Goal: Task Accomplishment & Management: Complete application form

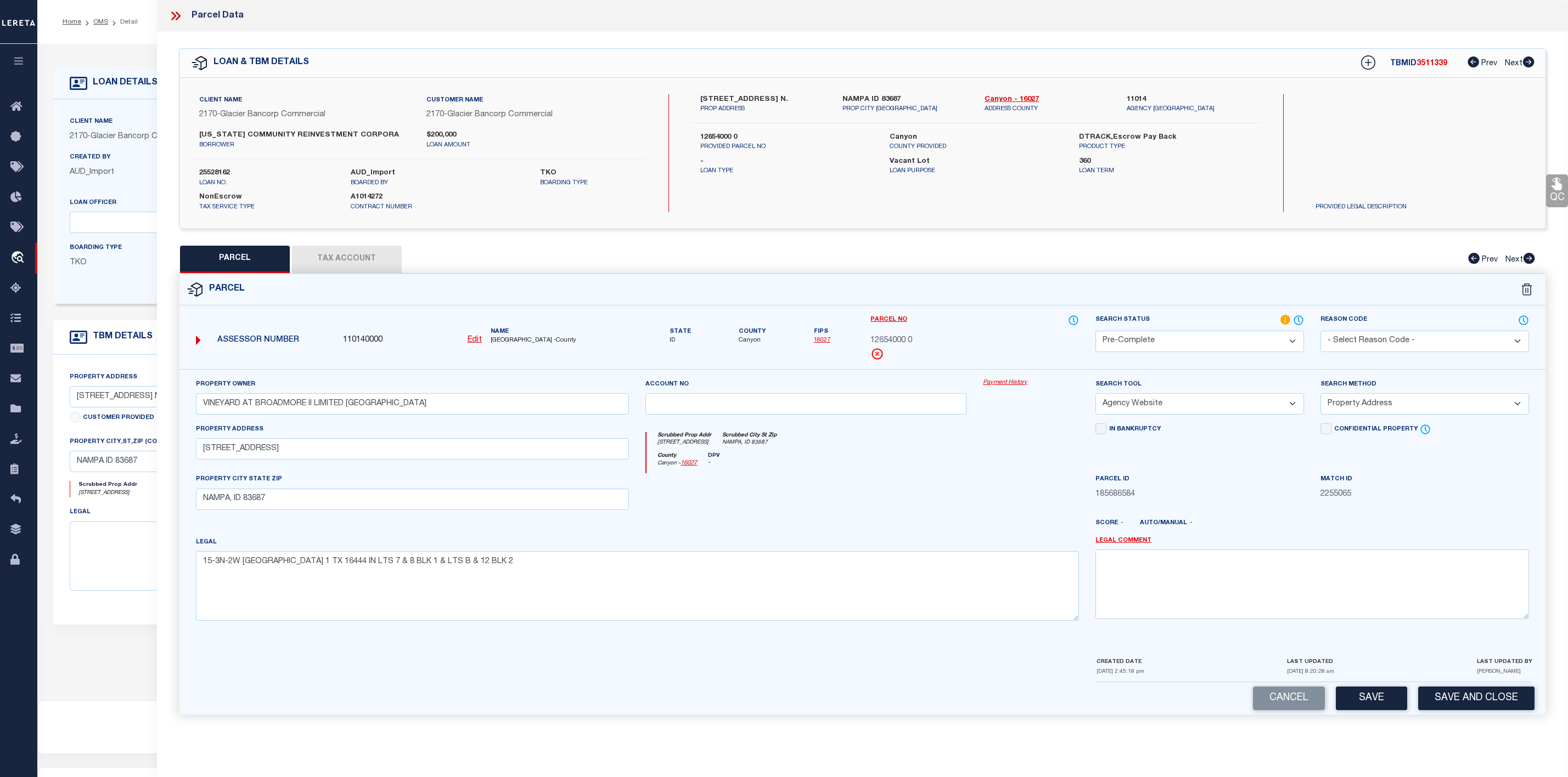
select select "PC"
select select "AGW"
select select "ADD"
select select "167850"
select select "27203"
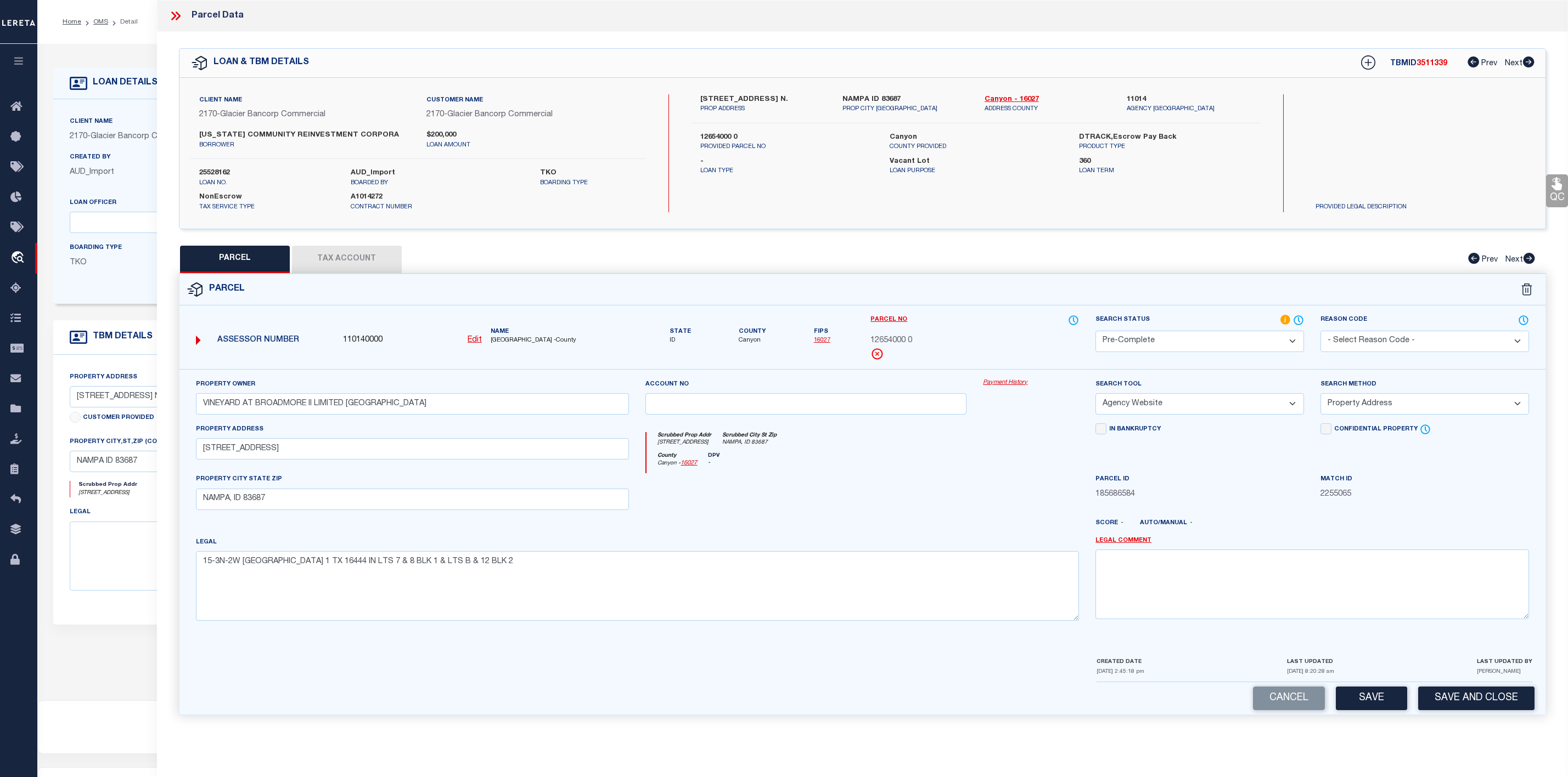
select select "400"
select select "NonEscrow"
click at [177, 16] on icon at bounding box center [175, 16] width 14 height 14
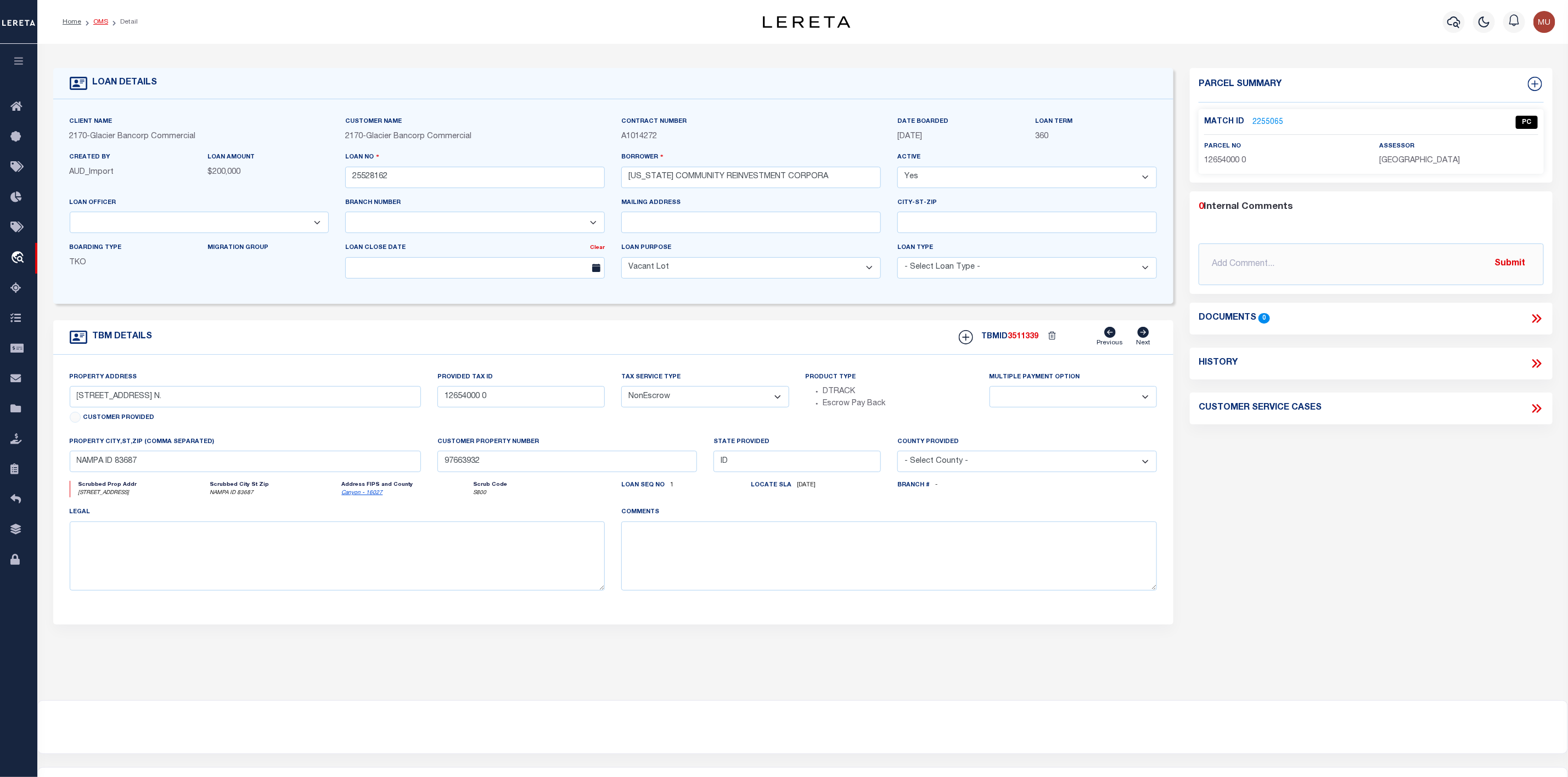
click at [94, 22] on link "OMS" at bounding box center [100, 22] width 15 height 7
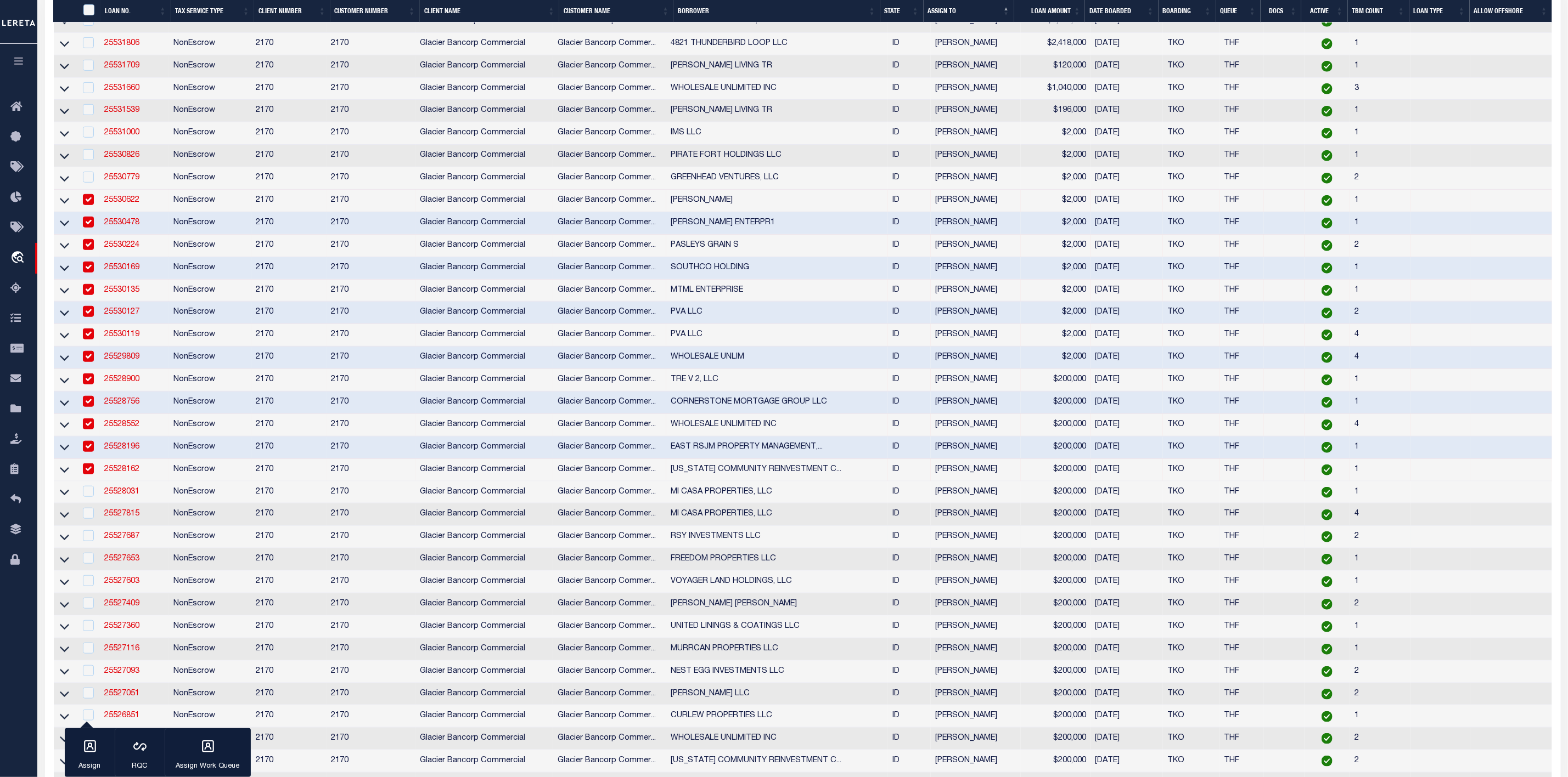
scroll to position [576, 0]
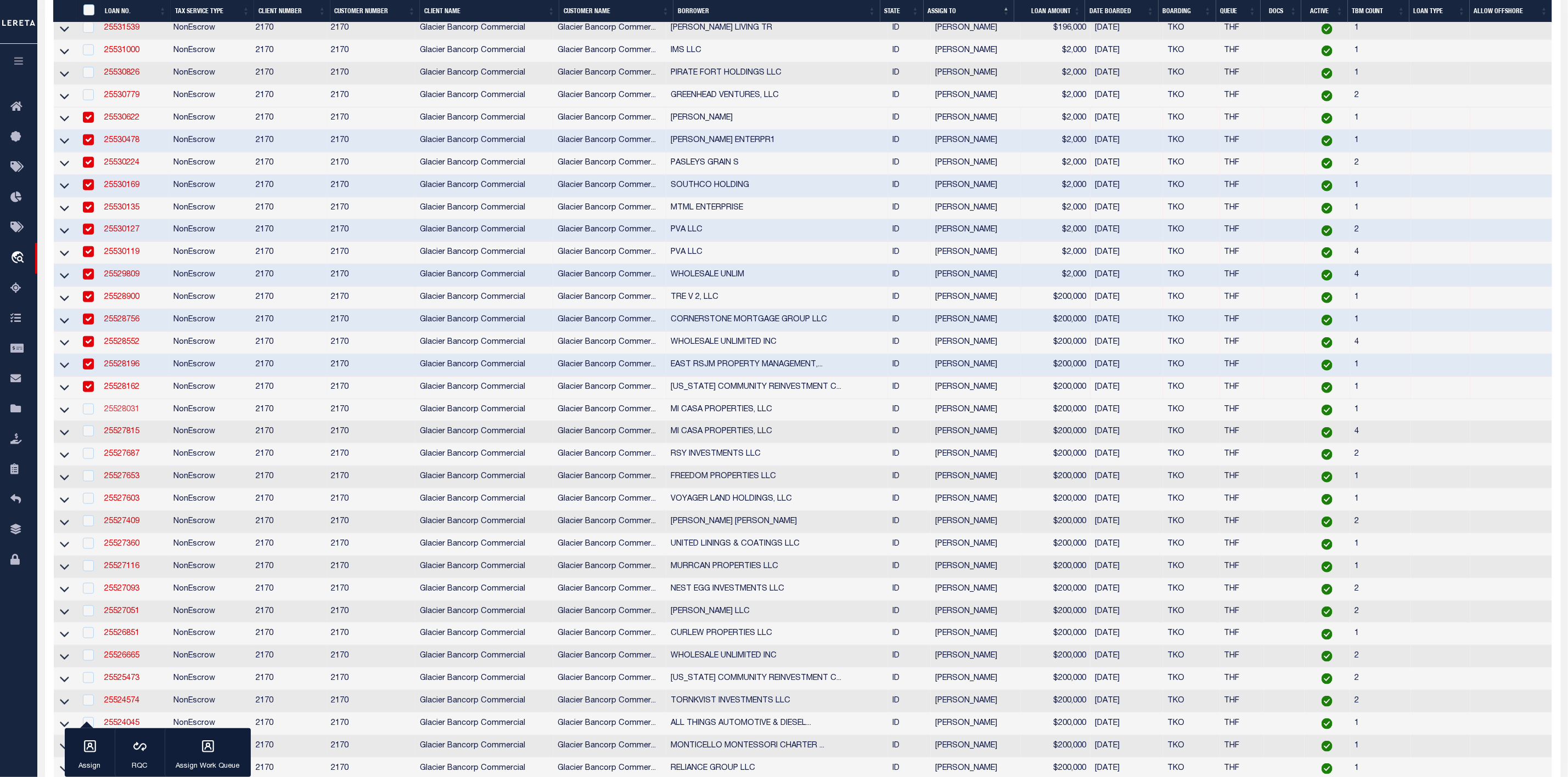
click at [119, 413] on link "25528031" at bounding box center [122, 410] width 36 height 8
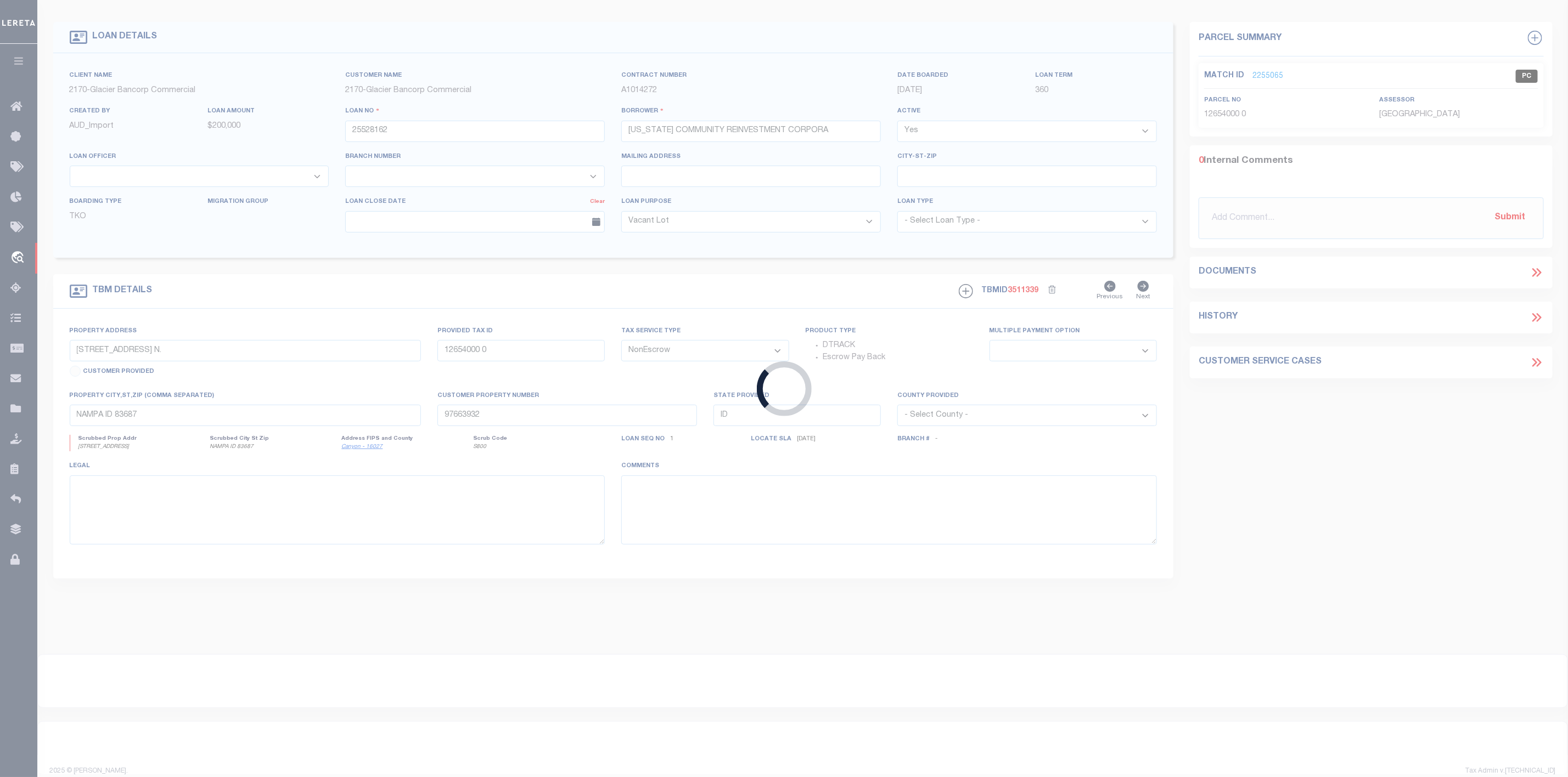
scroll to position [2, 0]
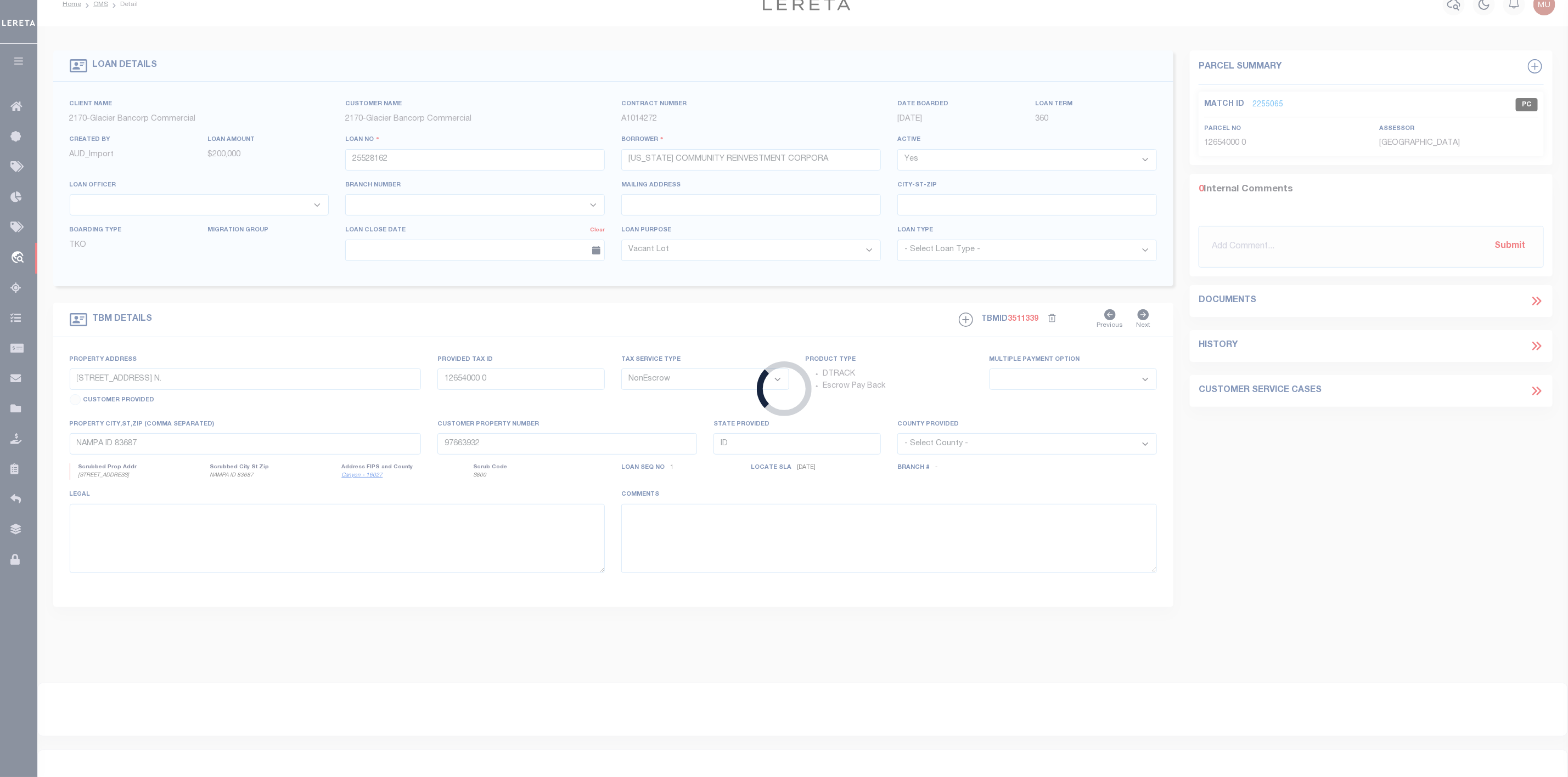
type input "25528031"
type input "MI CASA PROPERTIES, LLC"
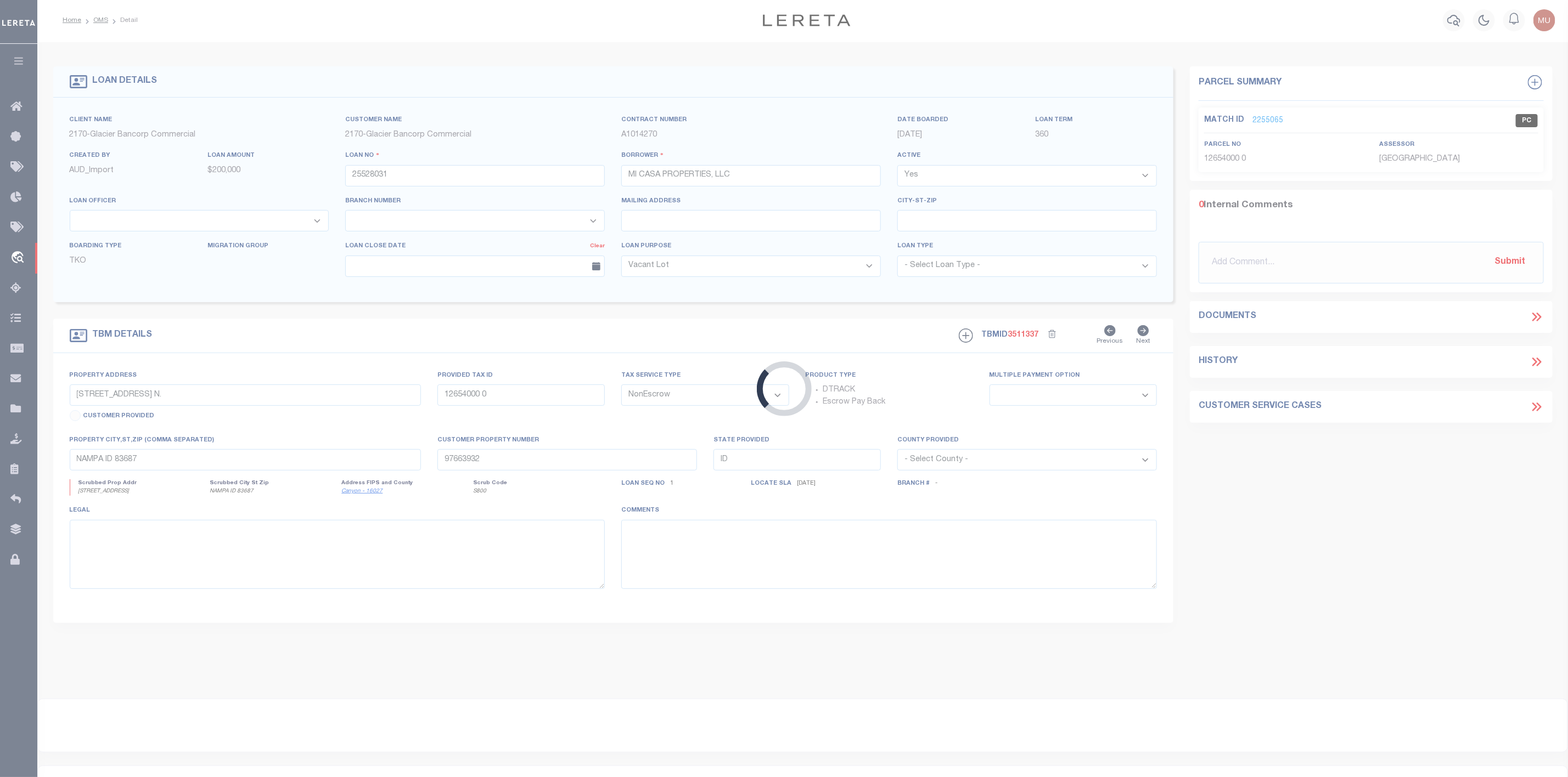
scroll to position [0, 0]
type input "[STREET_ADDRESS]"
type input "RPA8780000000B"
select select
type input "[US_STATE][GEOGRAPHIC_DATA] ID"
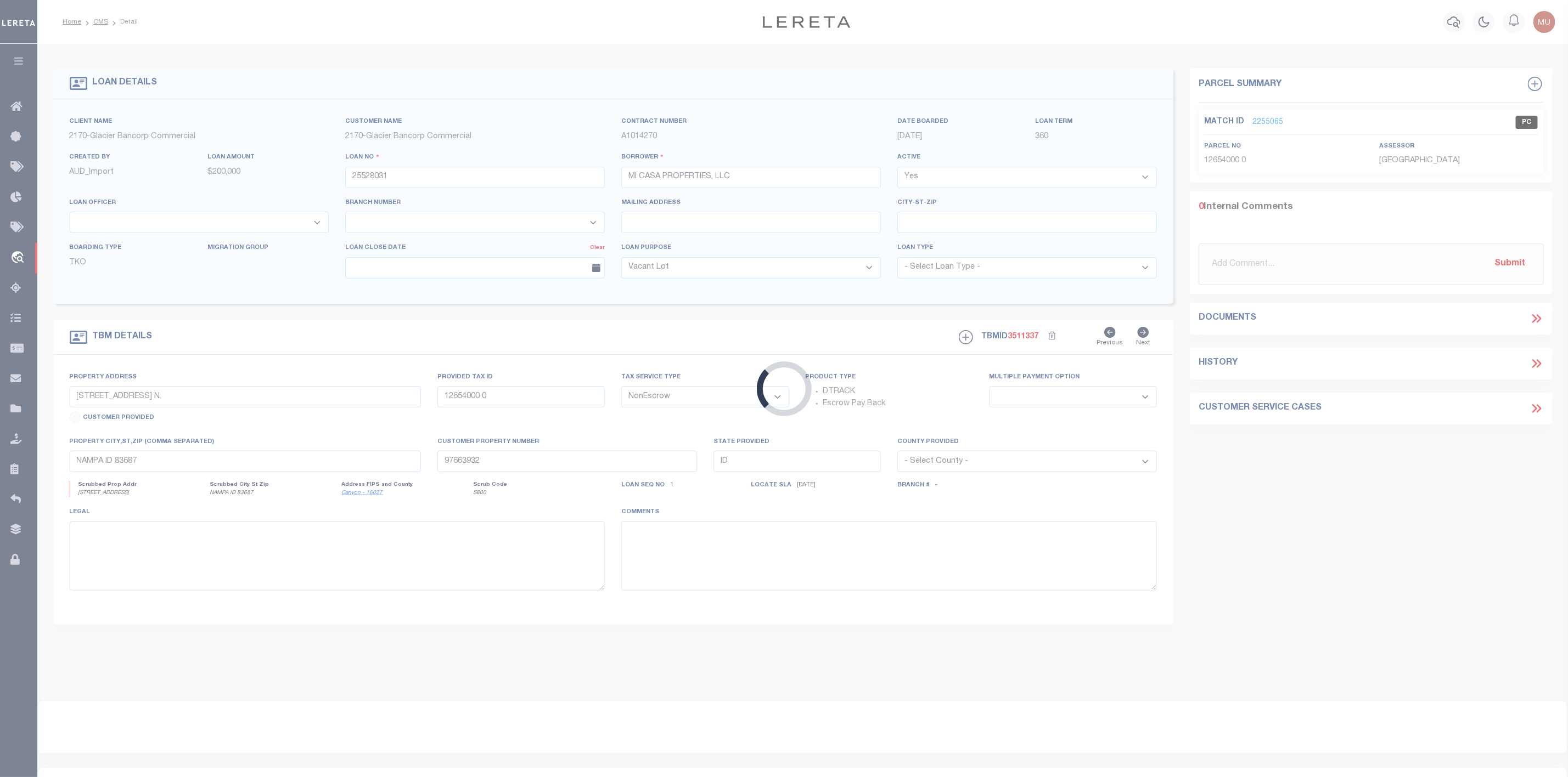
type input "97663928"
select select
select select "167850"
select select "27203"
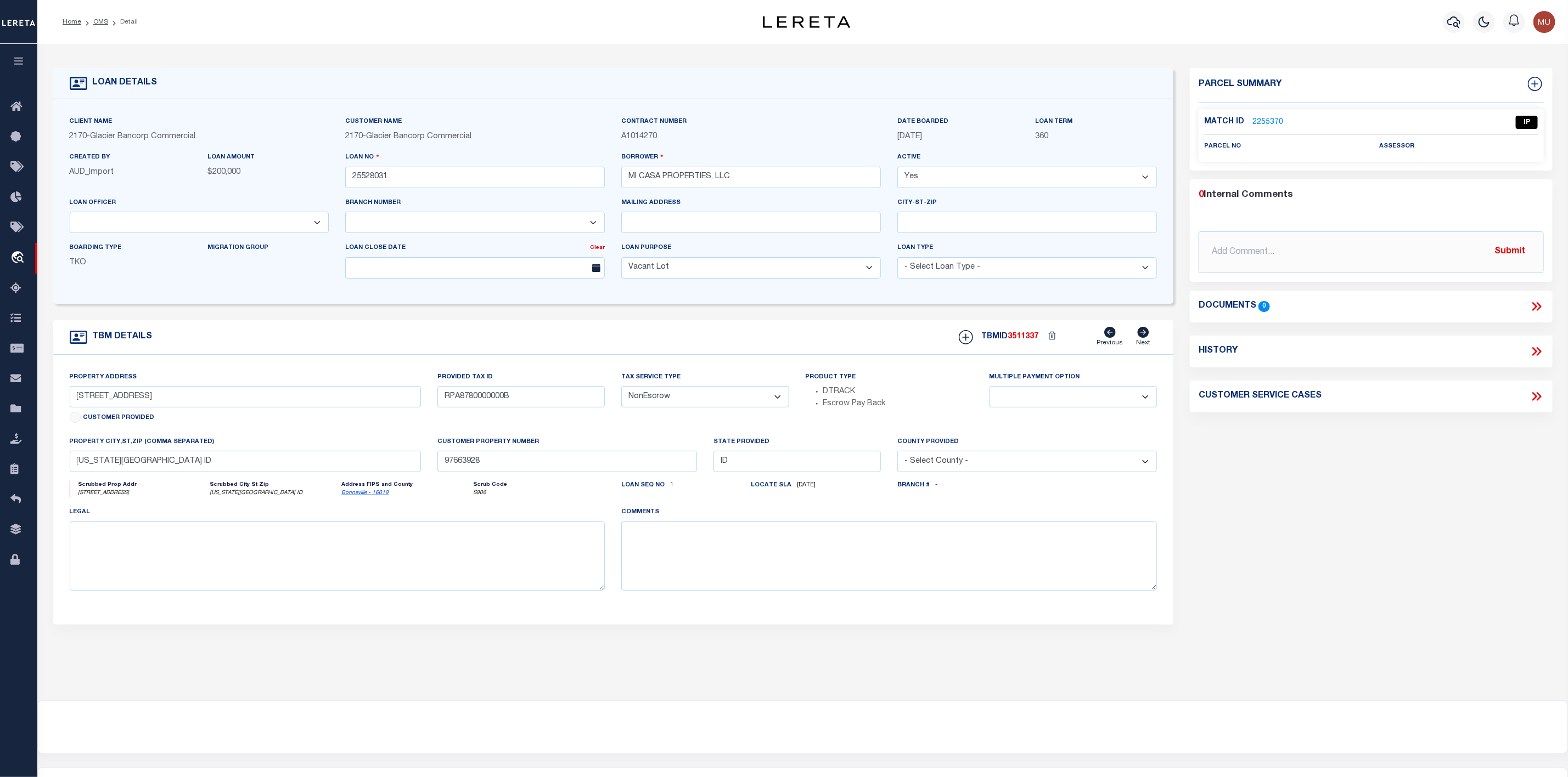
click at [1268, 117] on link "2255370" at bounding box center [1267, 123] width 31 height 12
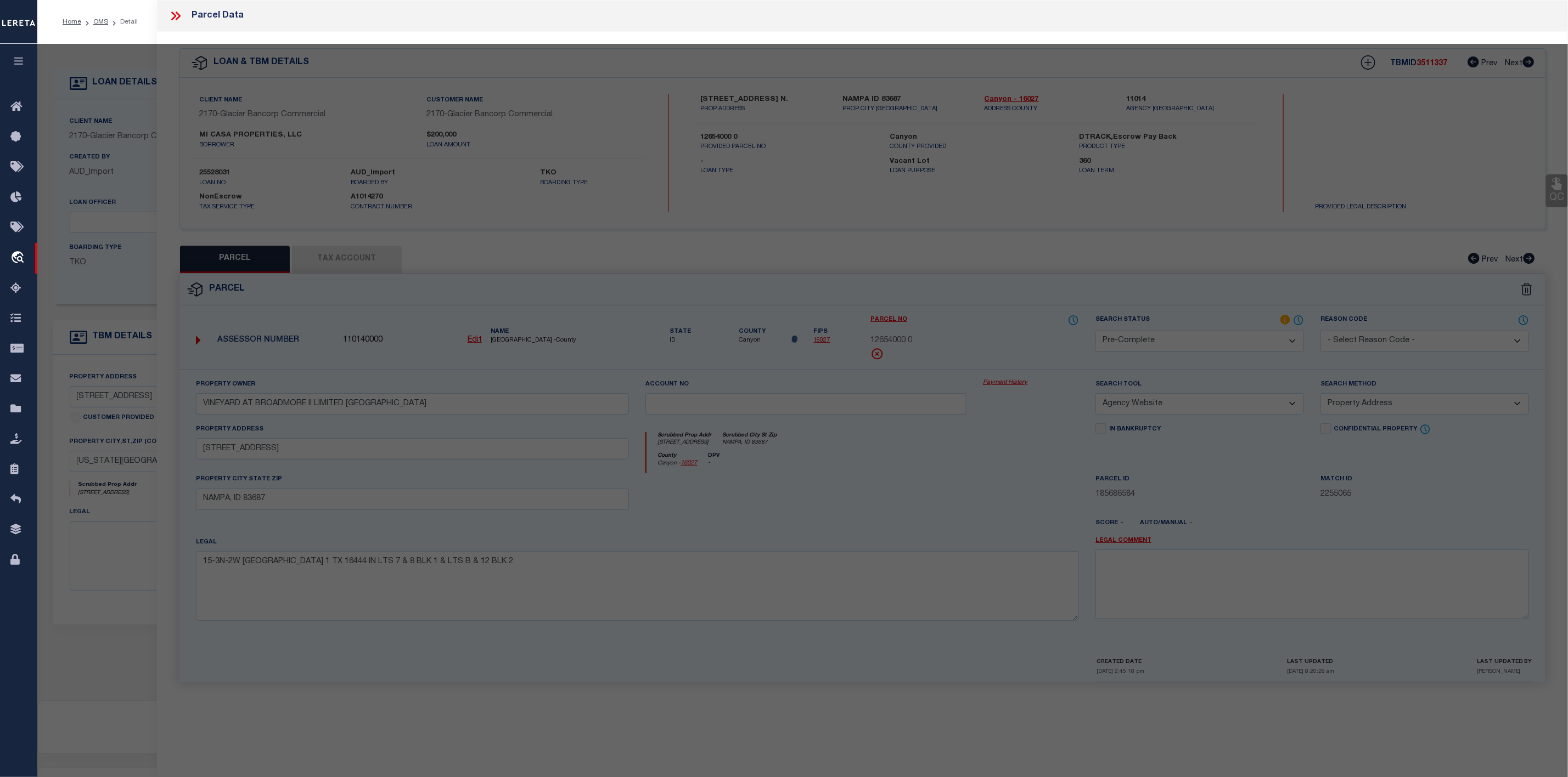
select select "AS"
select select
checkbox input "false"
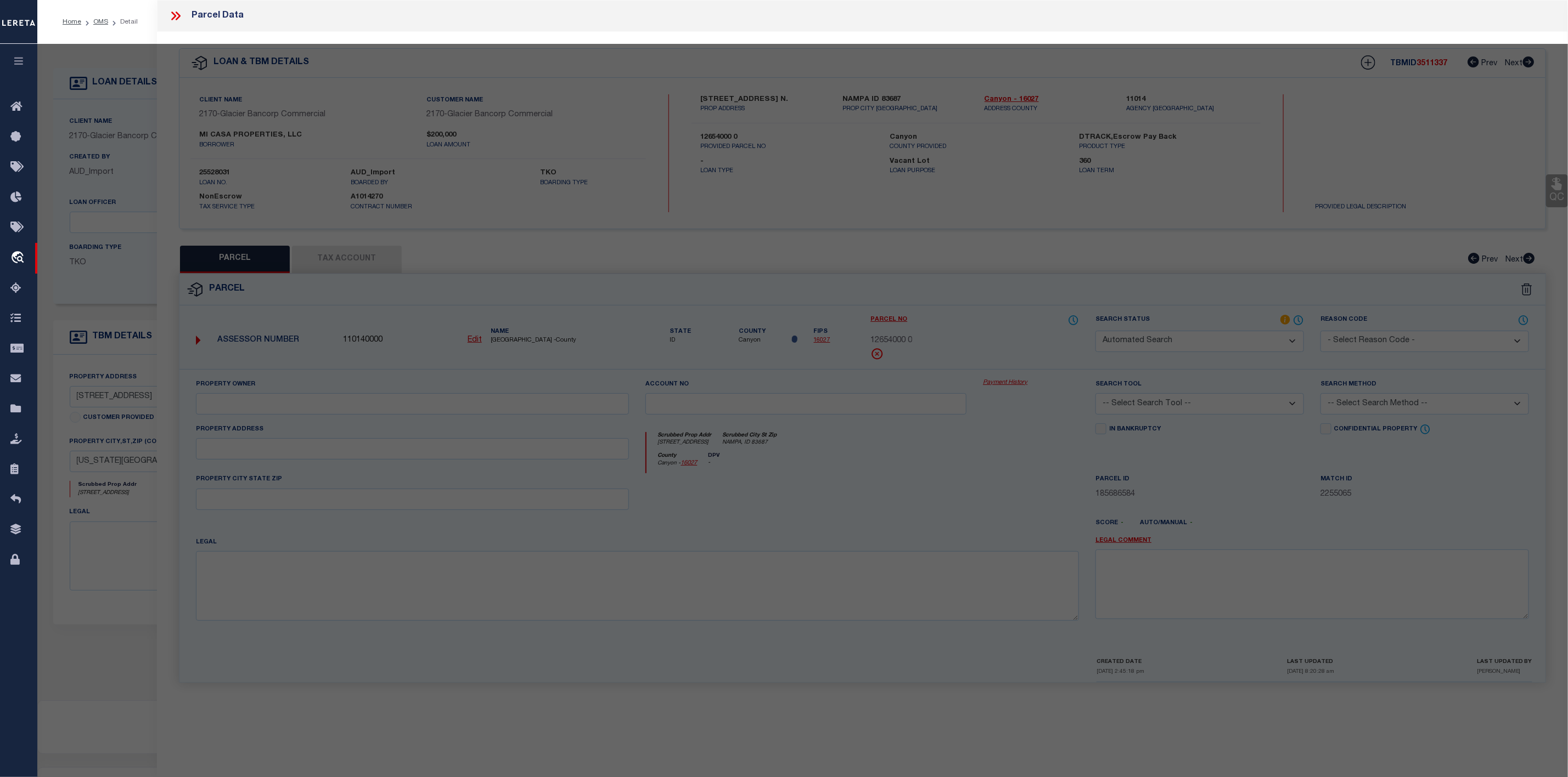
select select "IP"
checkbox input "false"
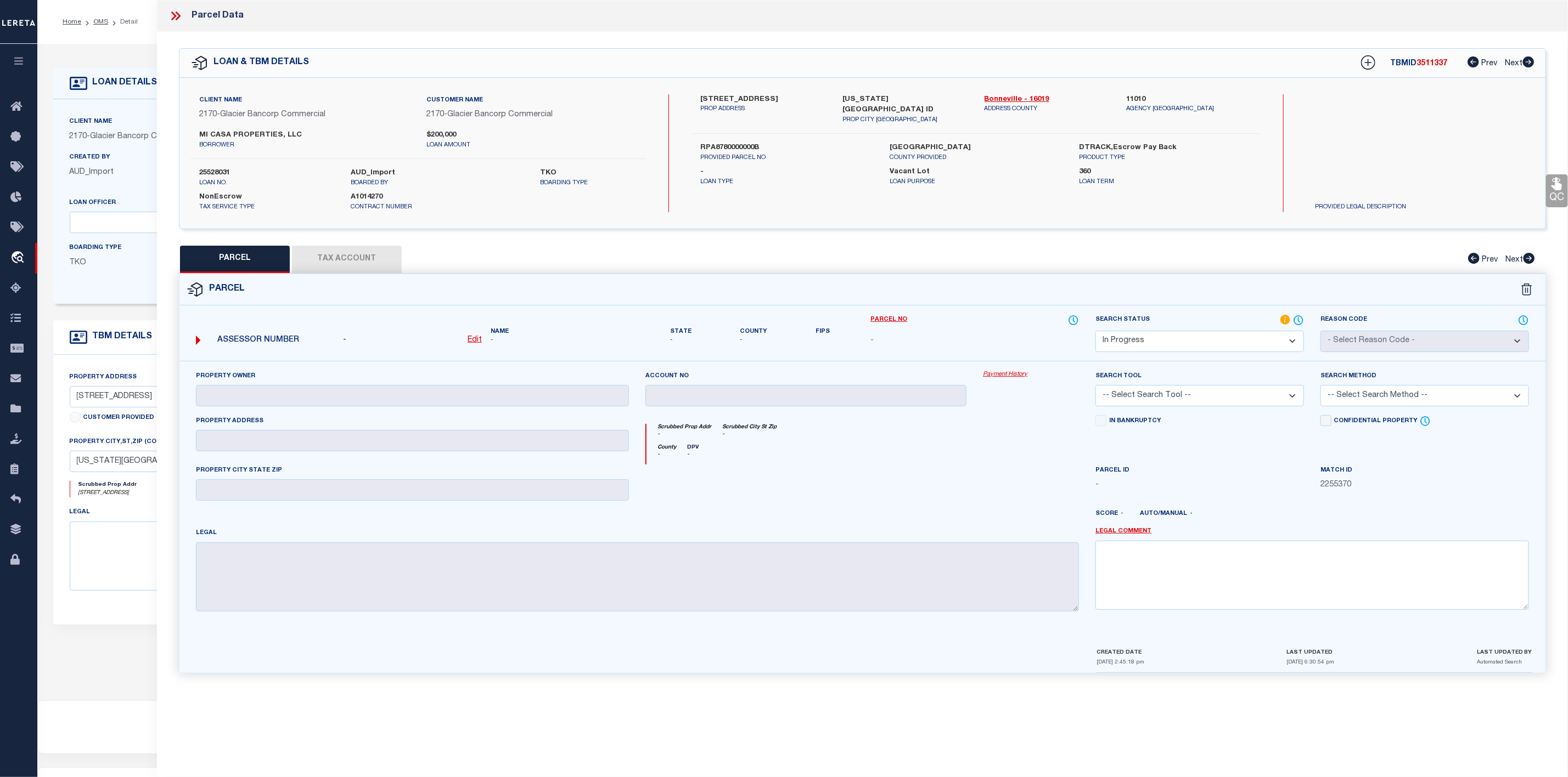
click at [178, 16] on icon at bounding box center [175, 16] width 14 height 14
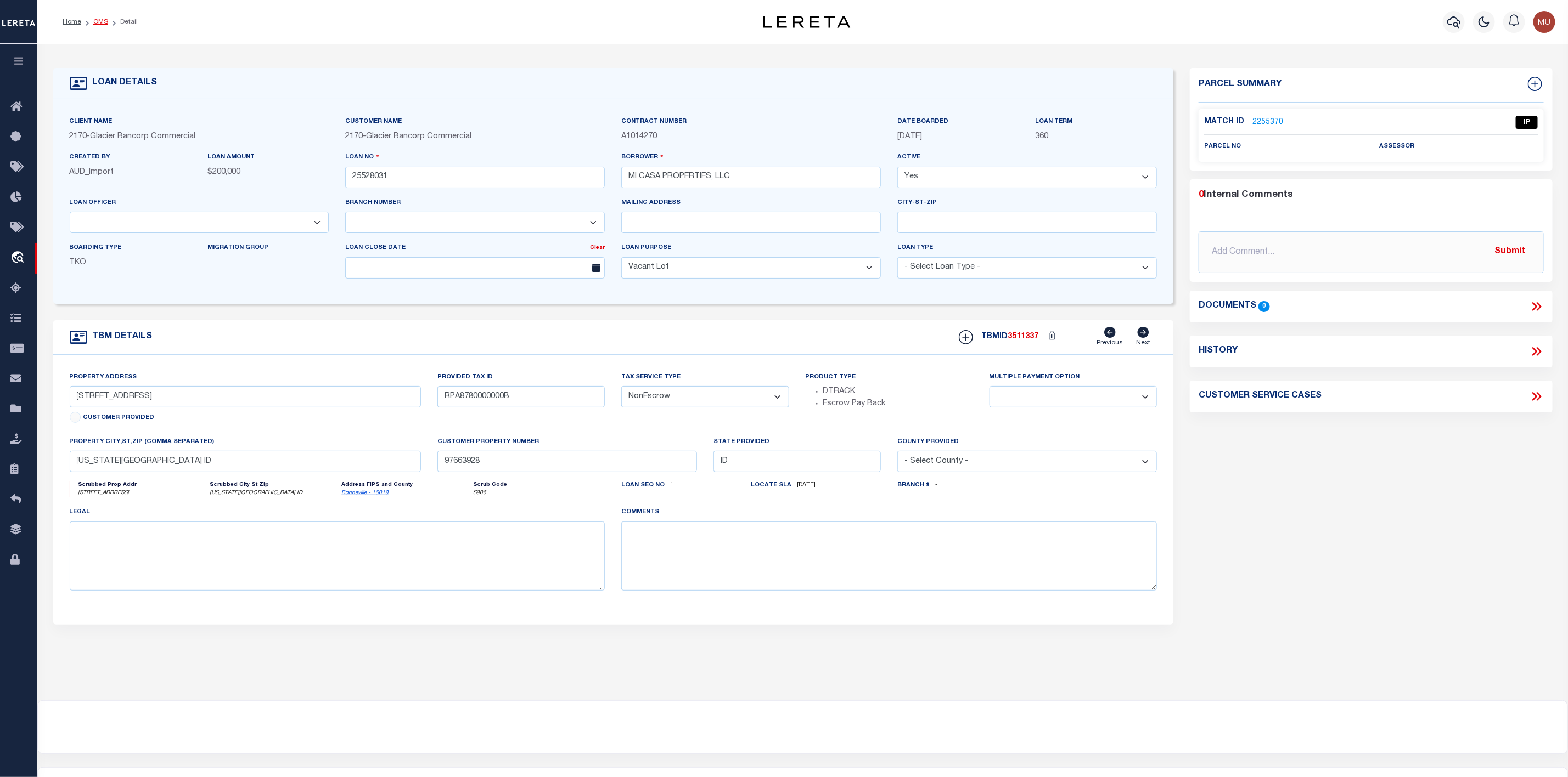
click at [94, 19] on link "OMS" at bounding box center [100, 22] width 15 height 7
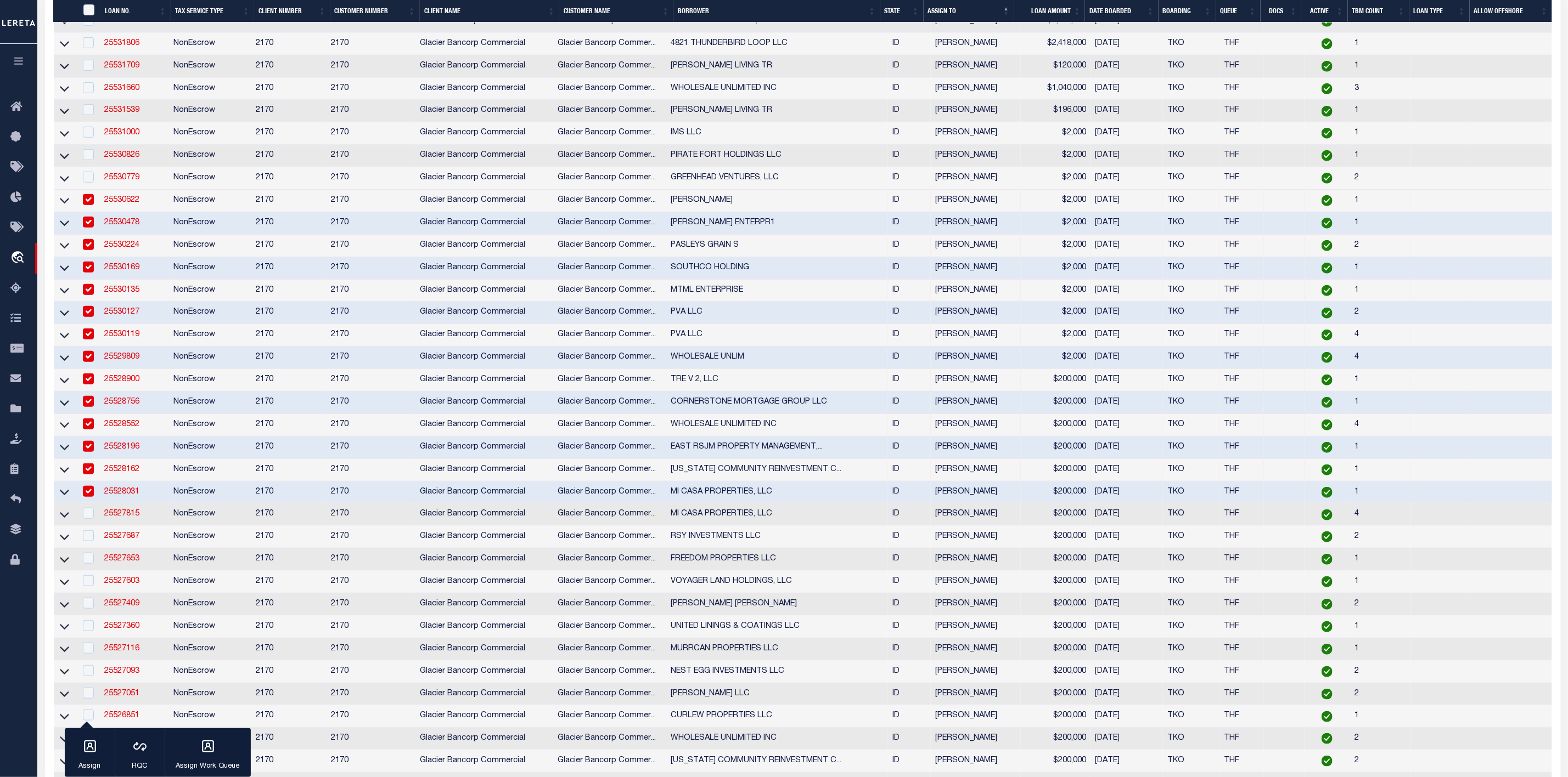
scroll to position [576, 0]
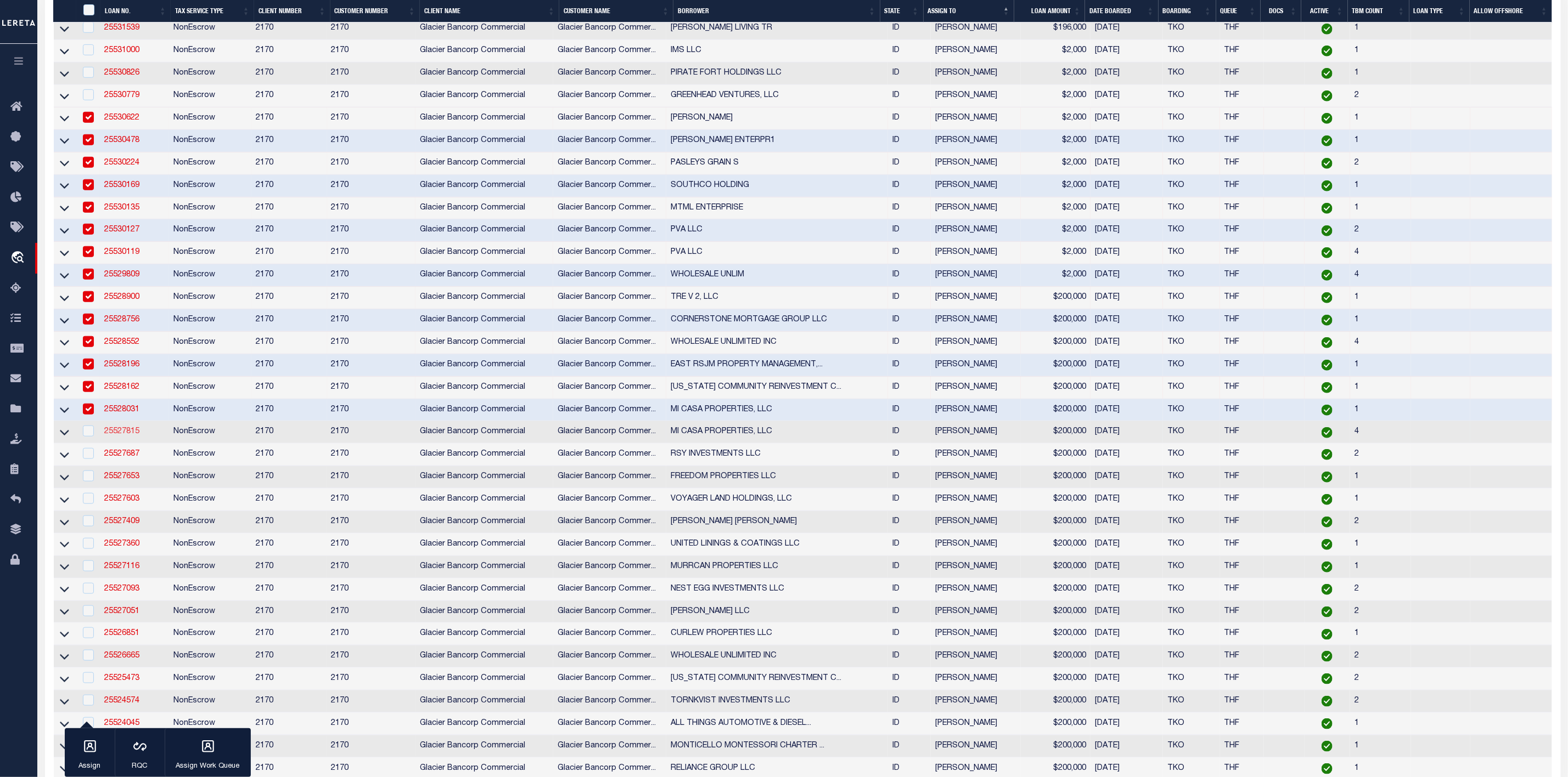
click at [129, 436] on link "25527815" at bounding box center [122, 432] width 36 height 8
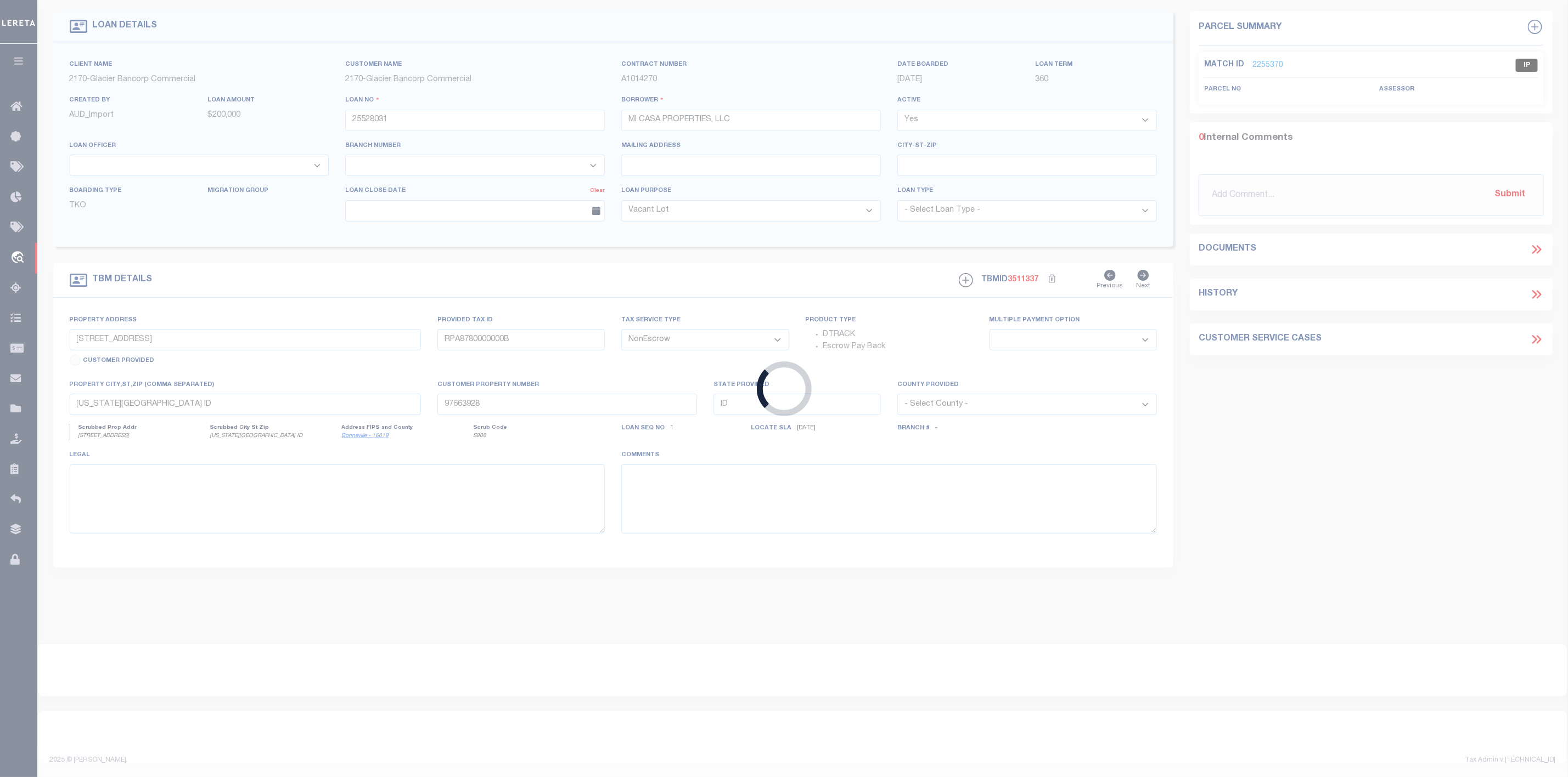
type input "25527815"
select select "167850"
select select "27203"
type input "[STREET_ADDRESS]"
type input "RPA8780000000H"
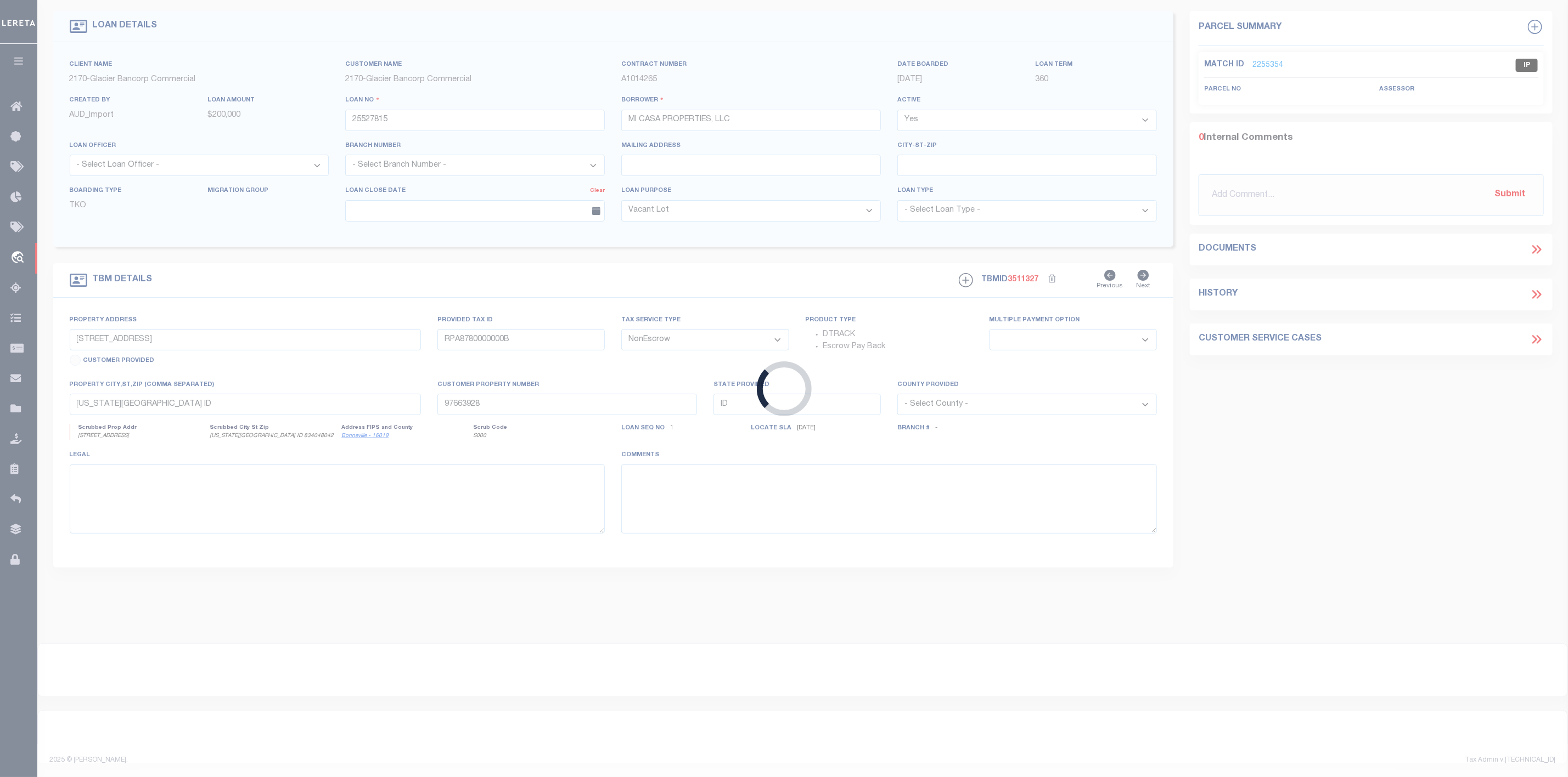
select select
type input "[US_STATE][GEOGRAPHIC_DATA] ID 834048042"
type input "97663919"
select select
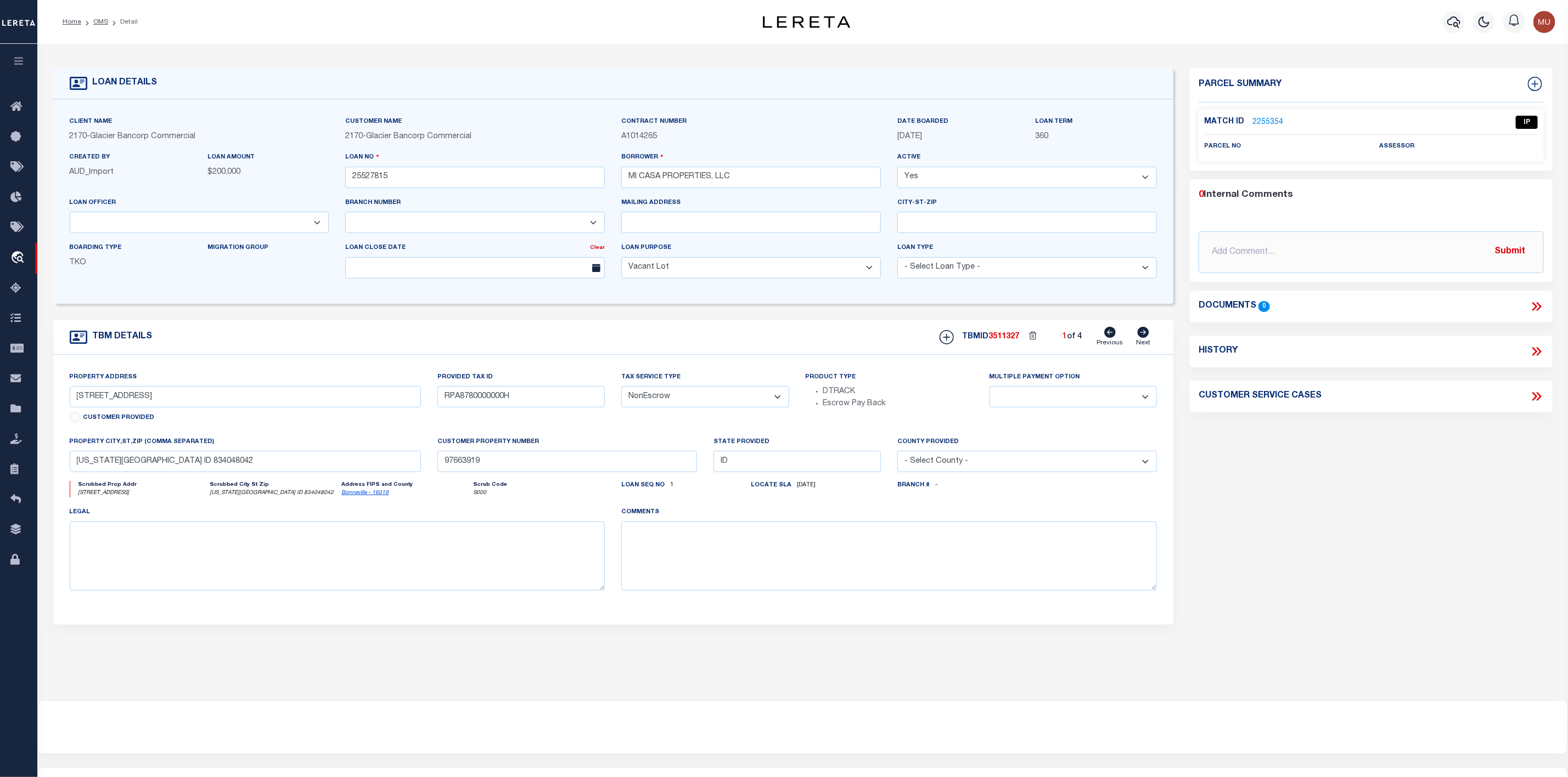
click at [1275, 126] on link "2255354" at bounding box center [1267, 123] width 31 height 12
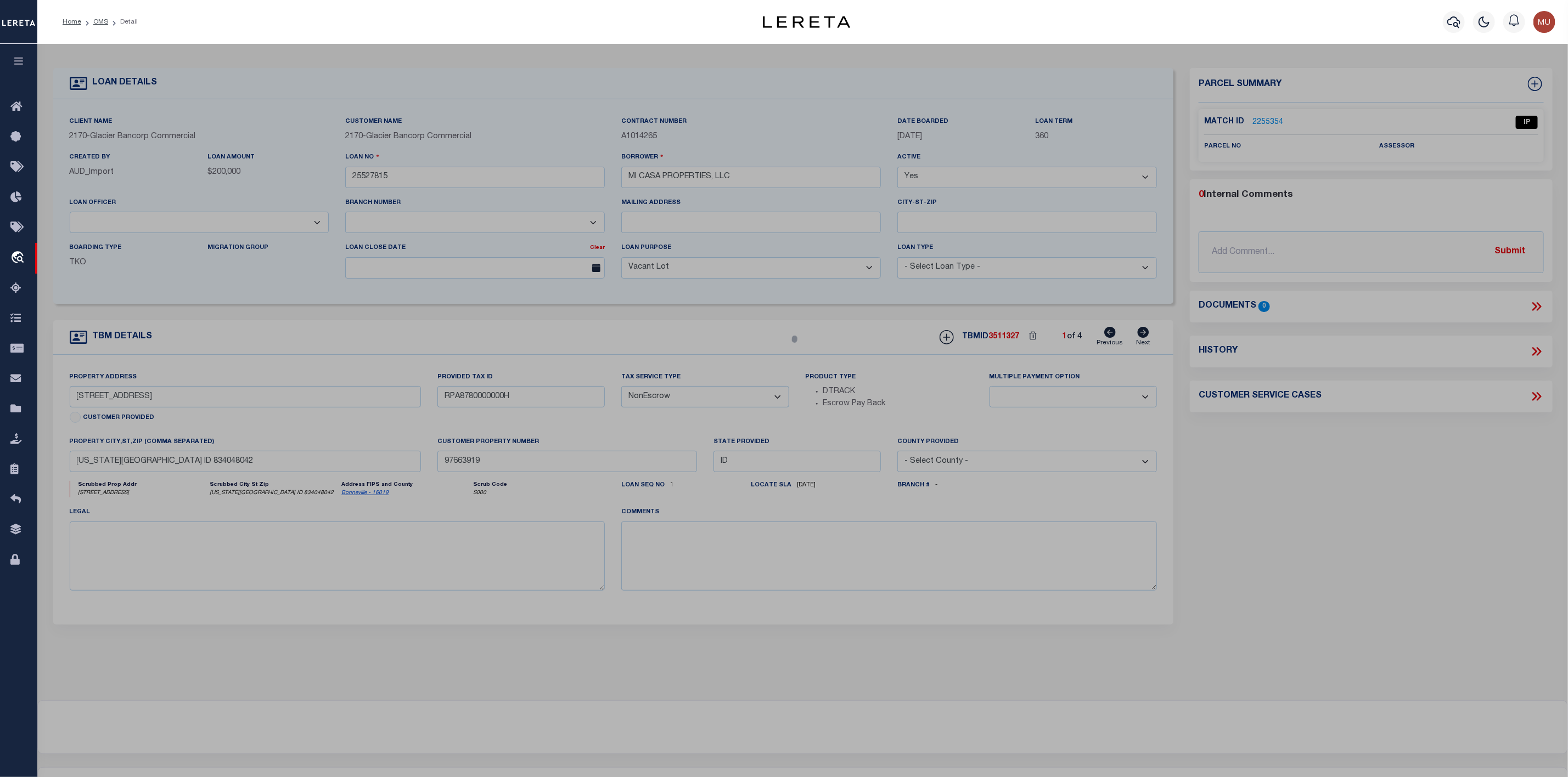
select select "AS"
checkbox input "false"
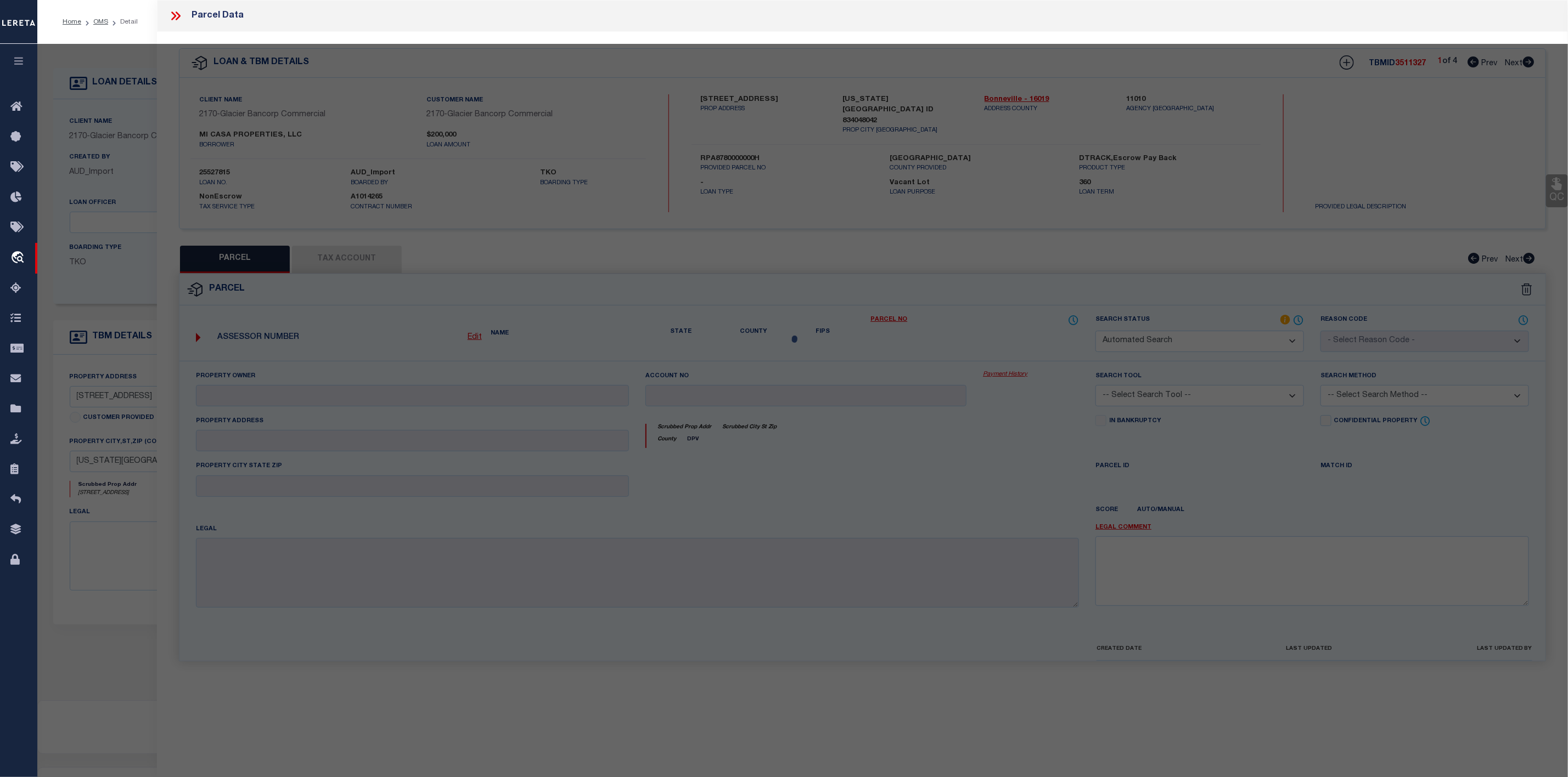
select select "IP"
checkbox input "false"
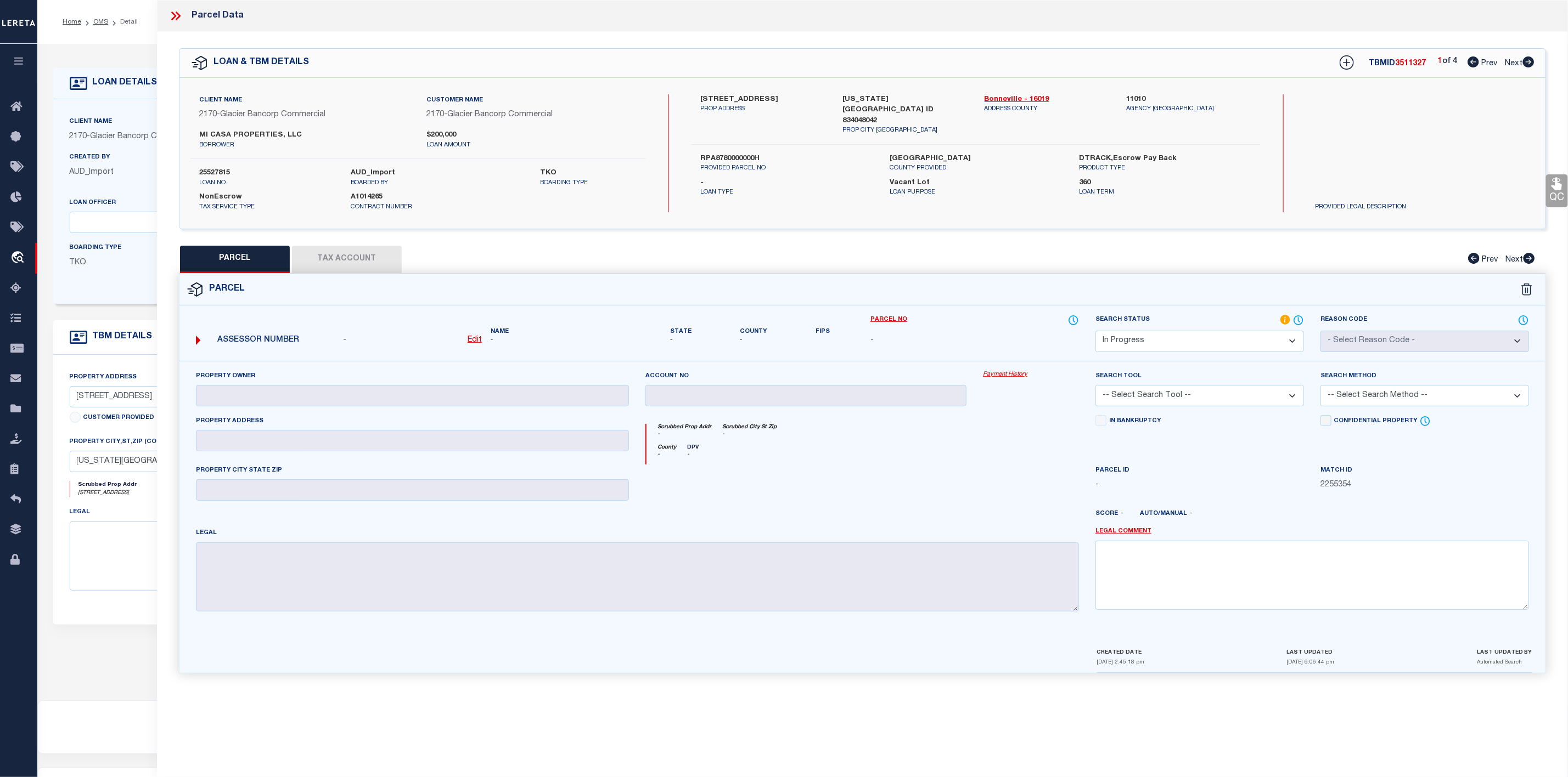
click at [173, 13] on icon at bounding box center [173, 16] width 5 height 9
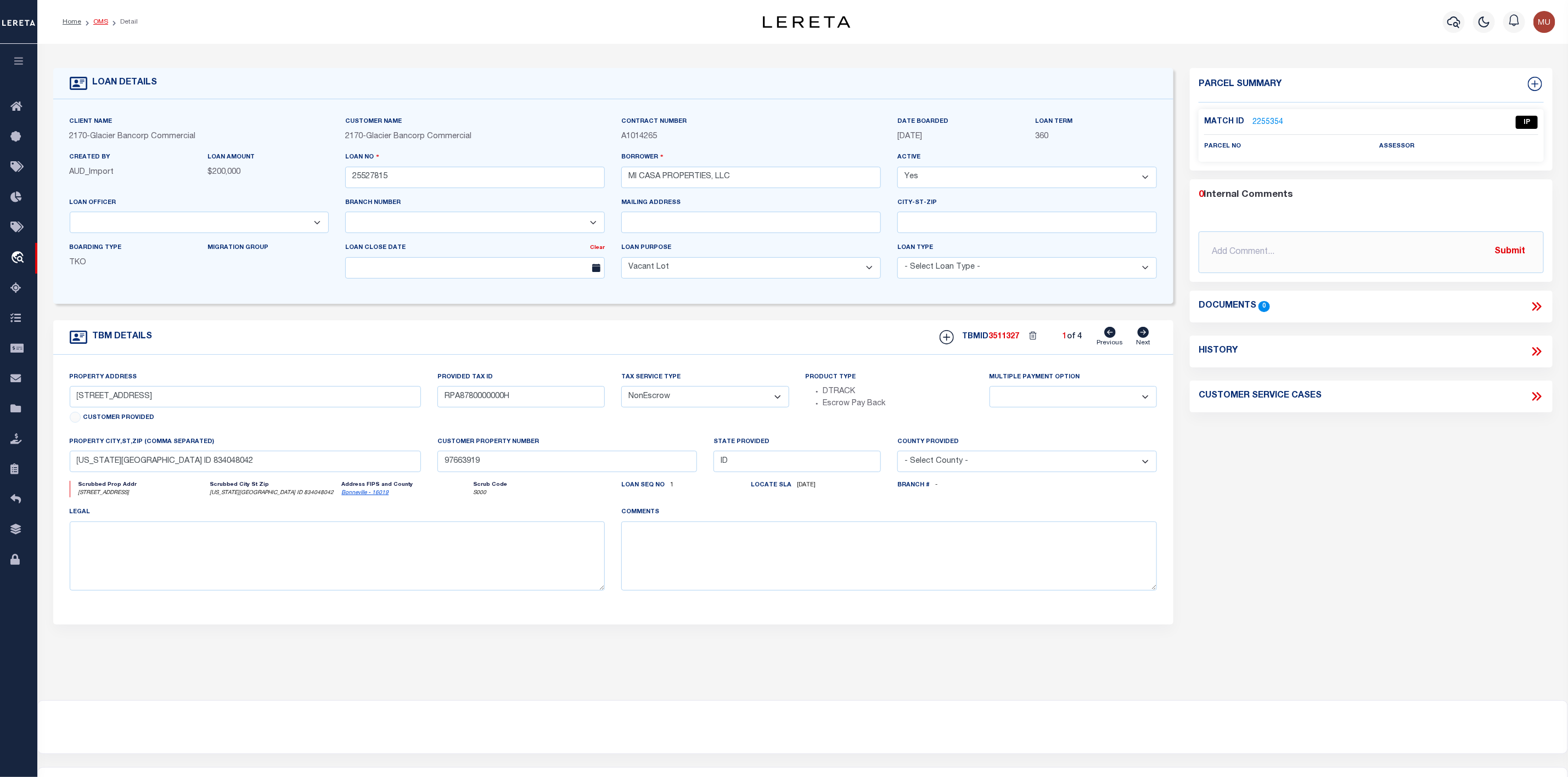
click at [102, 24] on link "OMS" at bounding box center [100, 22] width 15 height 7
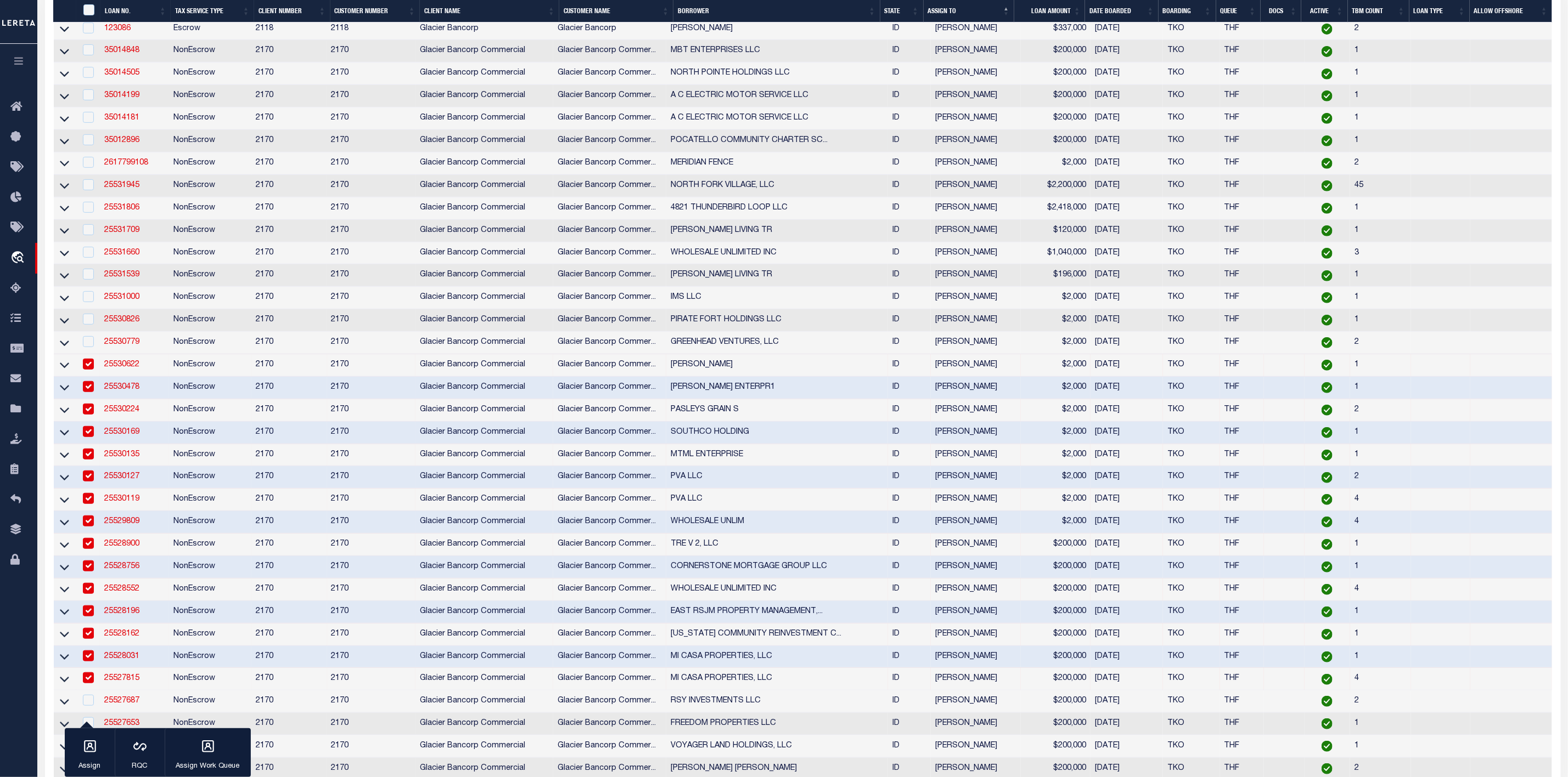
scroll to position [658, 0]
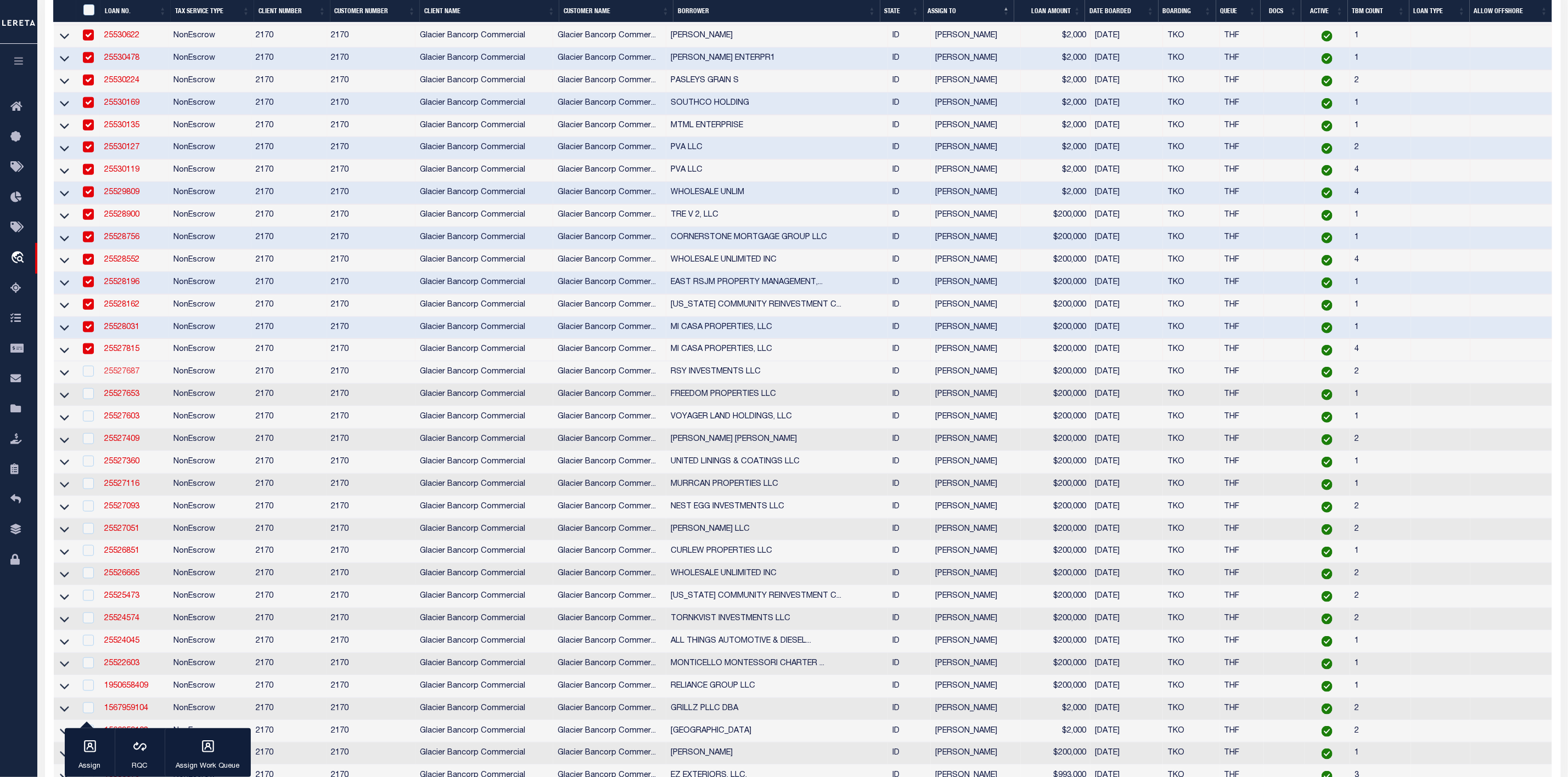
click at [118, 376] on link "25527687" at bounding box center [122, 372] width 36 height 8
type input "25527687"
type input "RSY INVESTMENTS LLC"
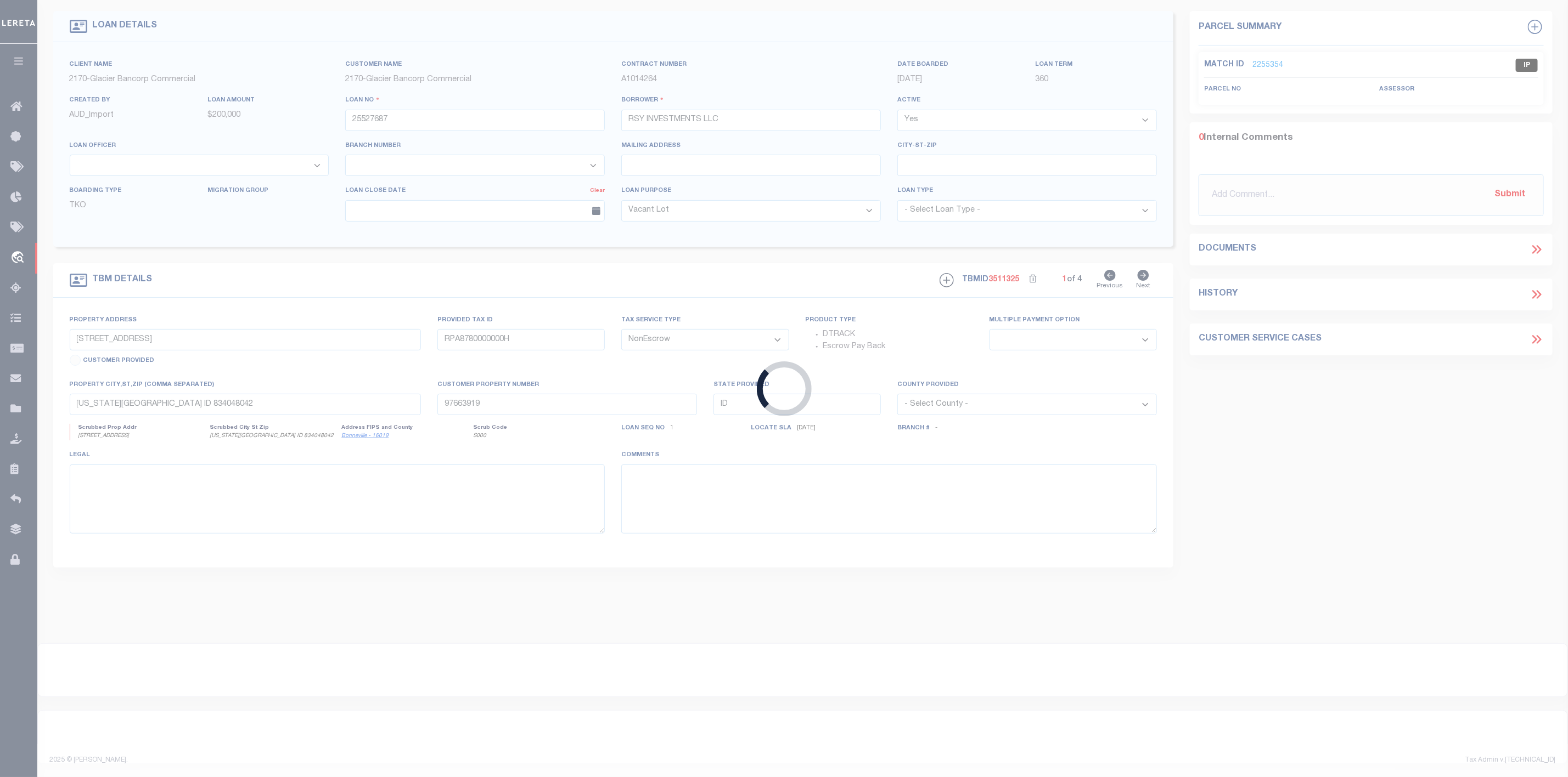
type input "[STREET_ADDRESS]"
type input "RPO4091001036O"
select select
type input "[US_STATE][GEOGRAPHIC_DATA] ID 83402"
type input "97663918"
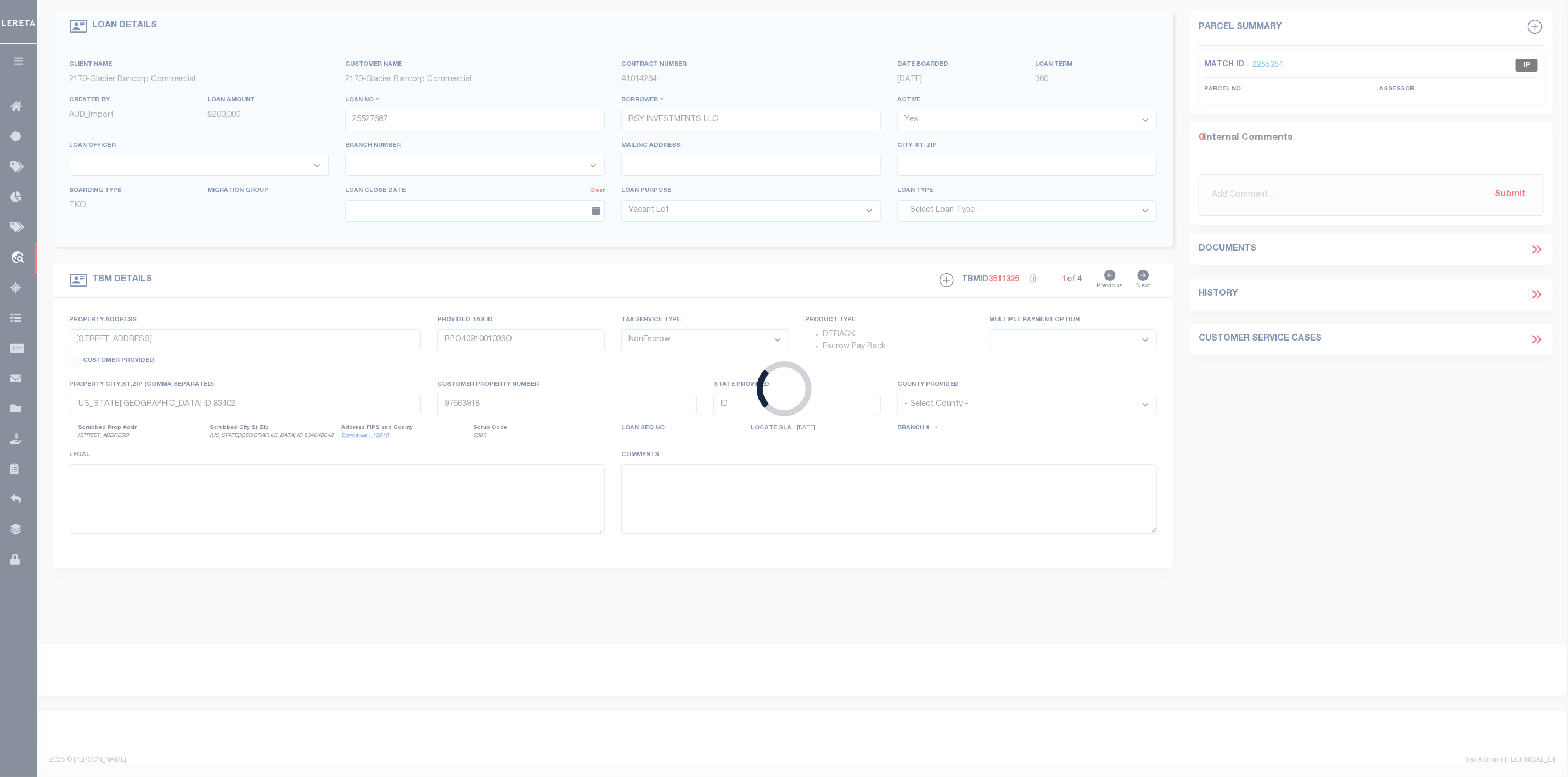
select select
select select "167850"
select select "27203"
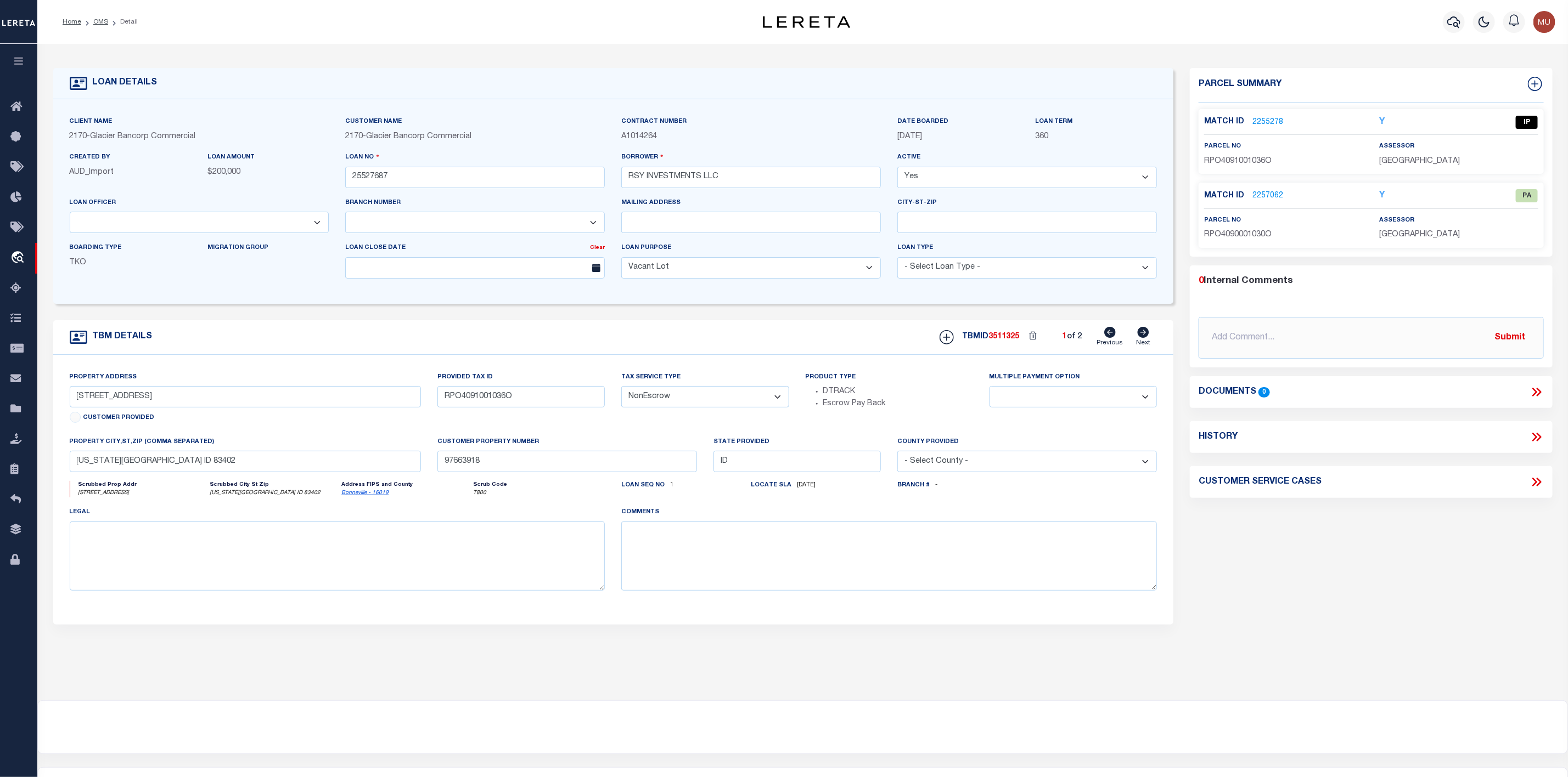
click at [1269, 123] on link "2255278" at bounding box center [1267, 123] width 31 height 12
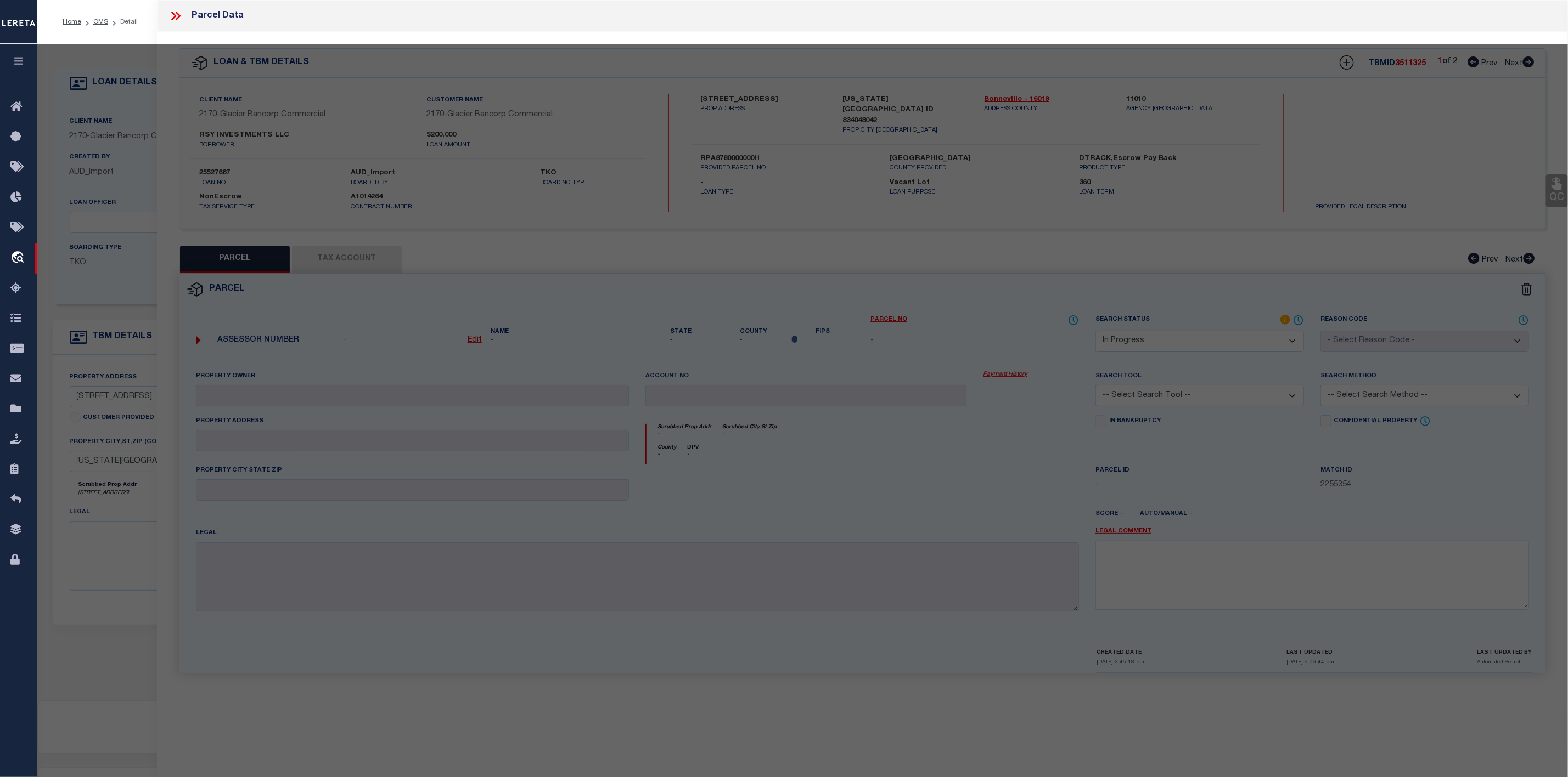
select select "AS"
checkbox input "false"
select select "IP"
type input "RSY INVESTMENTS LLC"
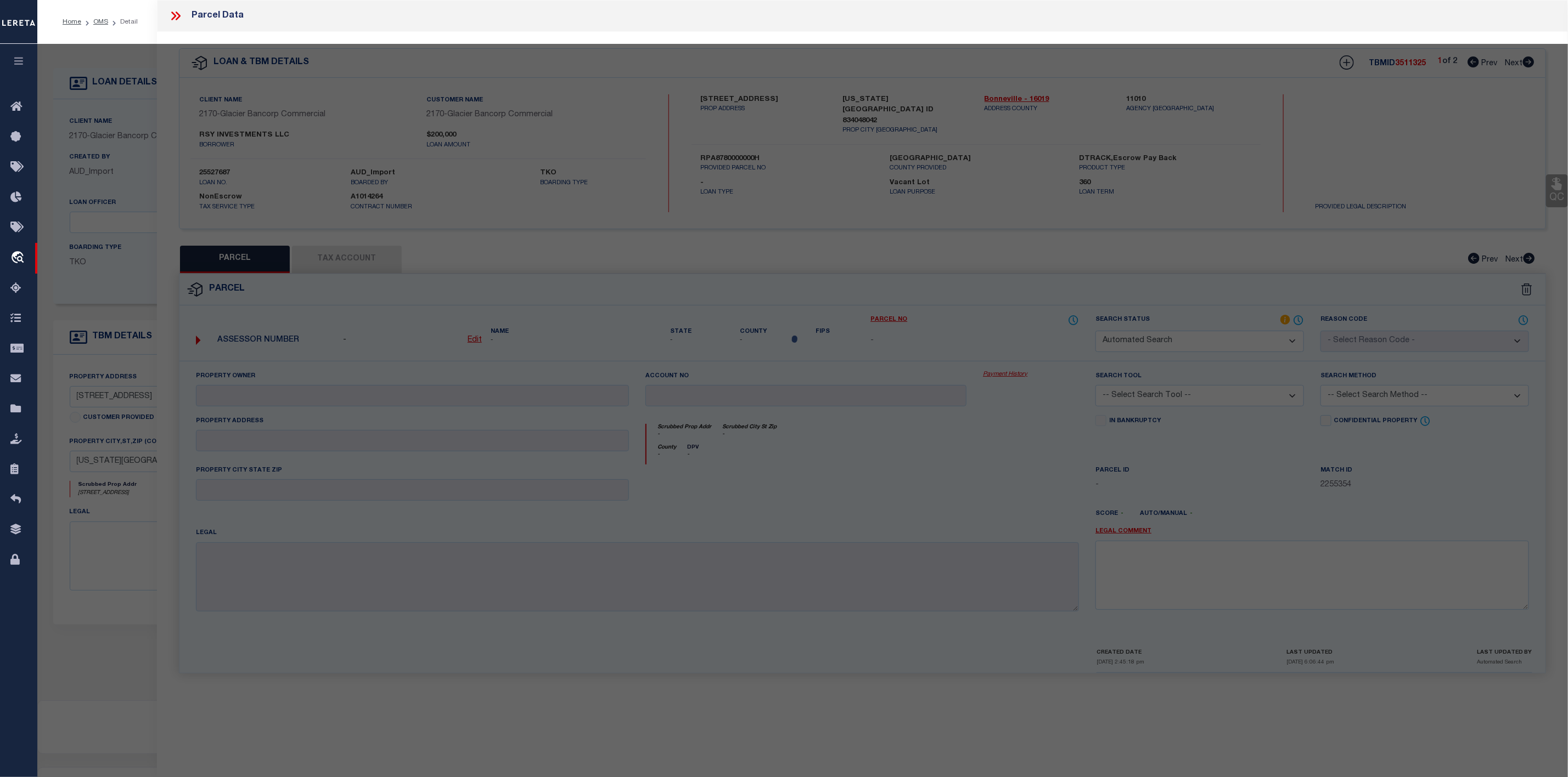
select select "ATL"
select select "ADD"
type input "[STREET_ADDRESS]"
checkbox input "false"
type input "[US_STATE][GEOGRAPHIC_DATA] 83402"
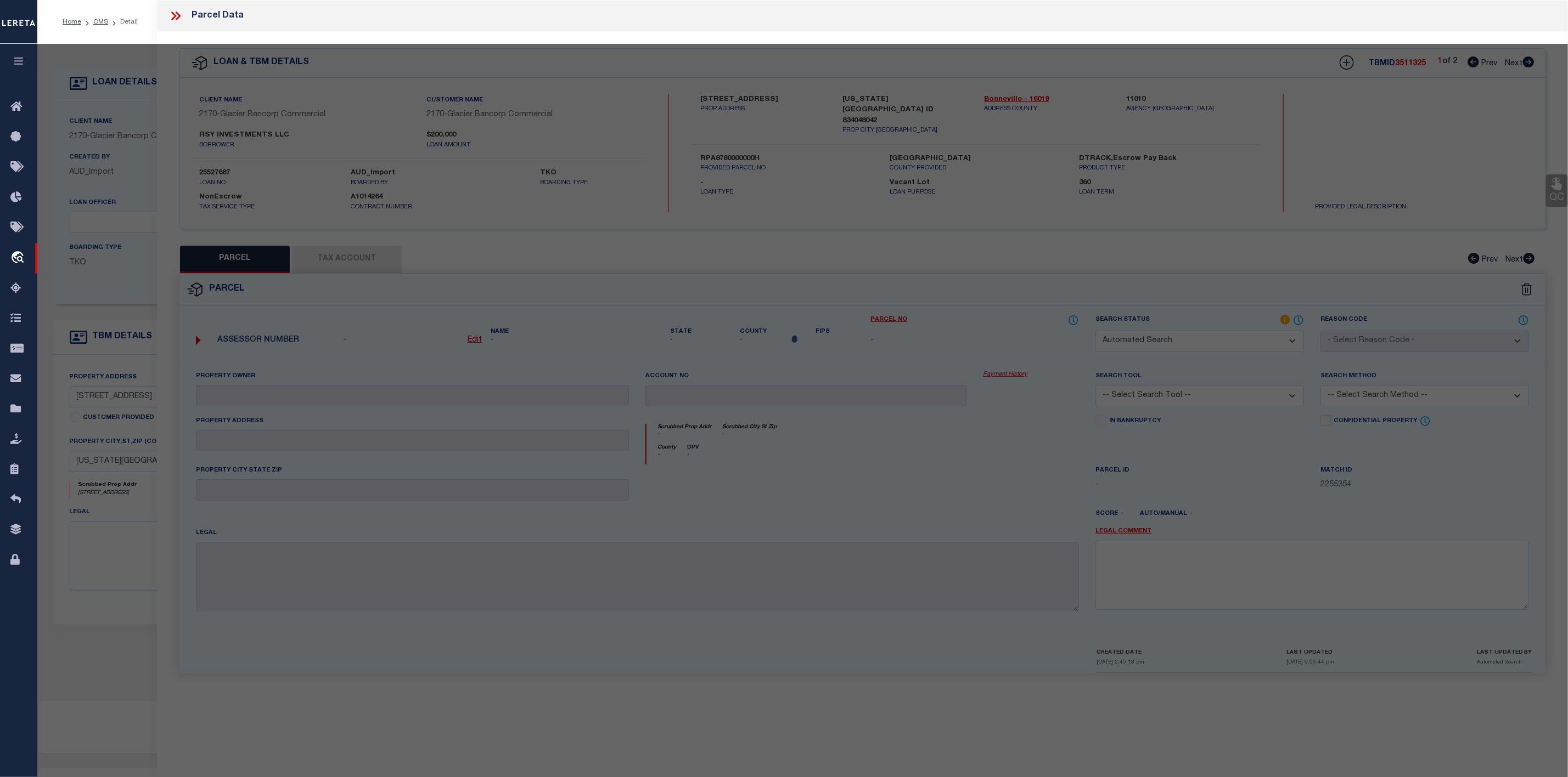
type textarea "[STREET_ADDRESS][PERSON_NAME]/4, SEC 2, T 1N, R 37"
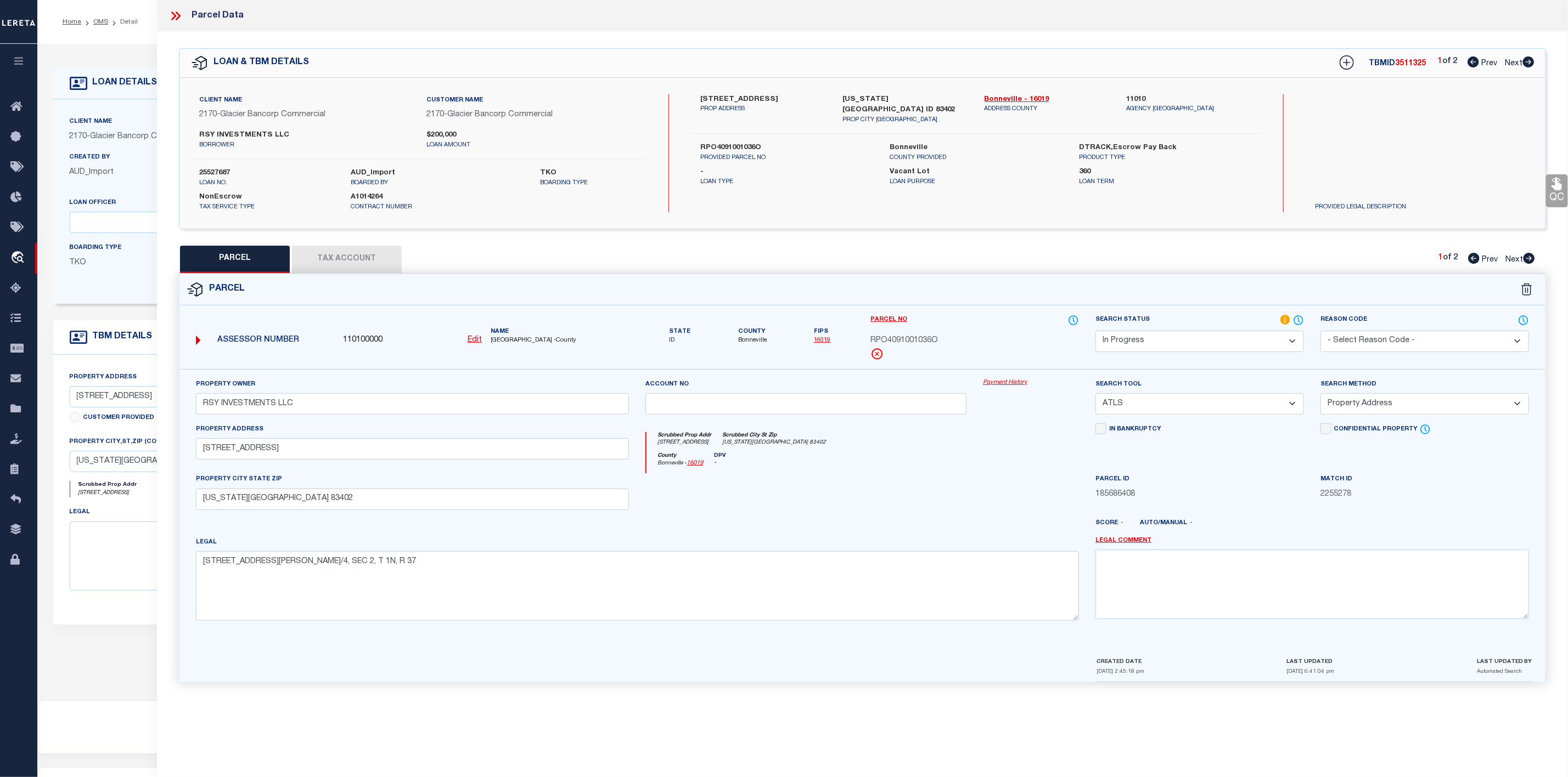
click at [1161, 411] on select "-- Select Search Tool -- 3rd Party Website Agency File Agency Website ATLS CNV-…" at bounding box center [1199, 404] width 209 height 22
select select "PHN"
click at [1095, 396] on select "-- Select Search Tool -- 3rd Party Website Agency File Agency Website ATLS CNV-…" at bounding box center [1199, 404] width 209 height 22
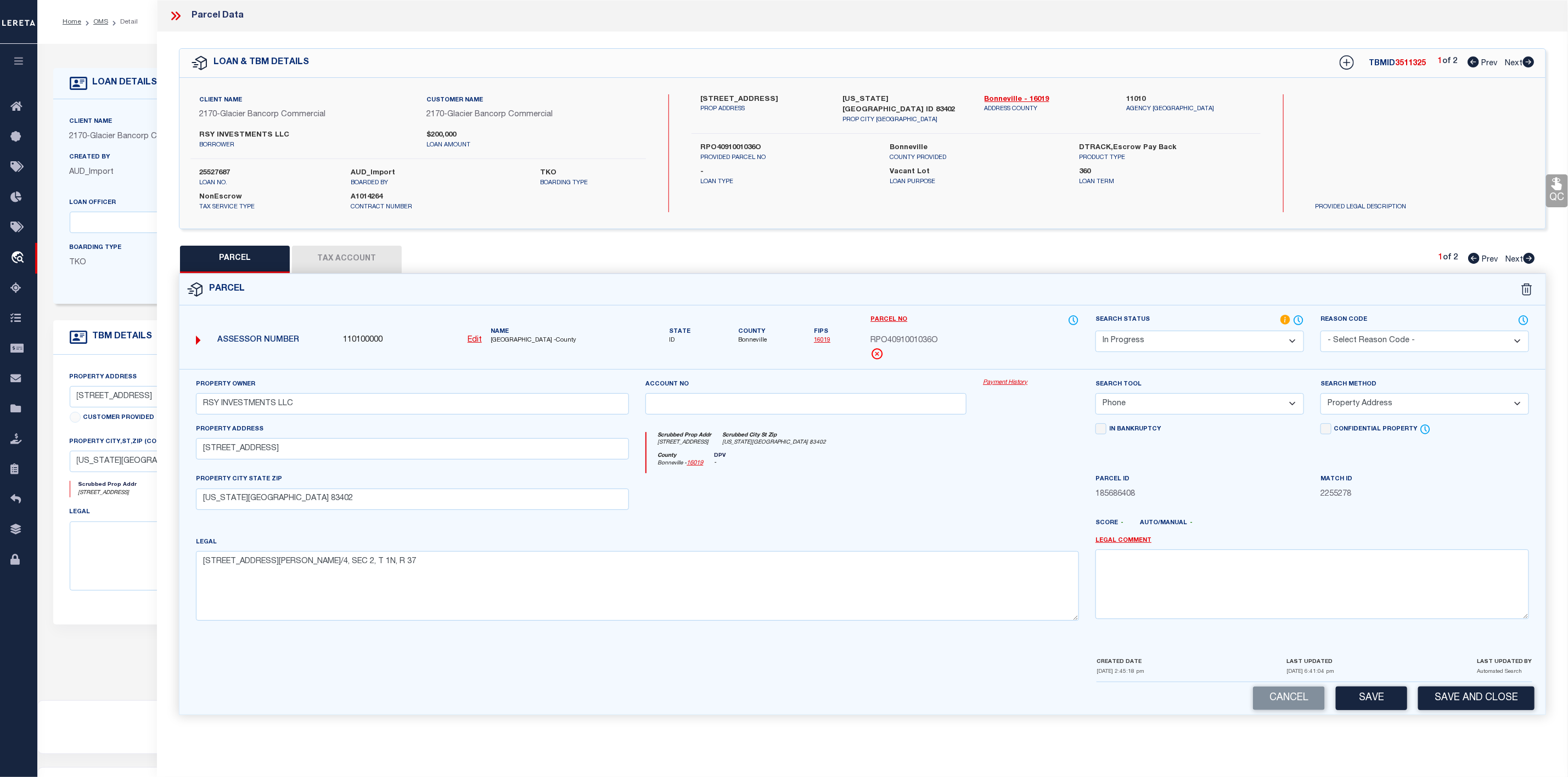
click at [1213, 341] on select "Automated Search Bad Parcel Complete Duplicate Parcel High Dollar Reporting In …" at bounding box center [1199, 342] width 209 height 22
click at [1140, 342] on select "Automated Search Bad Parcel Complete Duplicate Parcel High Dollar Reporting In …" at bounding box center [1199, 342] width 209 height 22
click at [1095, 332] on select "Automated Search Bad Parcel Complete Duplicate Parcel High Dollar Reporting In …" at bounding box center [1199, 342] width 209 height 22
click at [1358, 710] on button "Save" at bounding box center [1371, 699] width 71 height 24
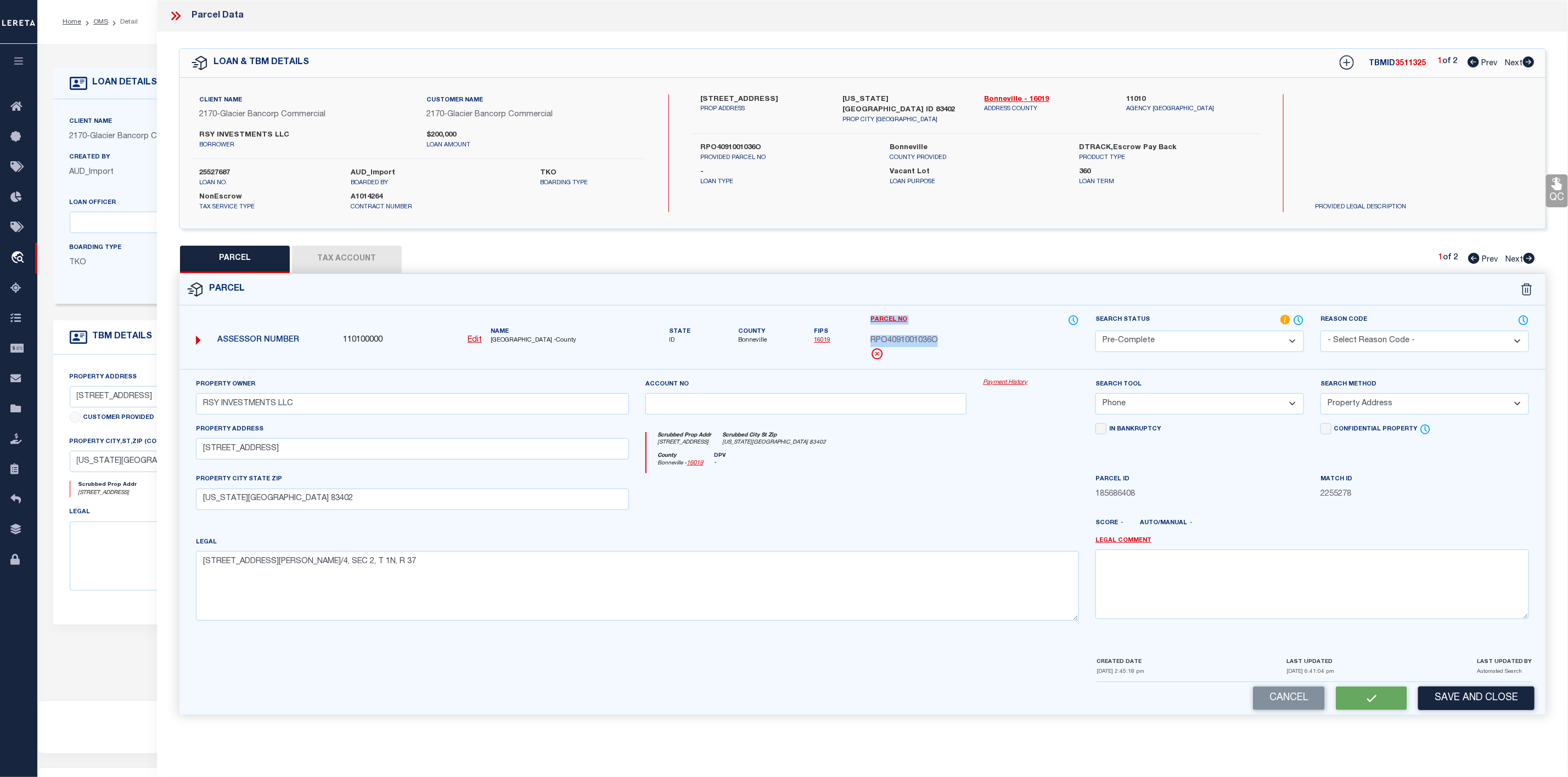
drag, startPoint x: 959, startPoint y: 344, endPoint x: 856, endPoint y: 349, distance: 103.1
click at [856, 349] on div "Assessor Number 110100000 Edit Name [GEOGRAPHIC_DATA] -County" at bounding box center [862, 342] width 1382 height 55
select select "AS"
select select
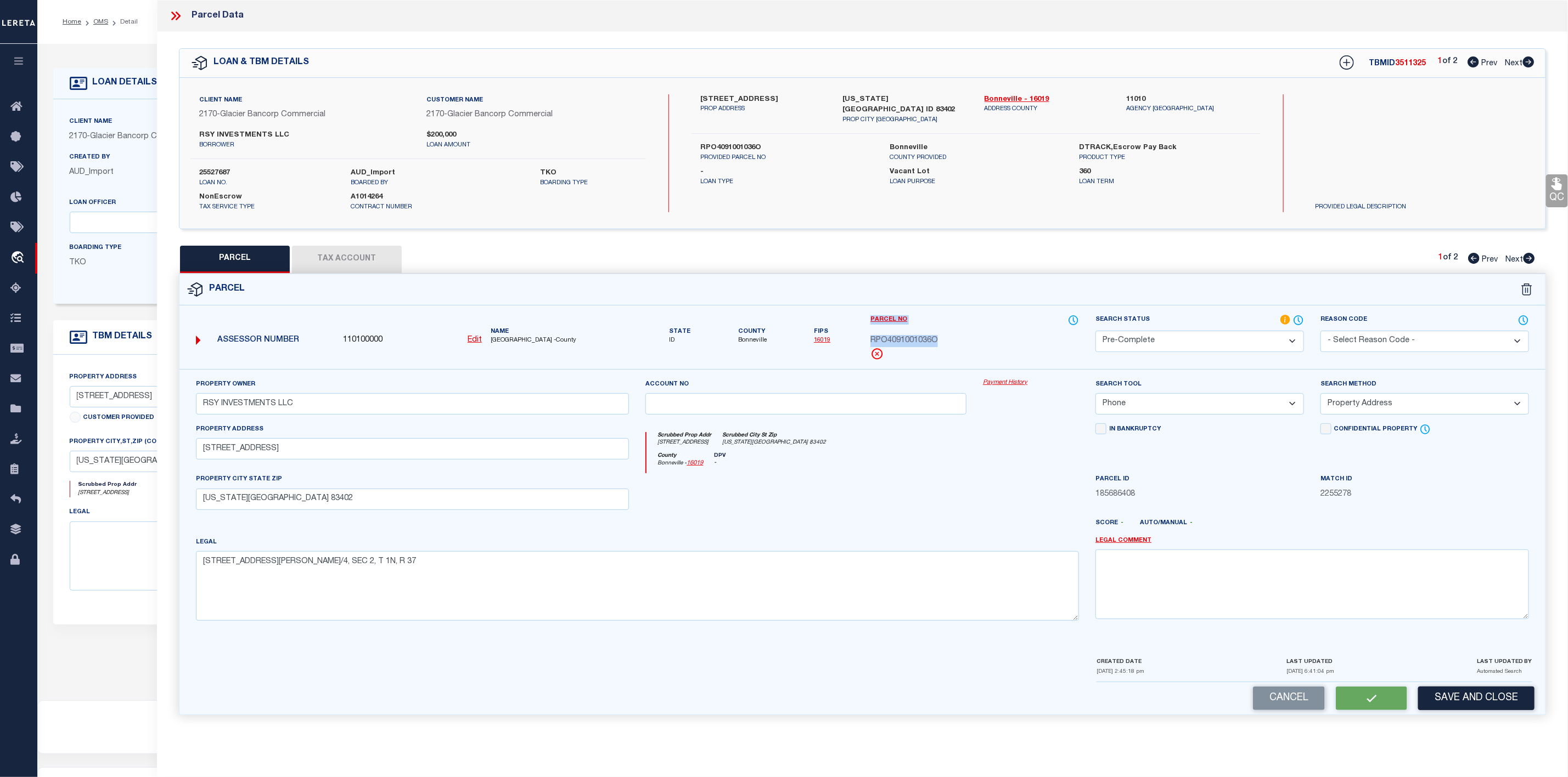
checkbox input "false"
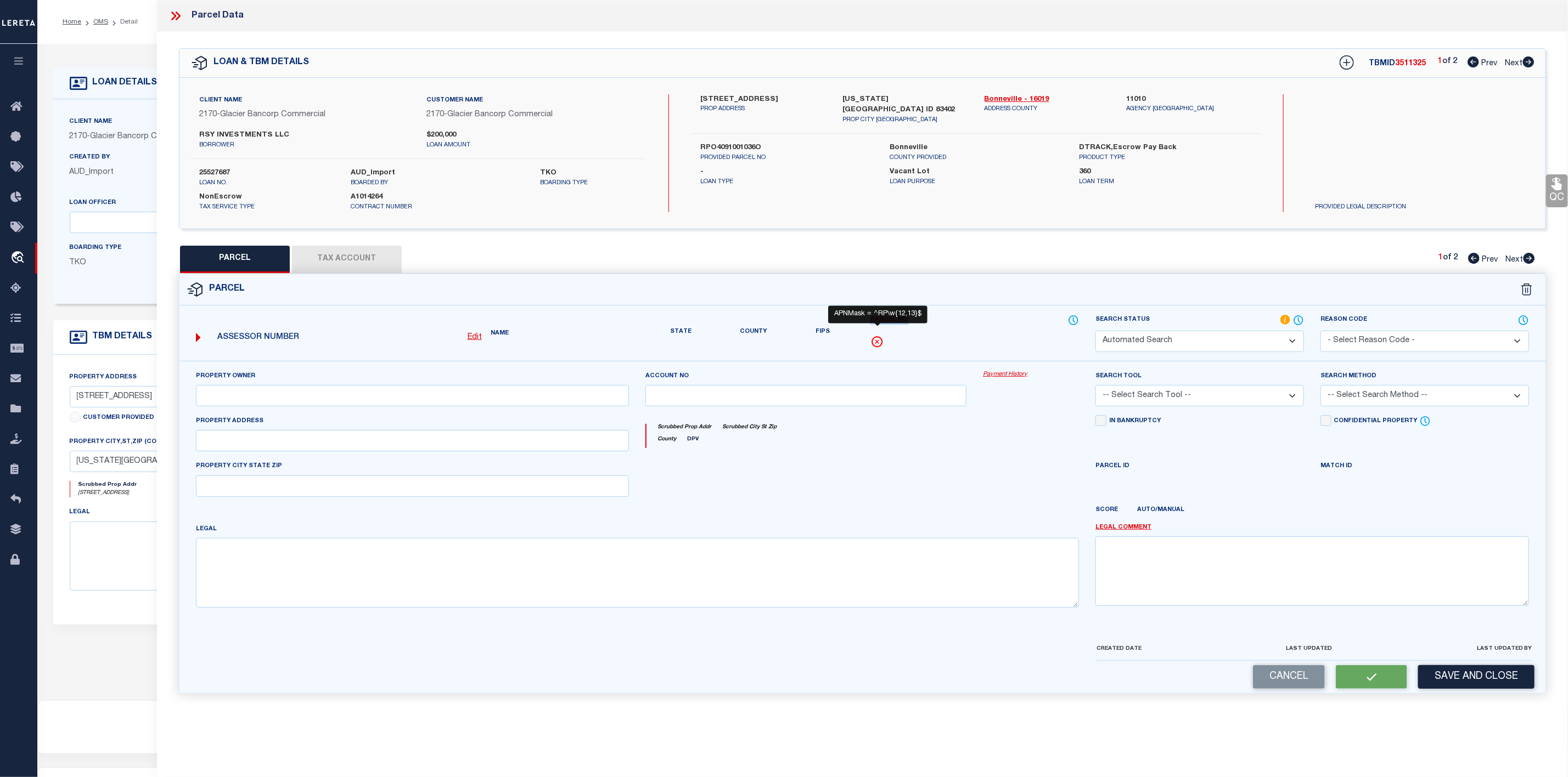
select select "PC"
type input "RSY INVESTMENTS LLC"
select select "PHN"
select select "ADD"
type input "[STREET_ADDRESS]"
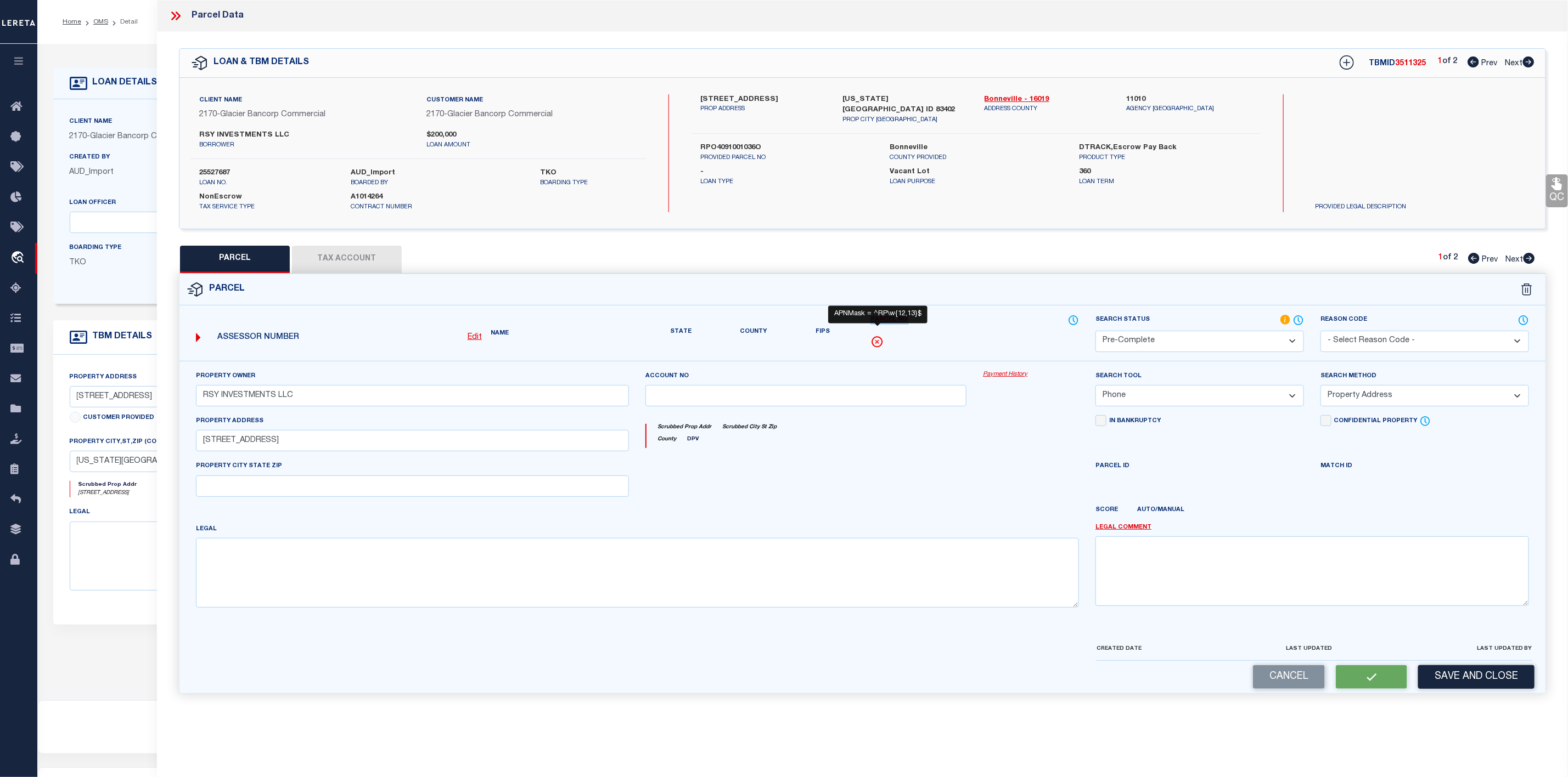
type input "[US_STATE][GEOGRAPHIC_DATA] 83402"
type textarea "[STREET_ADDRESS][PERSON_NAME]/4, SEC 2, T 1N, R 37"
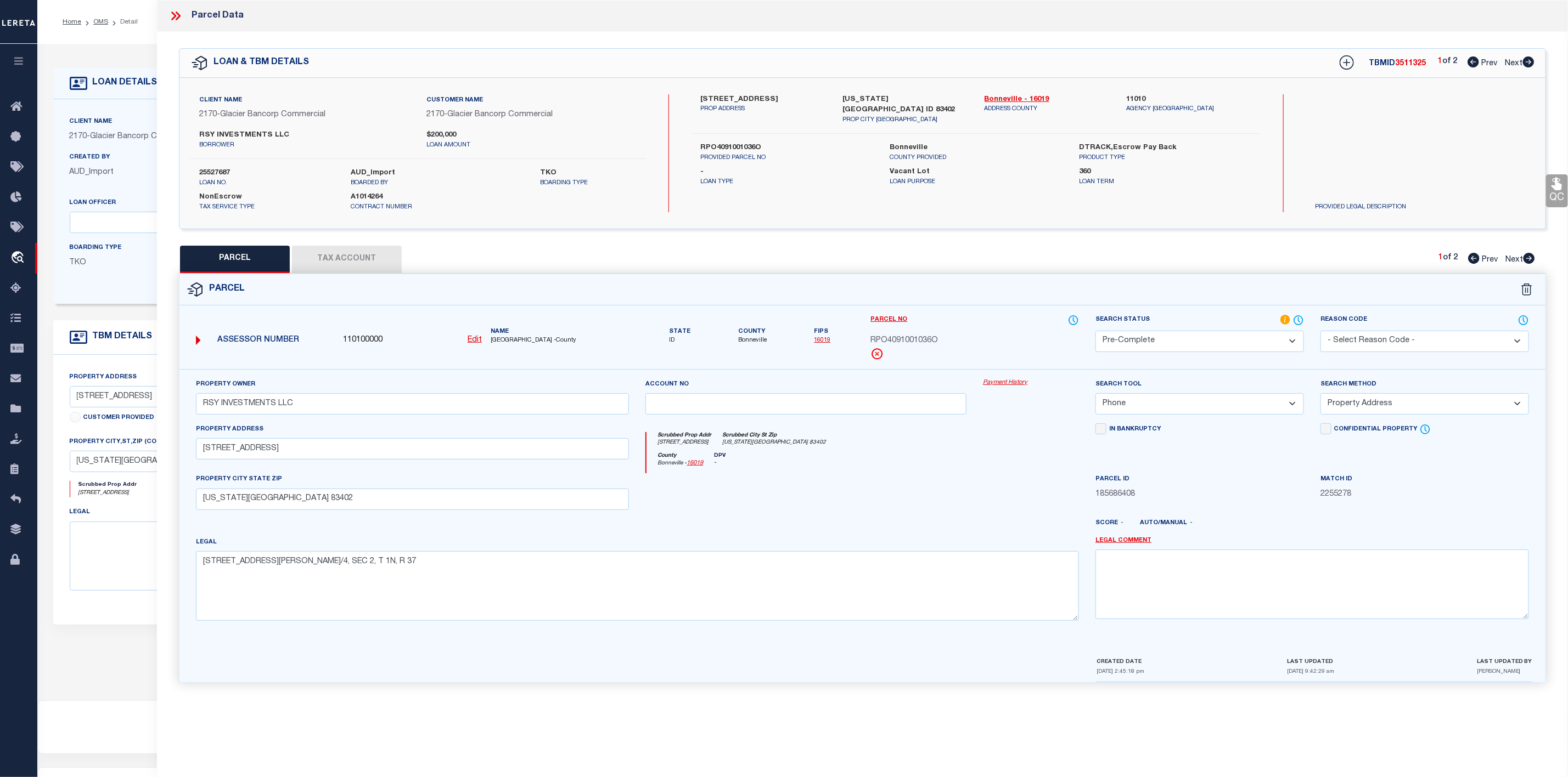
click at [928, 339] on span "RPO4091001036O" at bounding box center [904, 341] width 67 height 12
copy span "RPO4091001036O"
click at [1524, 257] on icon at bounding box center [1529, 258] width 12 height 11
select select "AS"
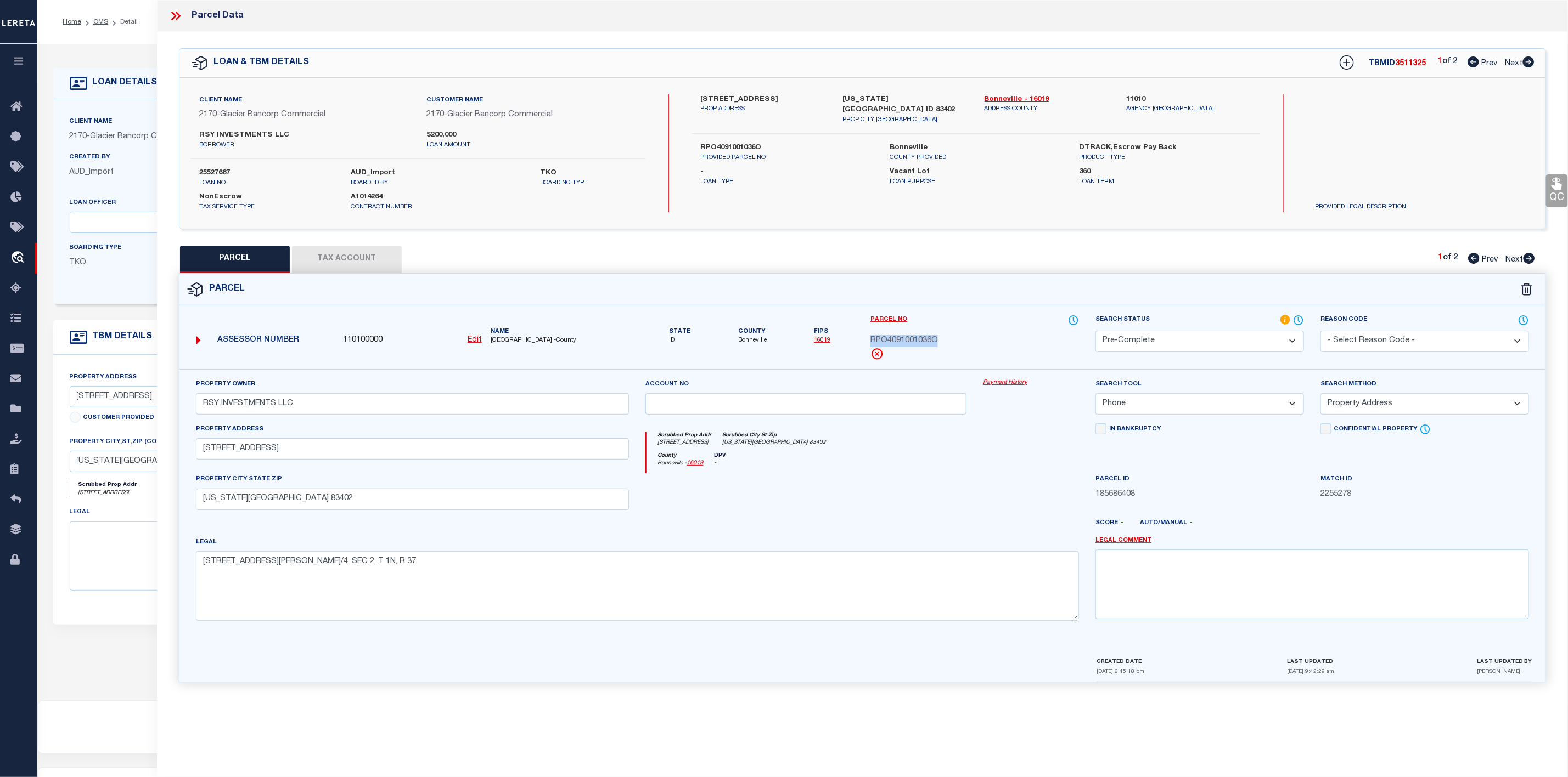
select select
checkbox input "false"
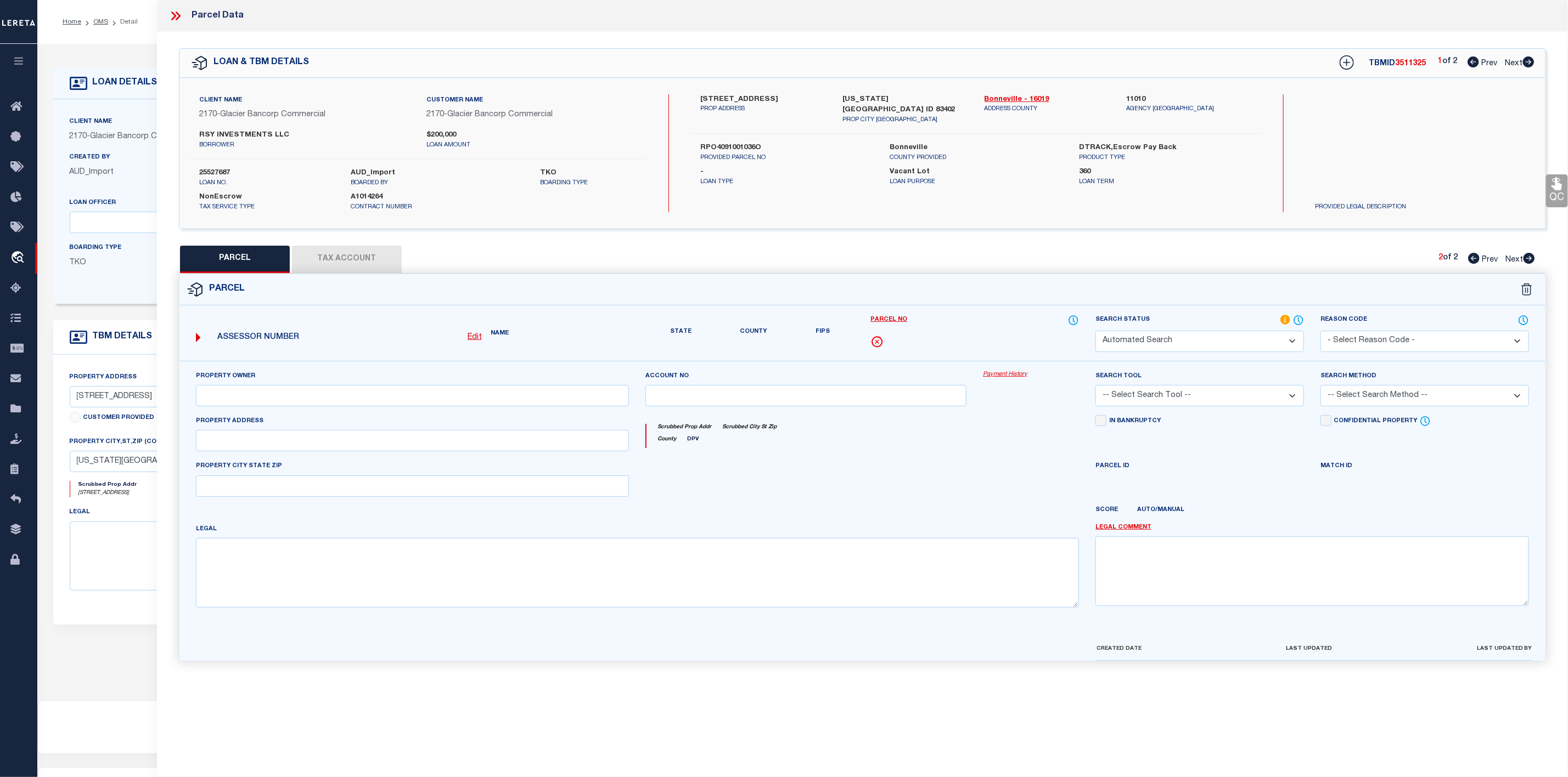
select select "PA"
select select "PRO"
select select "ADD"
checkbox input "false"
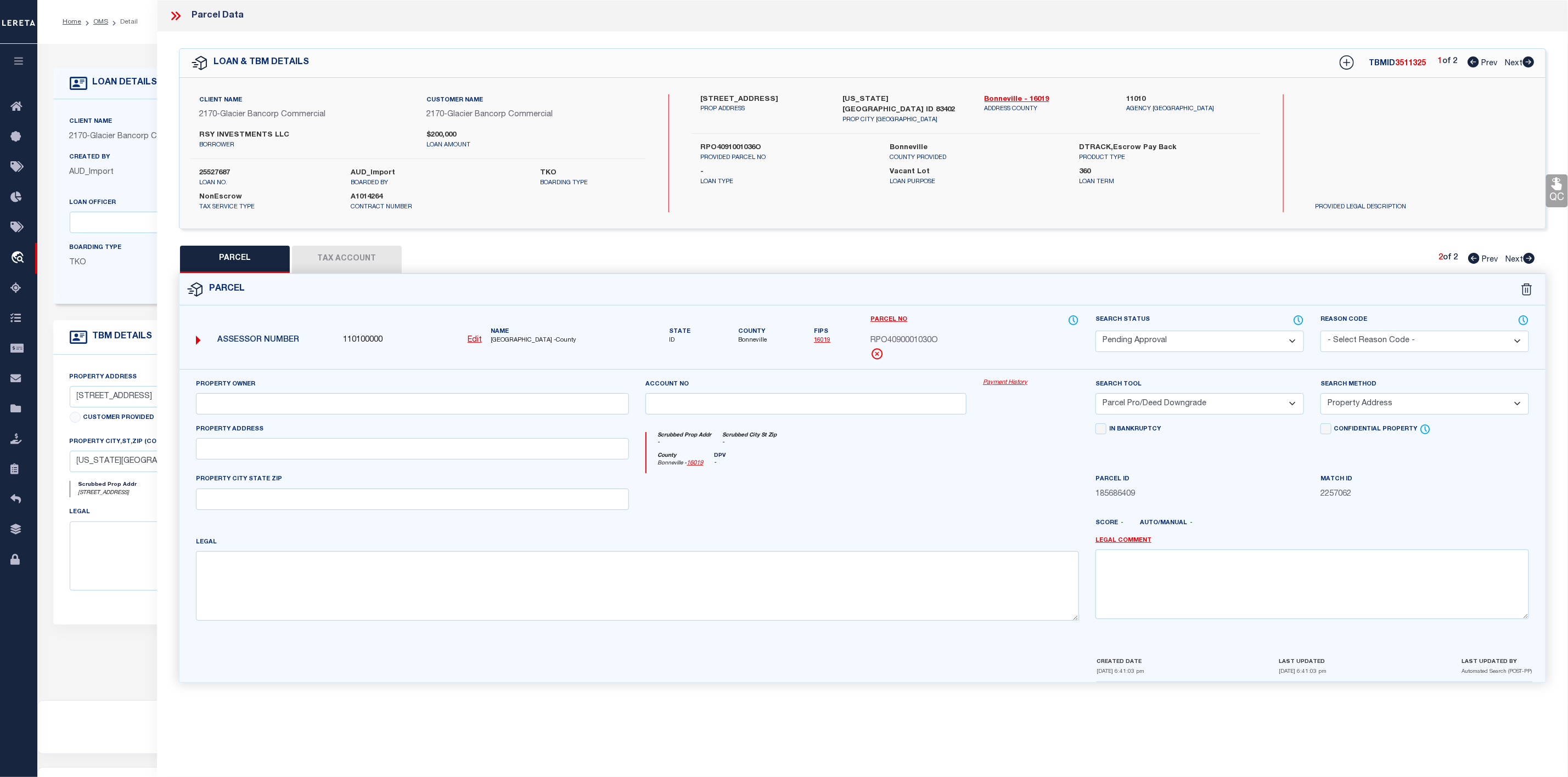
click at [1516, 62] on span "Next" at bounding box center [1514, 63] width 18 height 8
select select "AS"
select select
checkbox input "false"
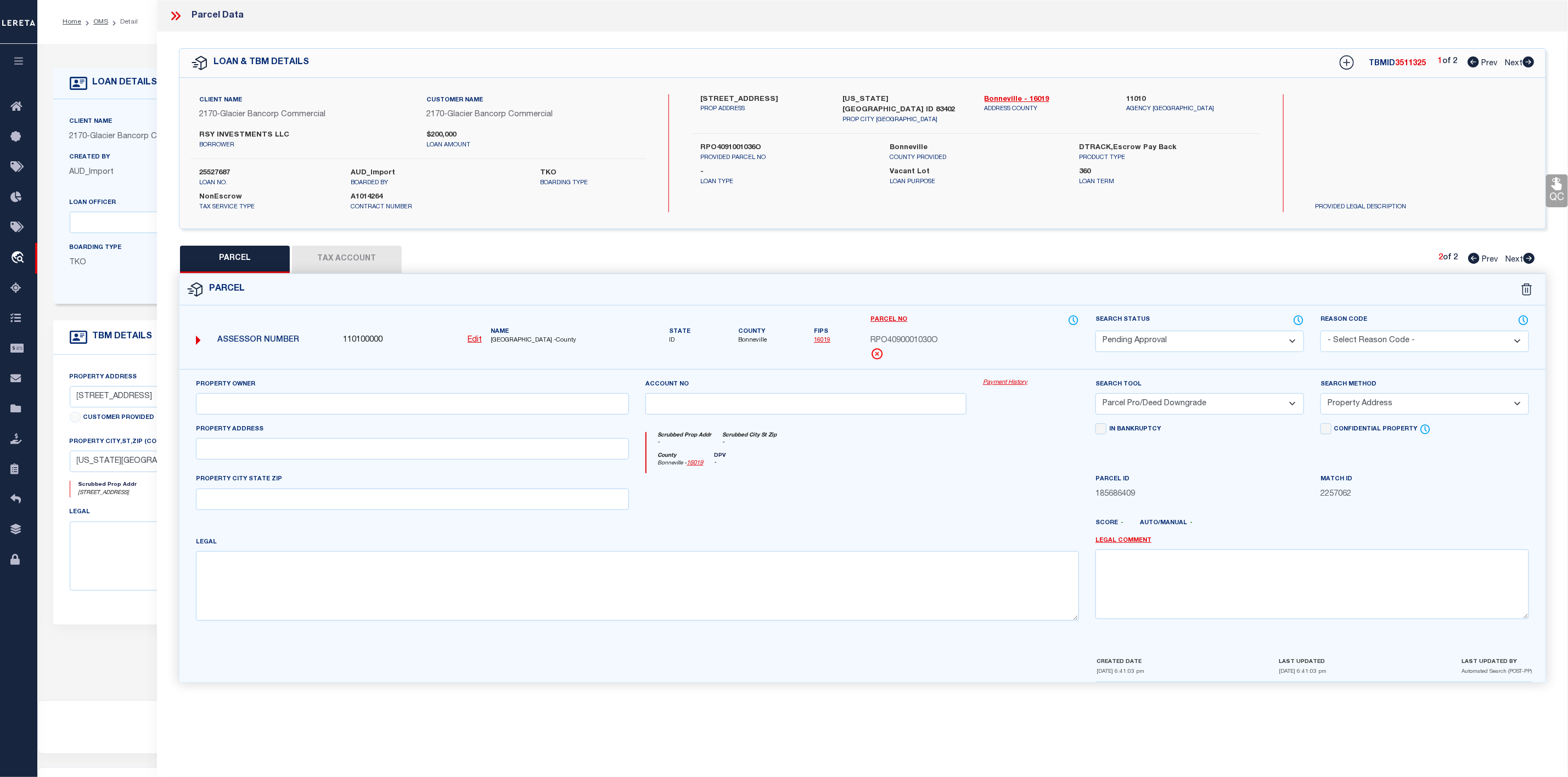
checkbox input "false"
select select "PA"
type input "RSY INVESTMENTS LLC"
select select "PRO"
select select "ADD"
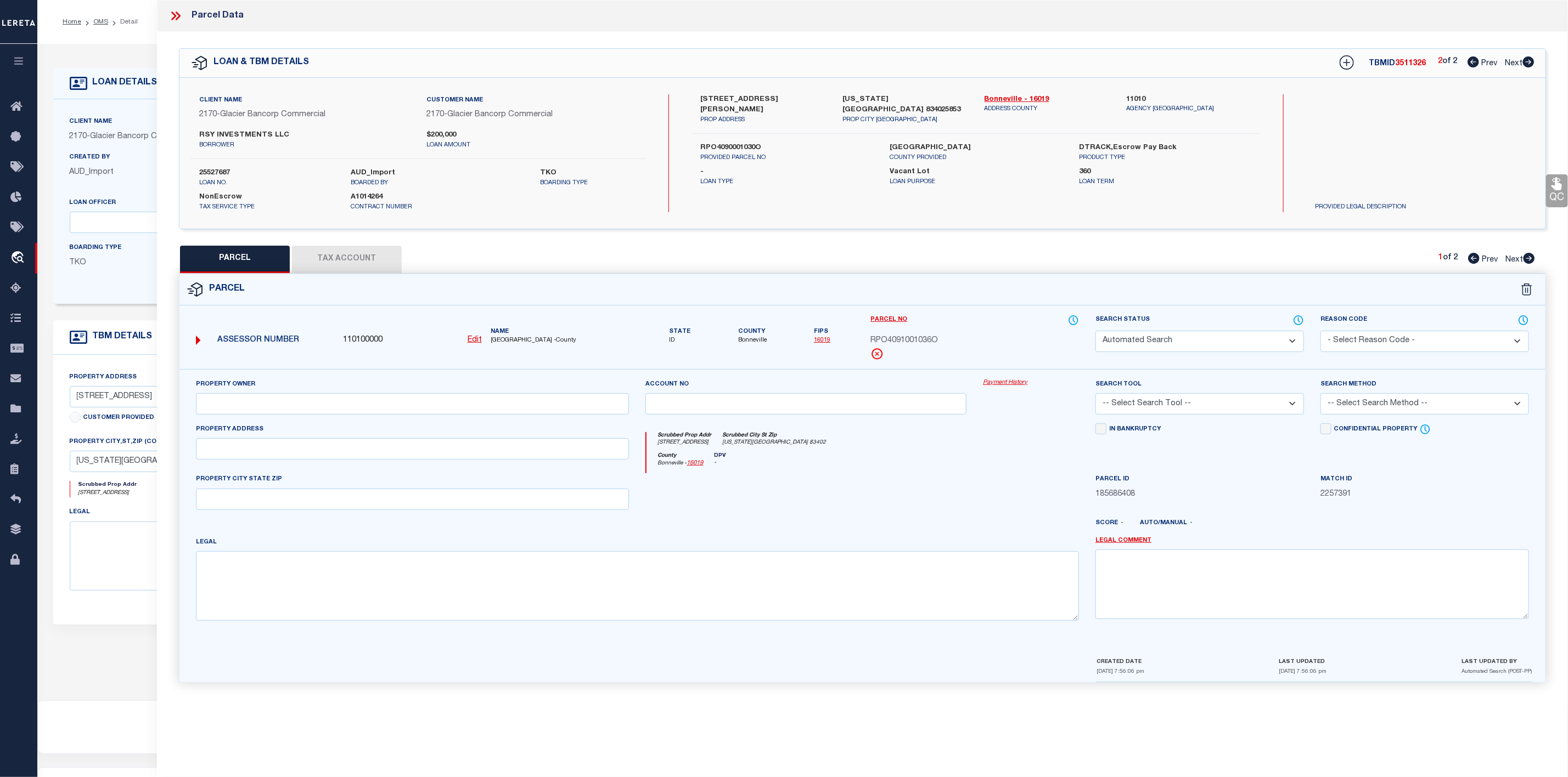
type input "[STREET_ADDRESS]"
type input "[US_STATE][GEOGRAPHIC_DATA] 83402"
type textarea "[STREET_ADDRESS][PERSON_NAME]/4, SEC 2, T 1N, R 37"
click at [1473, 59] on icon at bounding box center [1473, 61] width 12 height 11
select select "AS"
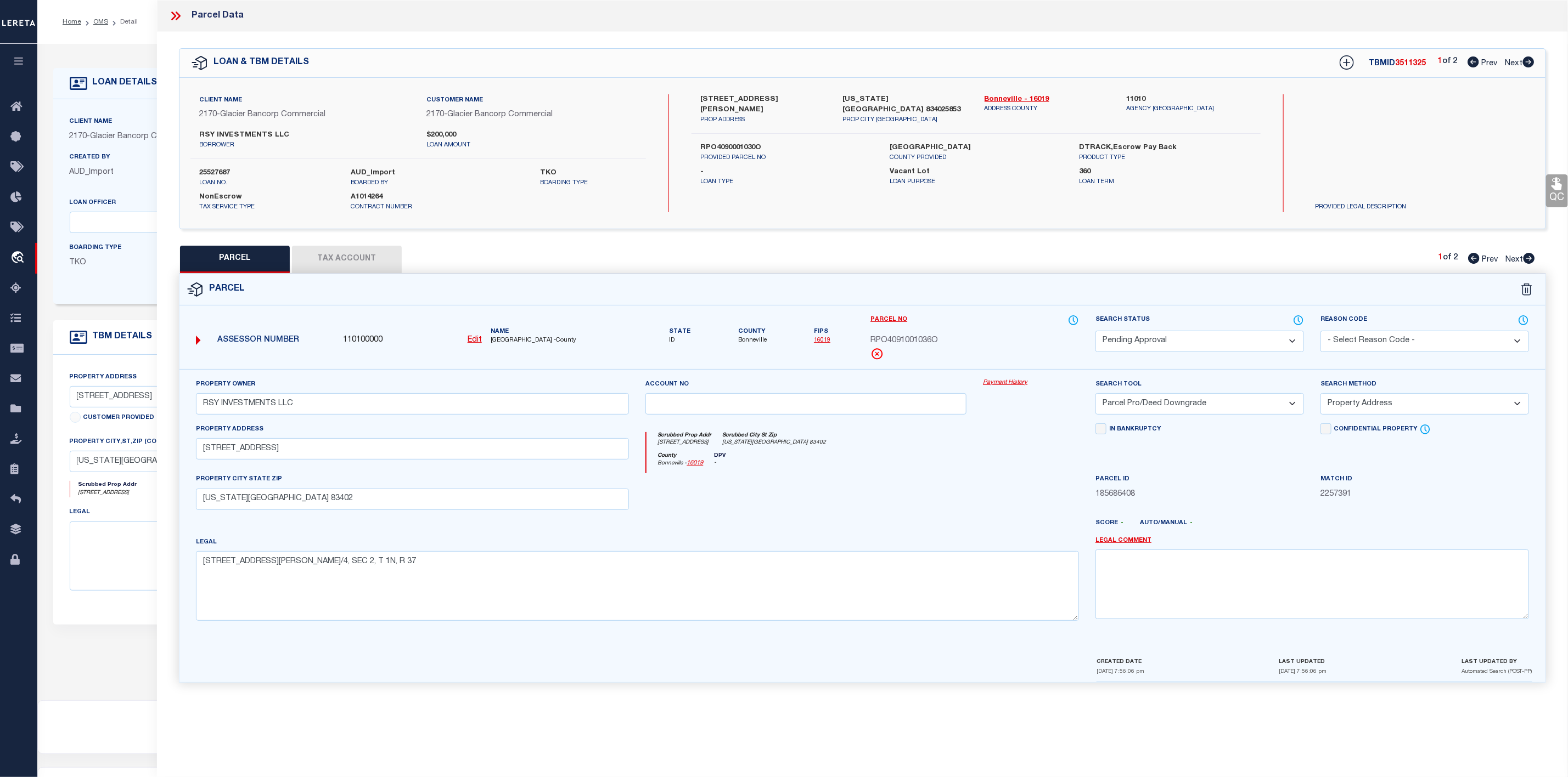
select select
checkbox input "false"
select select "QC"
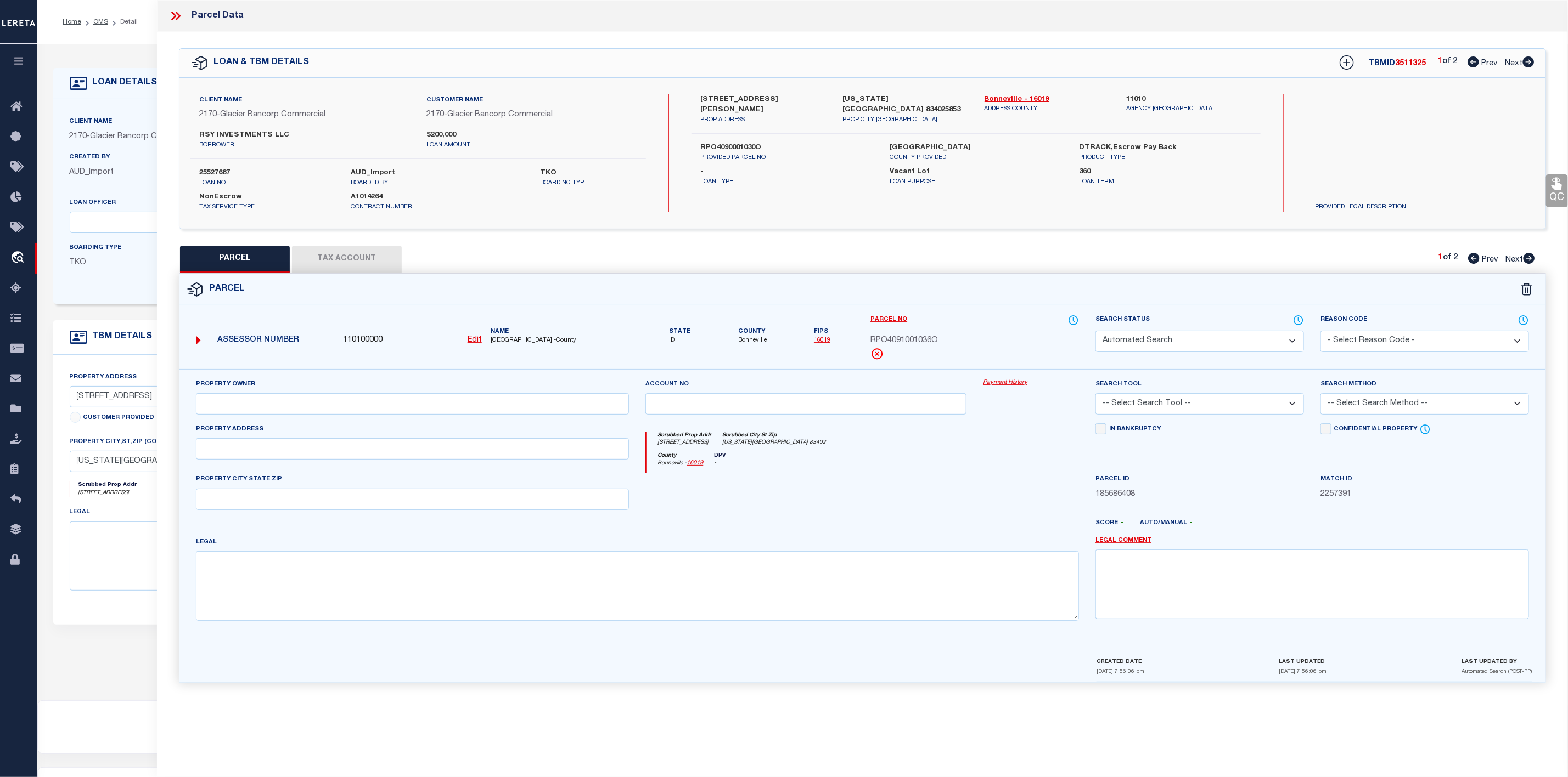
type input "RSY INVESTMENTS LLC"
select select "PHN"
select select "ADD"
type input "[STREET_ADDRESS]"
type input "[US_STATE][GEOGRAPHIC_DATA] 83402"
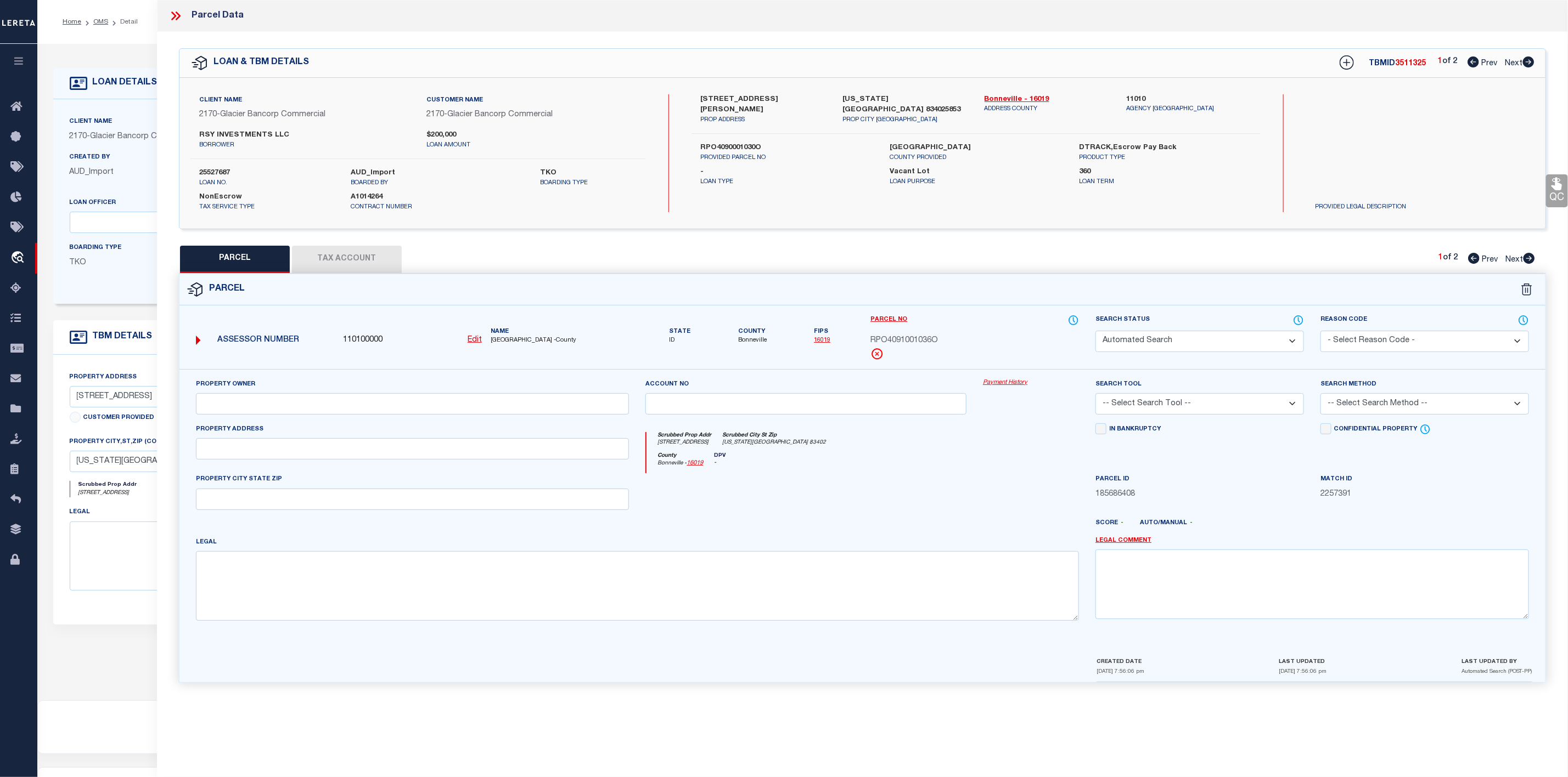
type textarea "[STREET_ADDRESS][PERSON_NAME]/4, SEC 2, T 1N, R 37"
click at [1524, 63] on icon at bounding box center [1528, 61] width 12 height 11
select select "AS"
select select
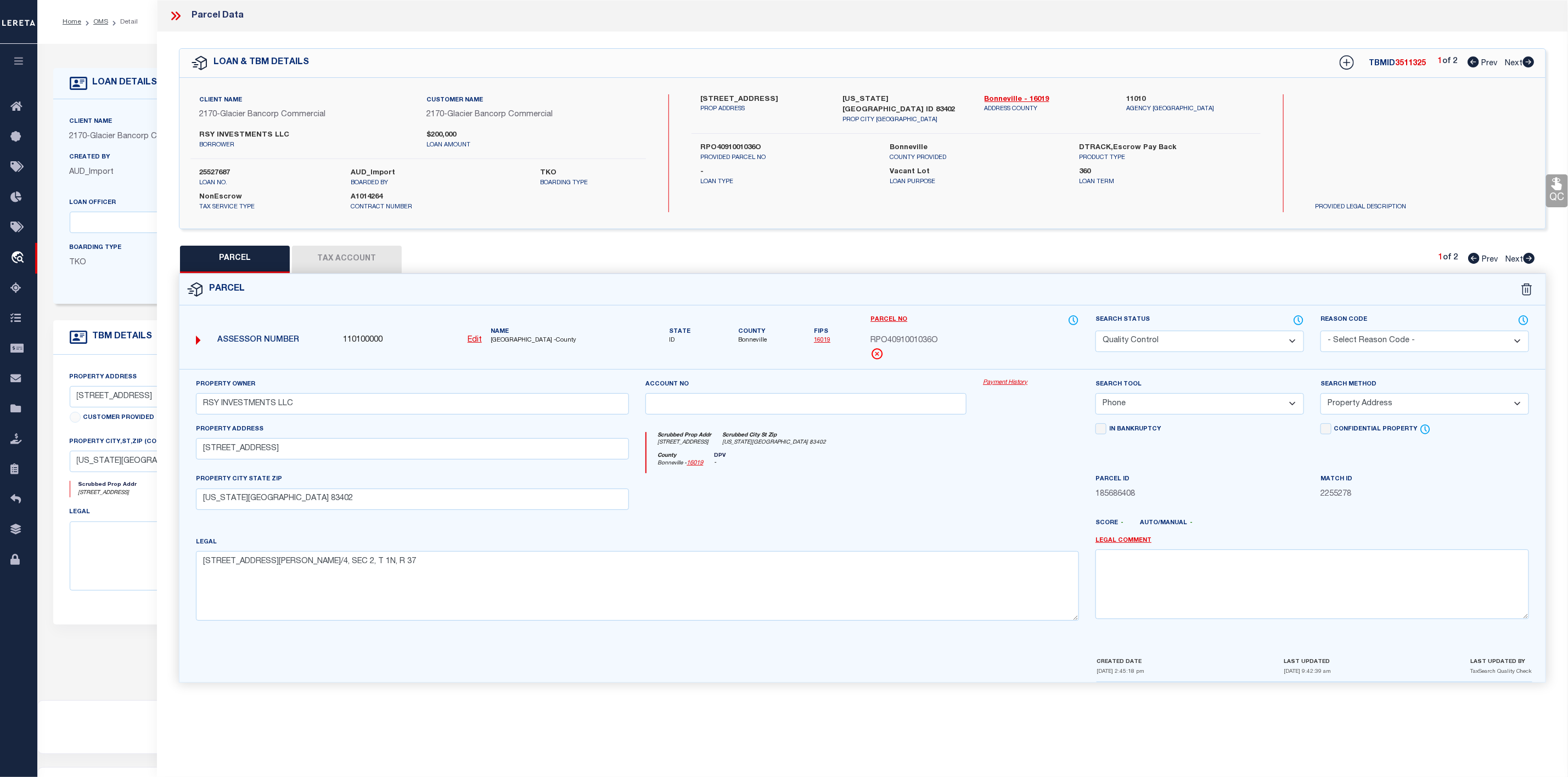
checkbox input "false"
select select "PA"
type input "RSY INVESTMENTS LLC"
select select "PRO"
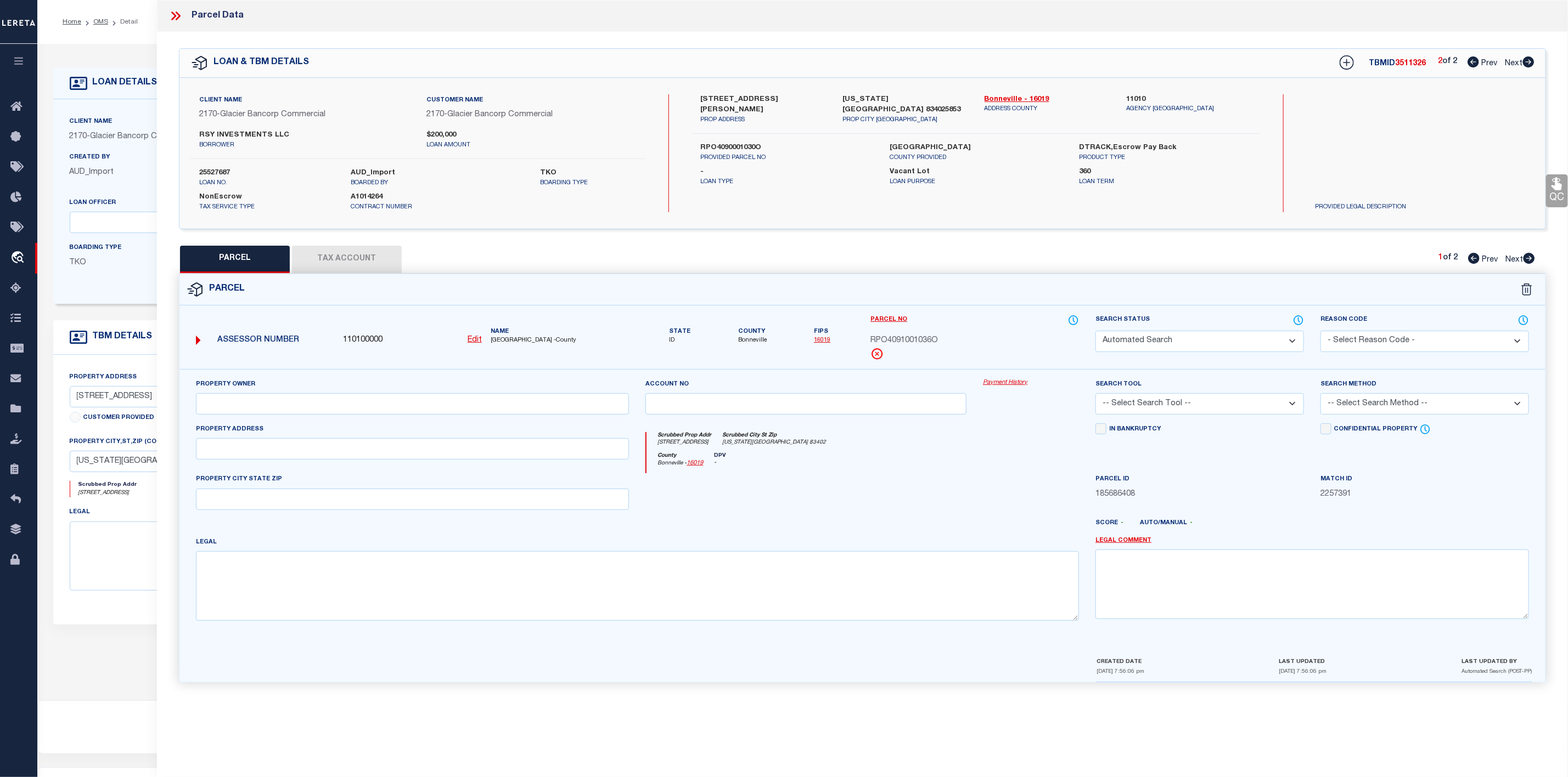
select select "ADD"
type input "[STREET_ADDRESS]"
type input "[US_STATE][GEOGRAPHIC_DATA] 83402"
type textarea "[STREET_ADDRESS][PERSON_NAME]/4, SEC 2, T 1N, R 37"
click at [1527, 258] on icon at bounding box center [1529, 258] width 12 height 11
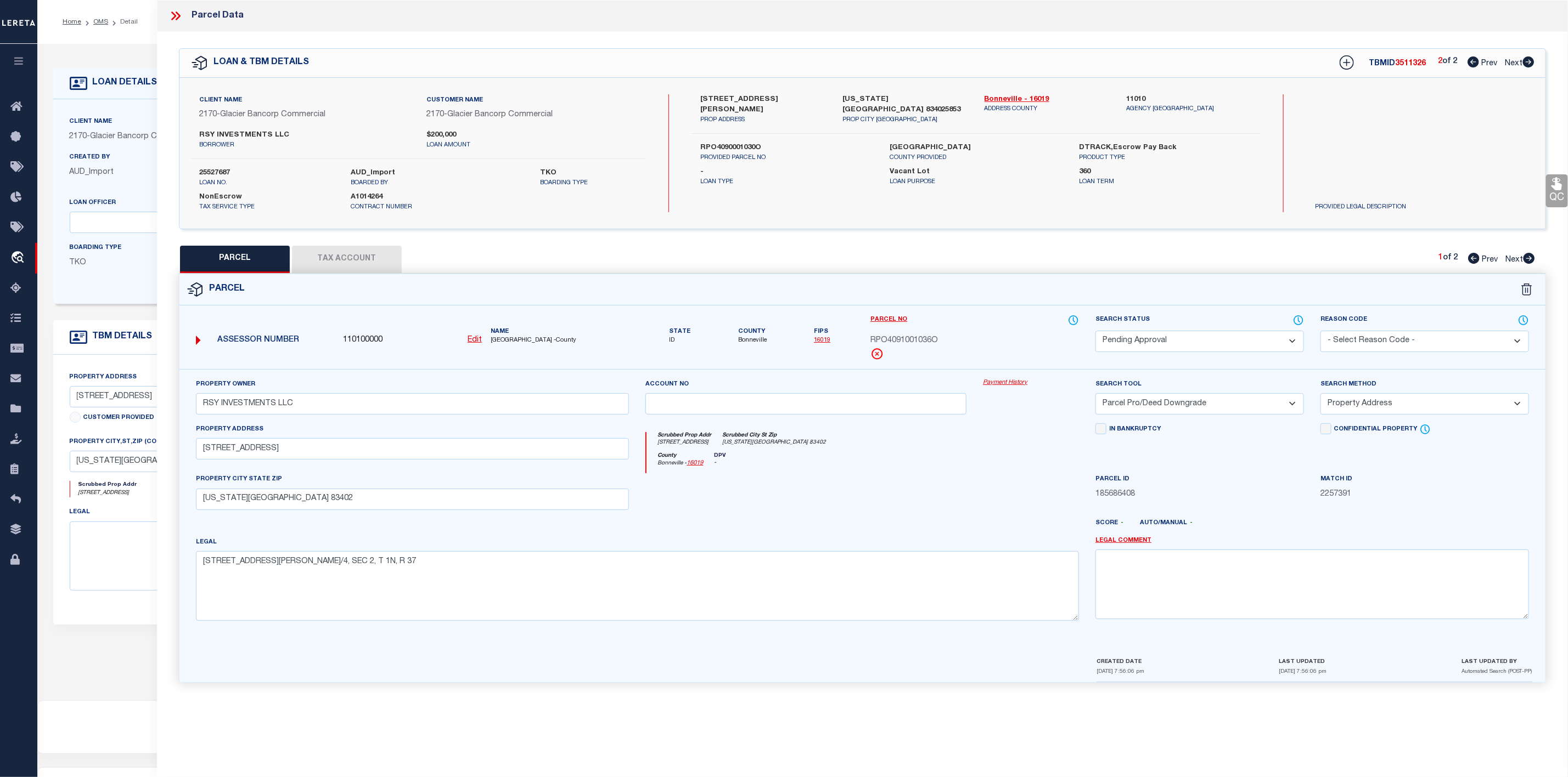
select select "AS"
select select
checkbox input "false"
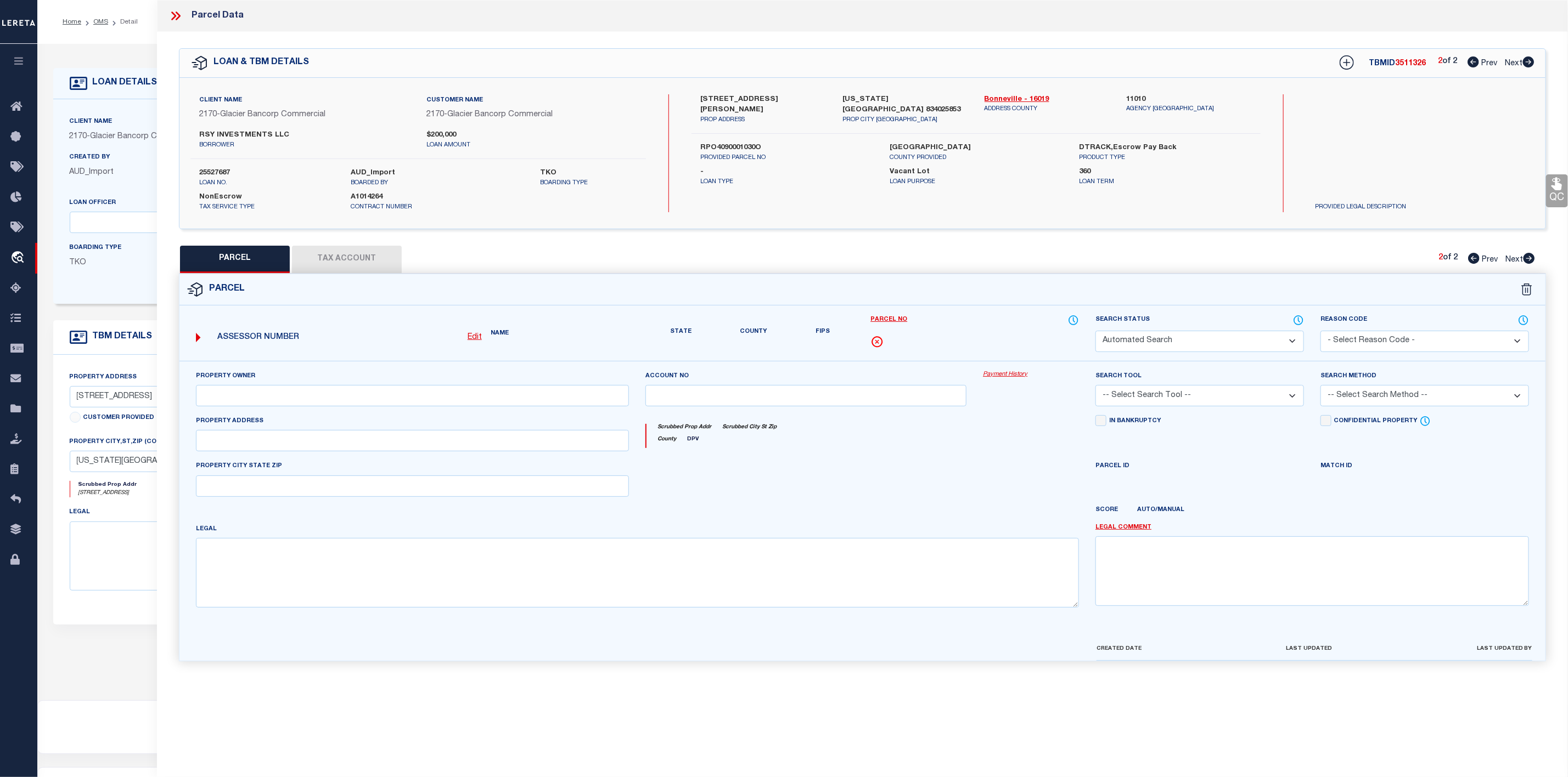
select select "IP"
select select "ATL"
select select "ADD"
checkbox input "false"
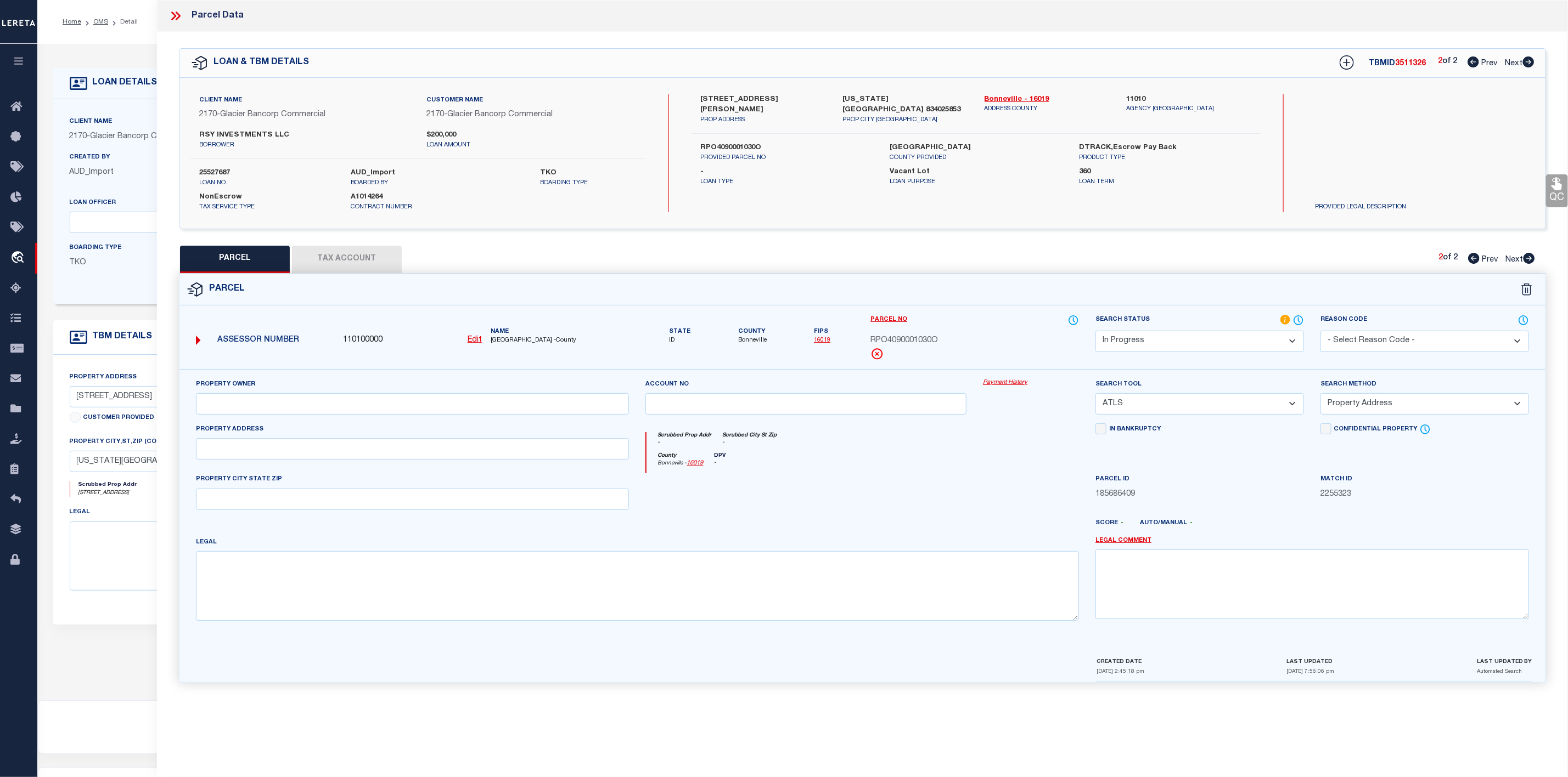
click at [174, 21] on icon at bounding box center [175, 16] width 14 height 14
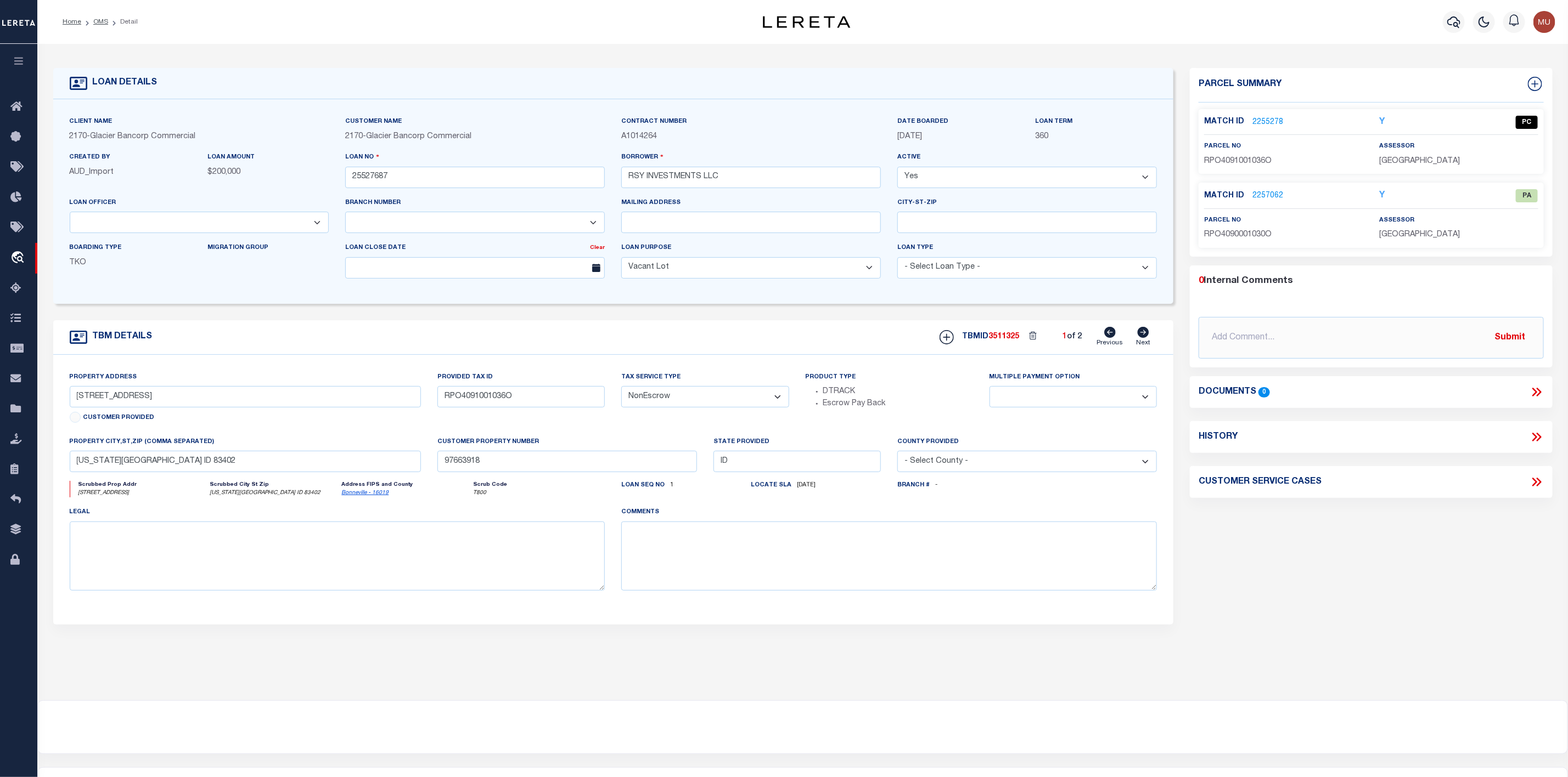
click at [104, 28] on ol "Home OMS Detail" at bounding box center [100, 22] width 93 height 23
click at [101, 21] on link "OMS" at bounding box center [100, 22] width 15 height 7
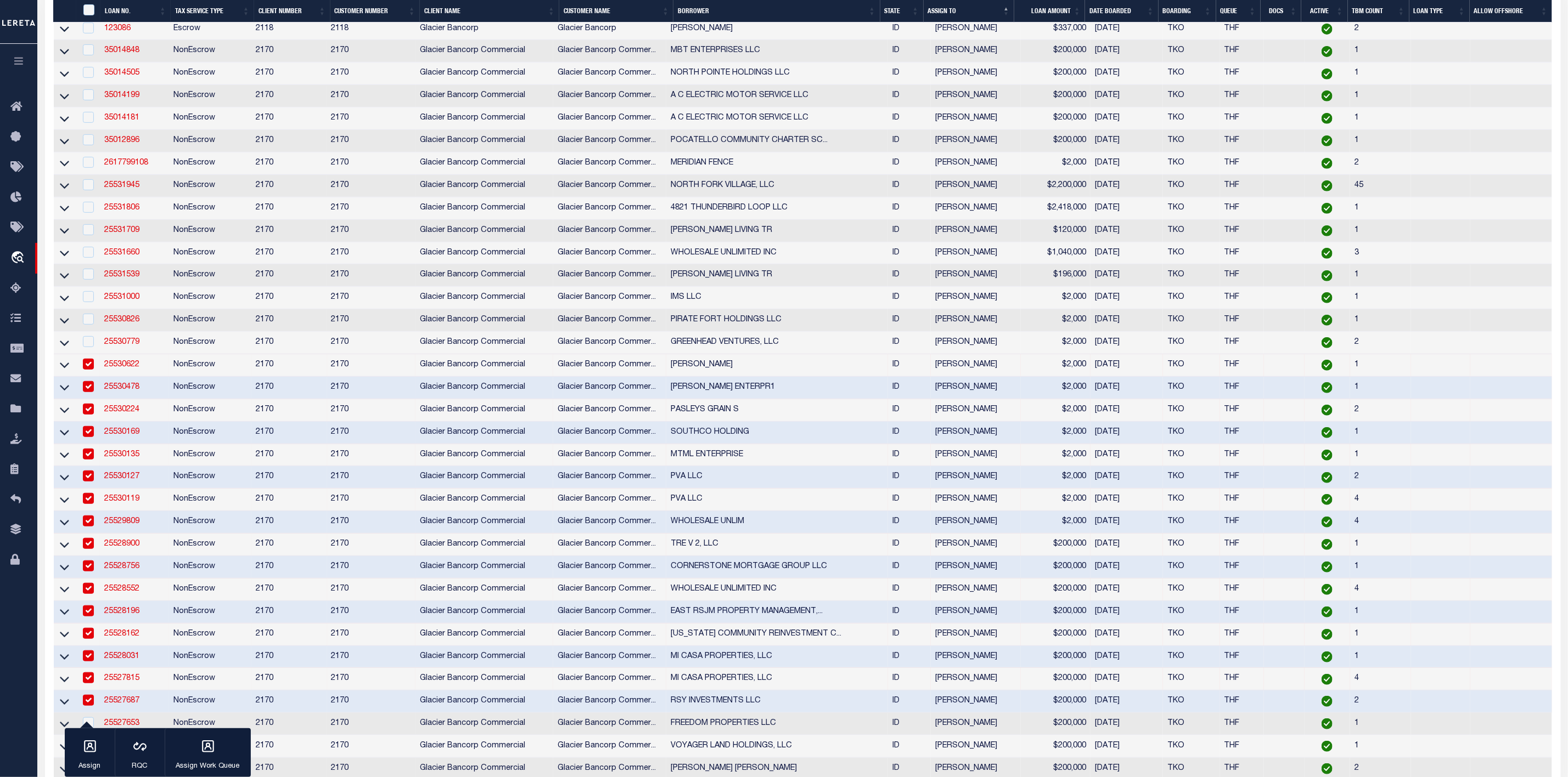
scroll to position [494, 0]
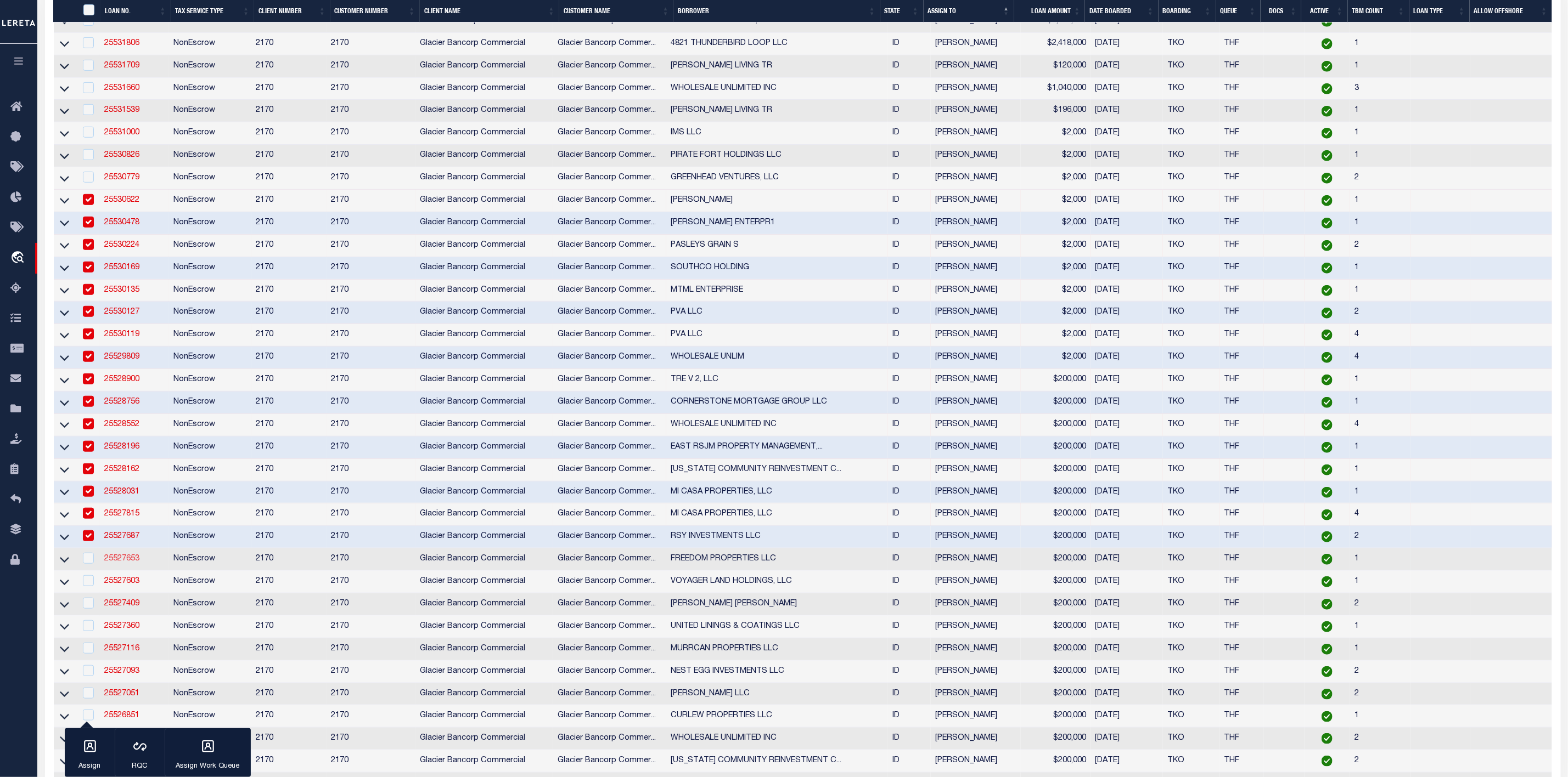
click at [113, 562] on link "25527653" at bounding box center [122, 560] width 36 height 8
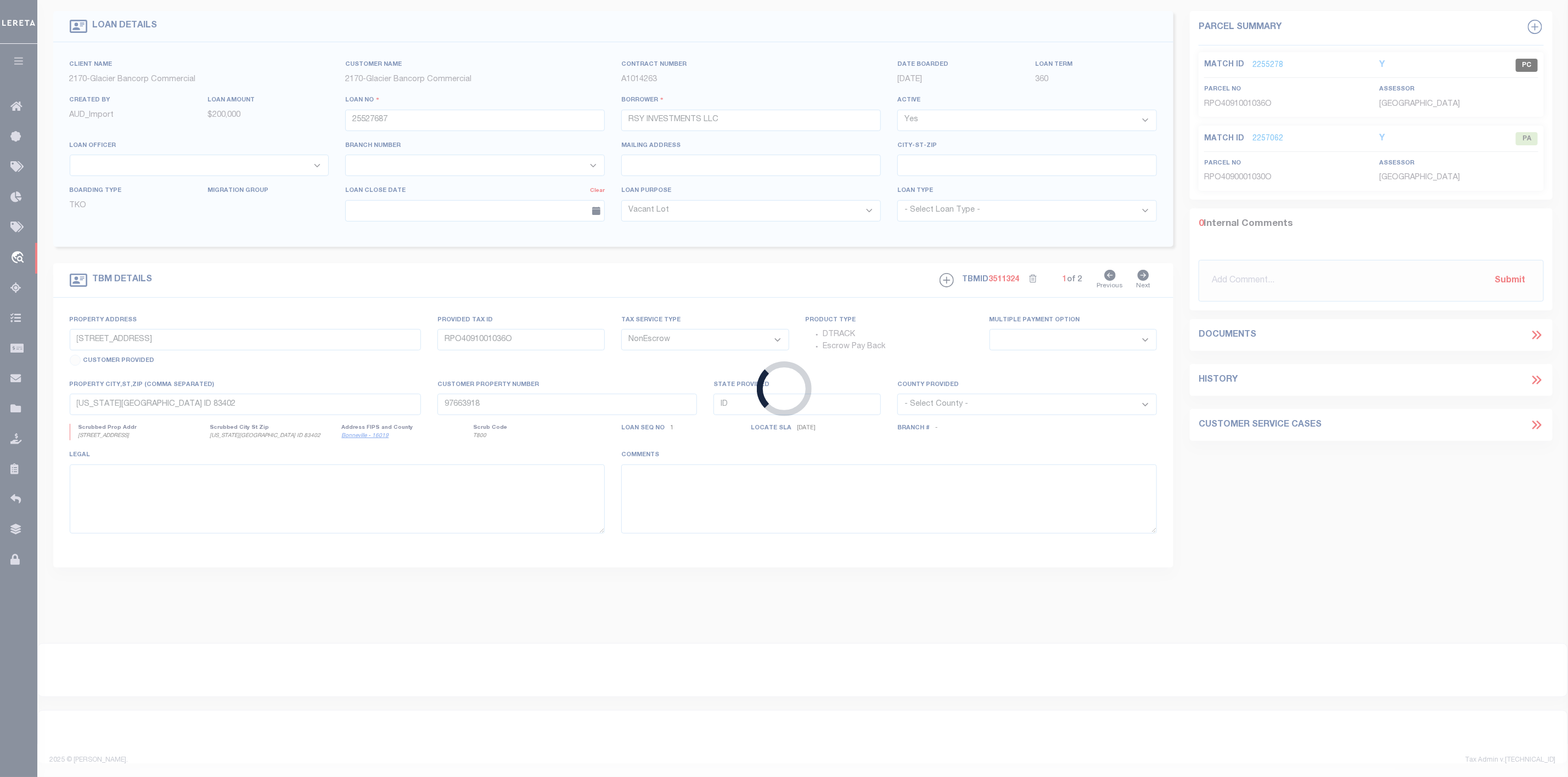
type input "25527653"
type input "FREEDOM PROPERTIES LLC"
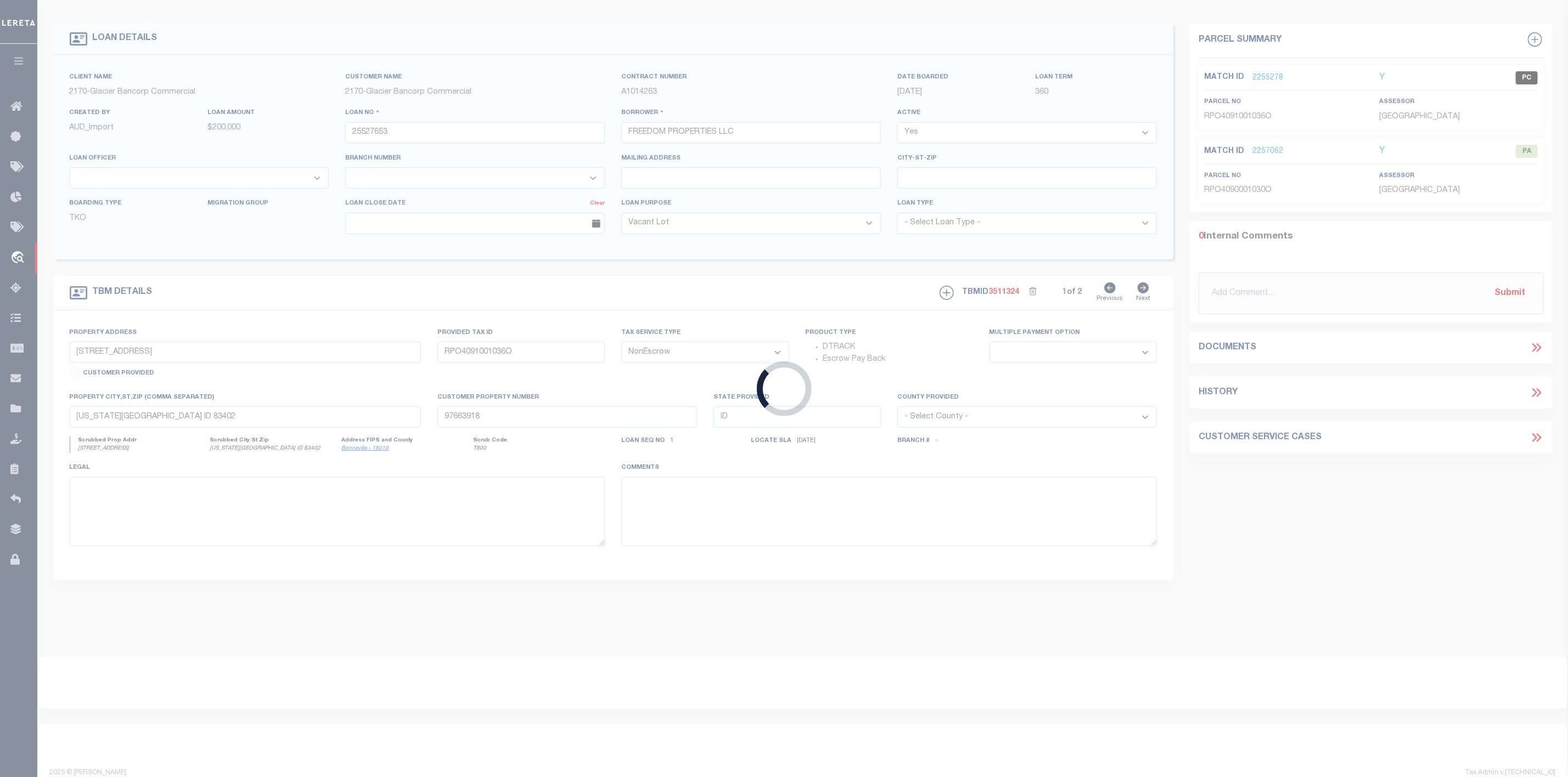
select select "167850"
select select "27203"
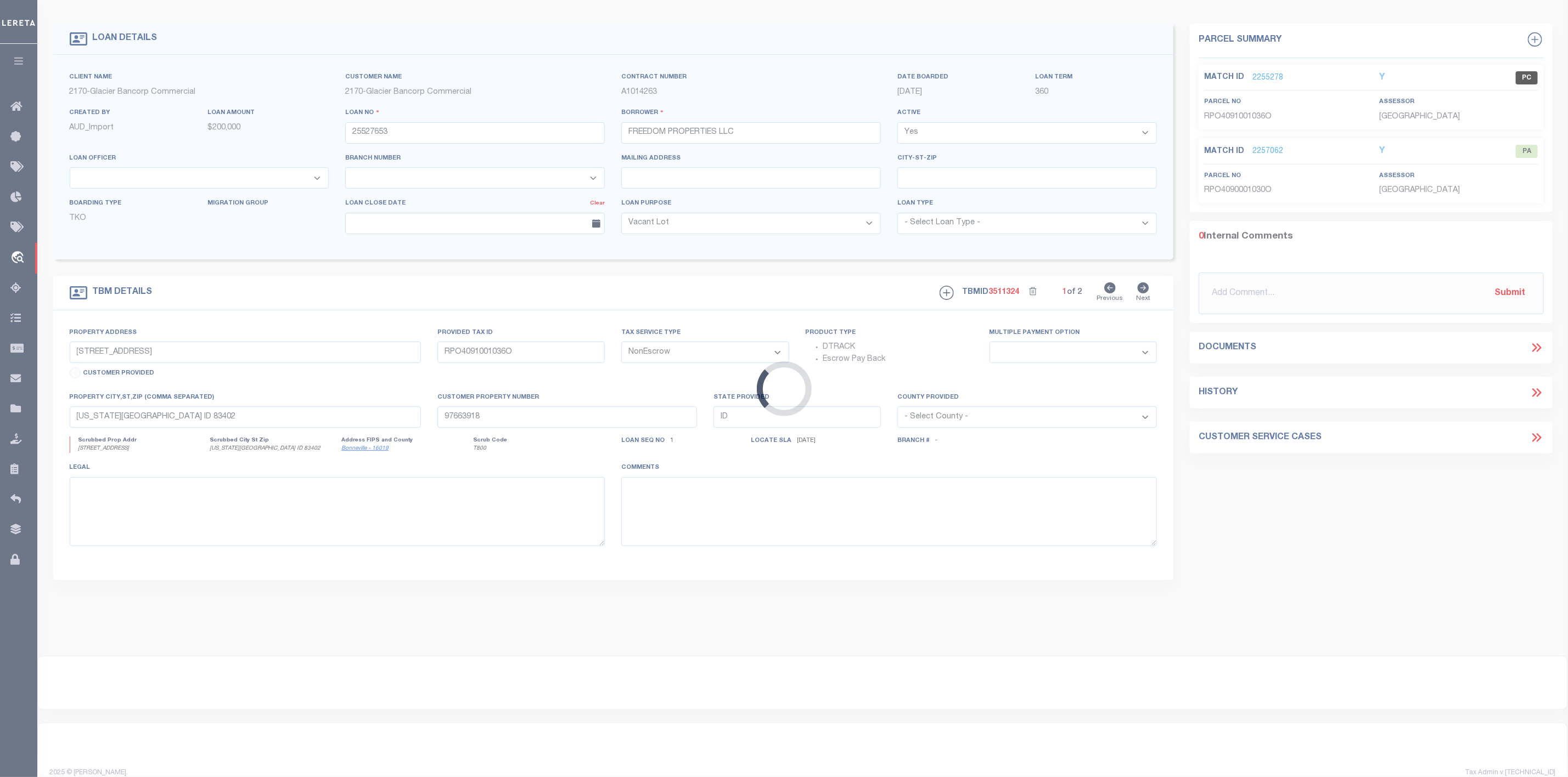
scroll to position [20, 0]
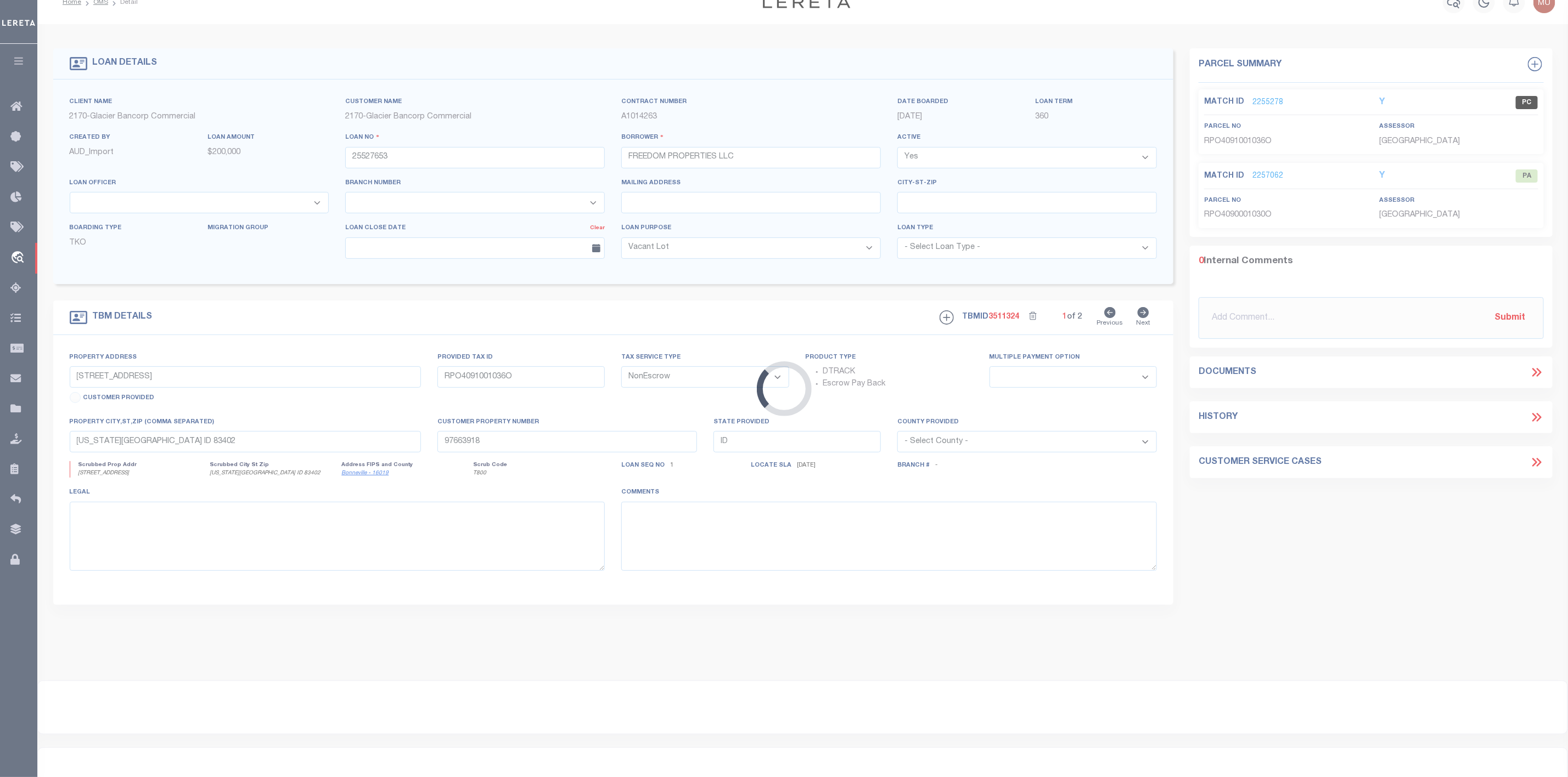
type input "[STREET_ADDRESS]"
type input "RPA1740032006O"
select select
type input "[US_STATE][GEOGRAPHIC_DATA] 834023726"
type input "97663917"
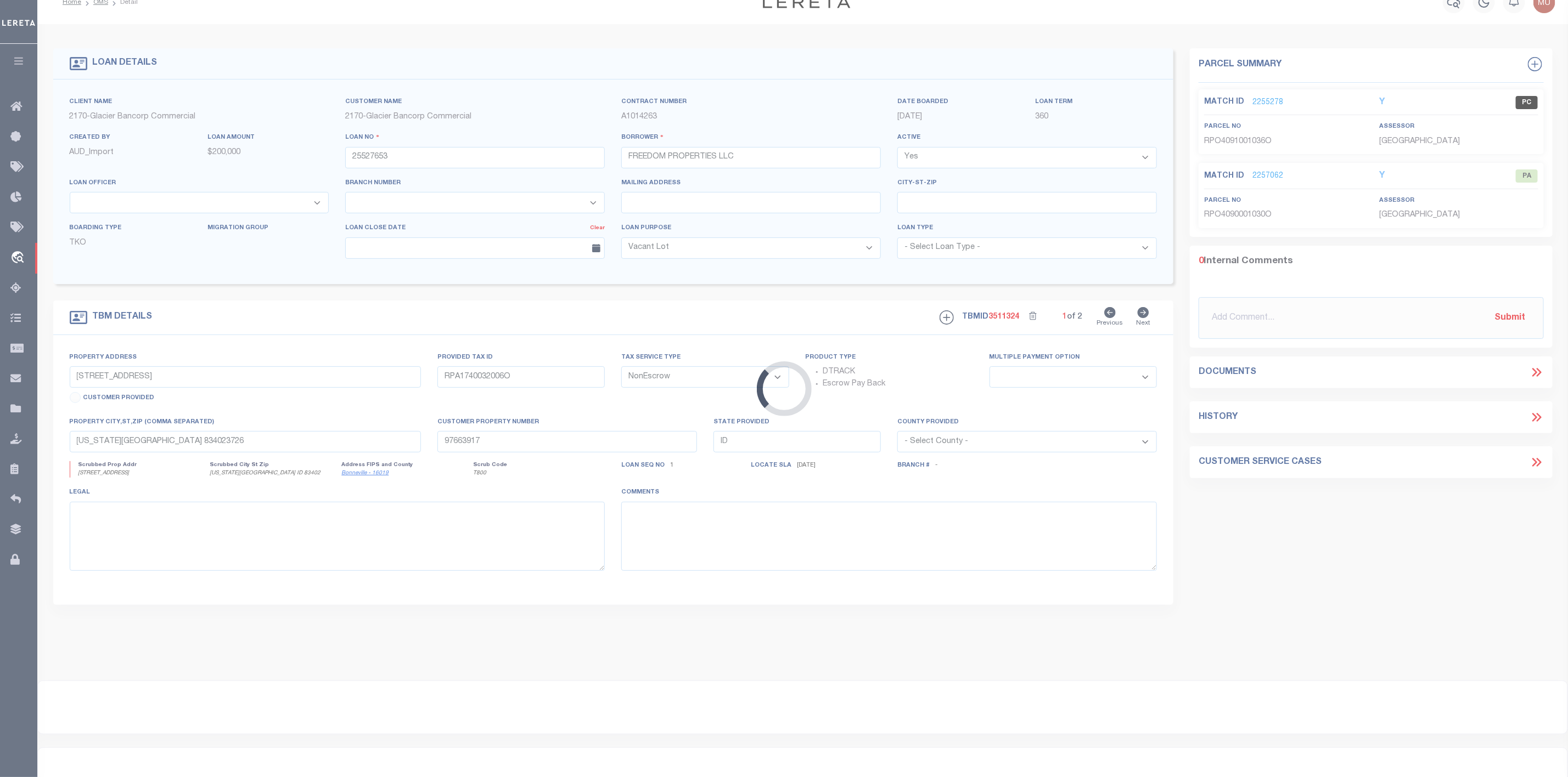
select select
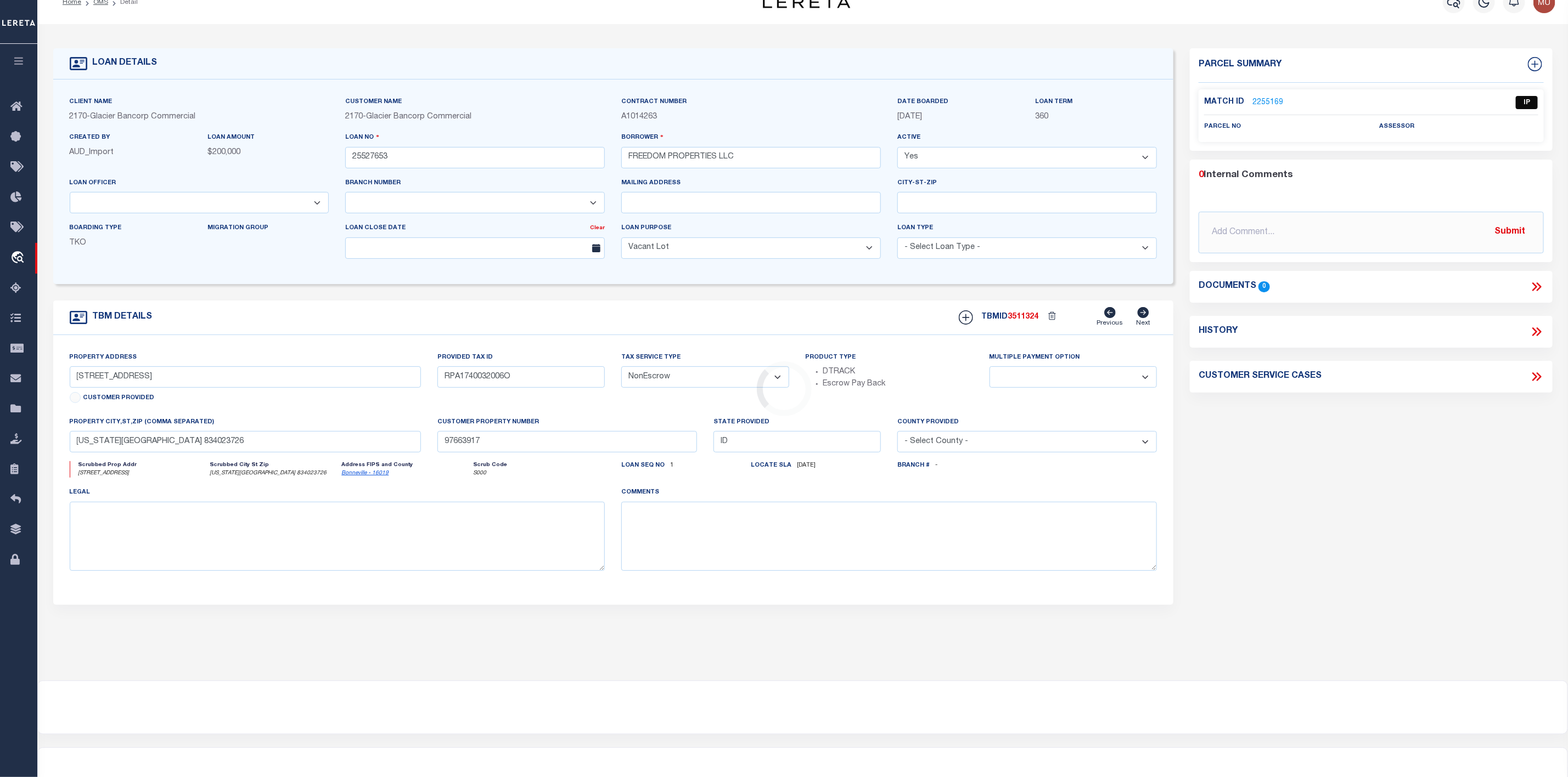
scroll to position [0, 0]
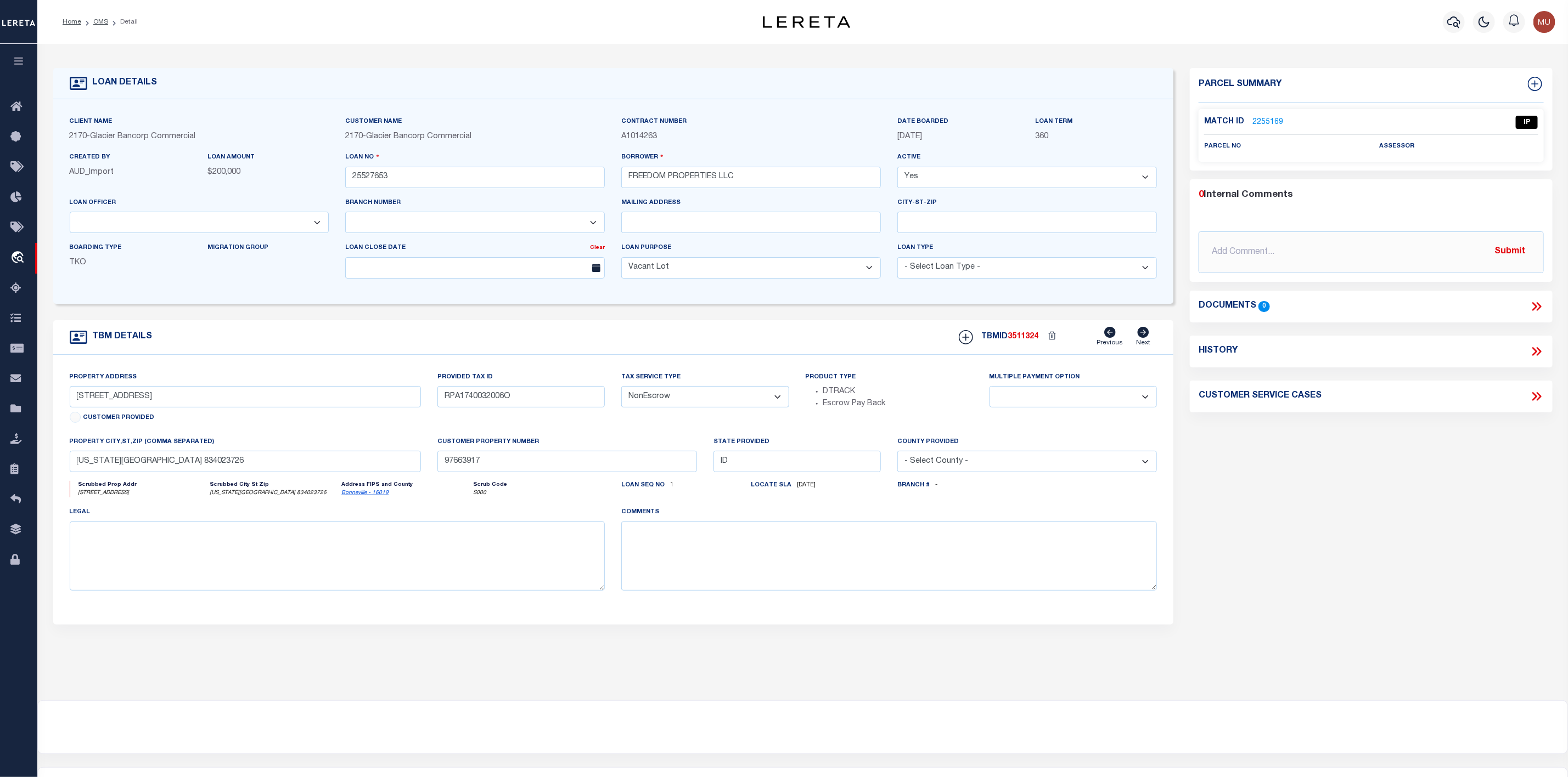
click at [1276, 123] on link "2255169" at bounding box center [1267, 123] width 31 height 12
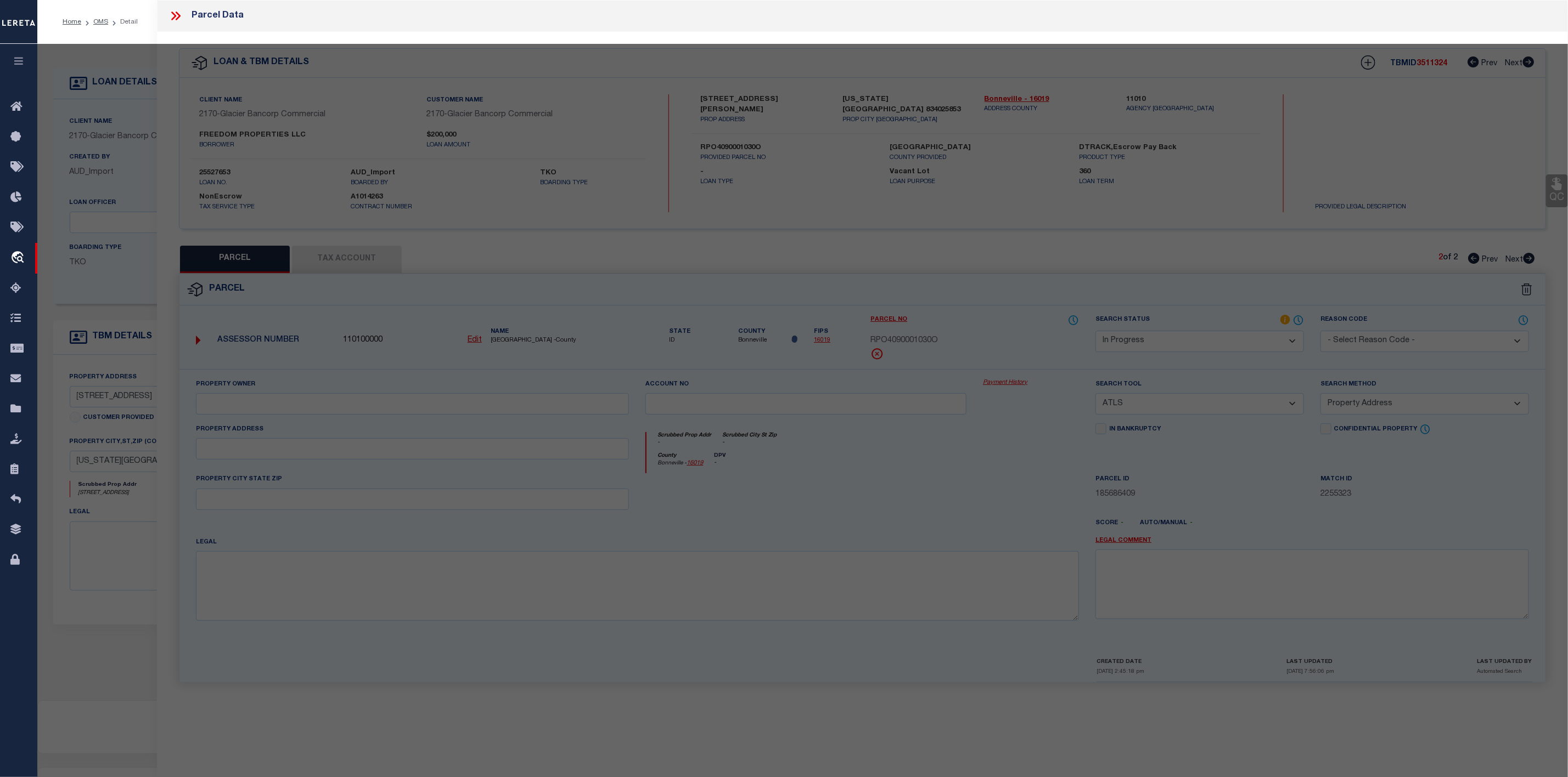
select select "AS"
select select
checkbox input "false"
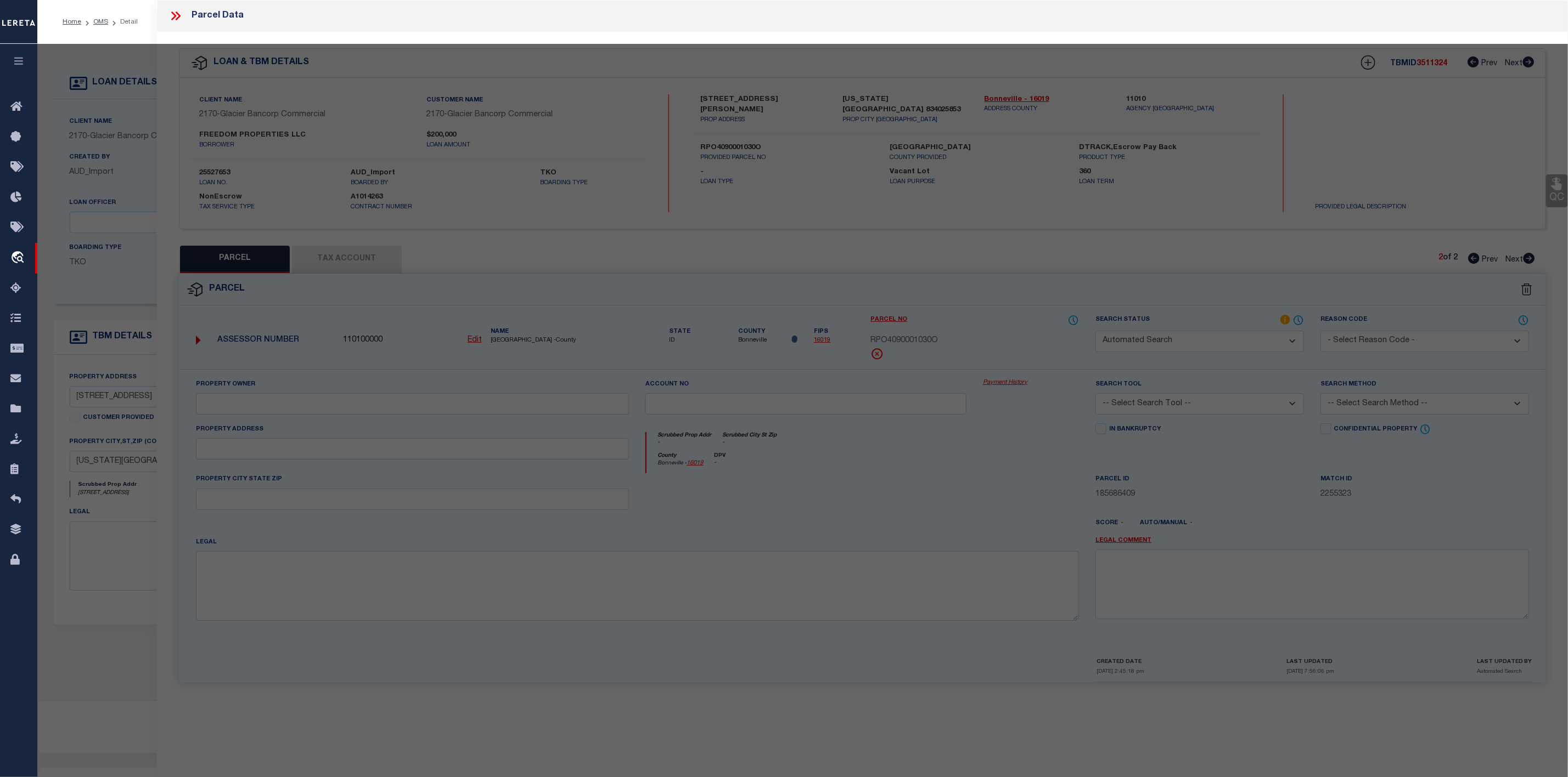
select select "IP"
checkbox input "false"
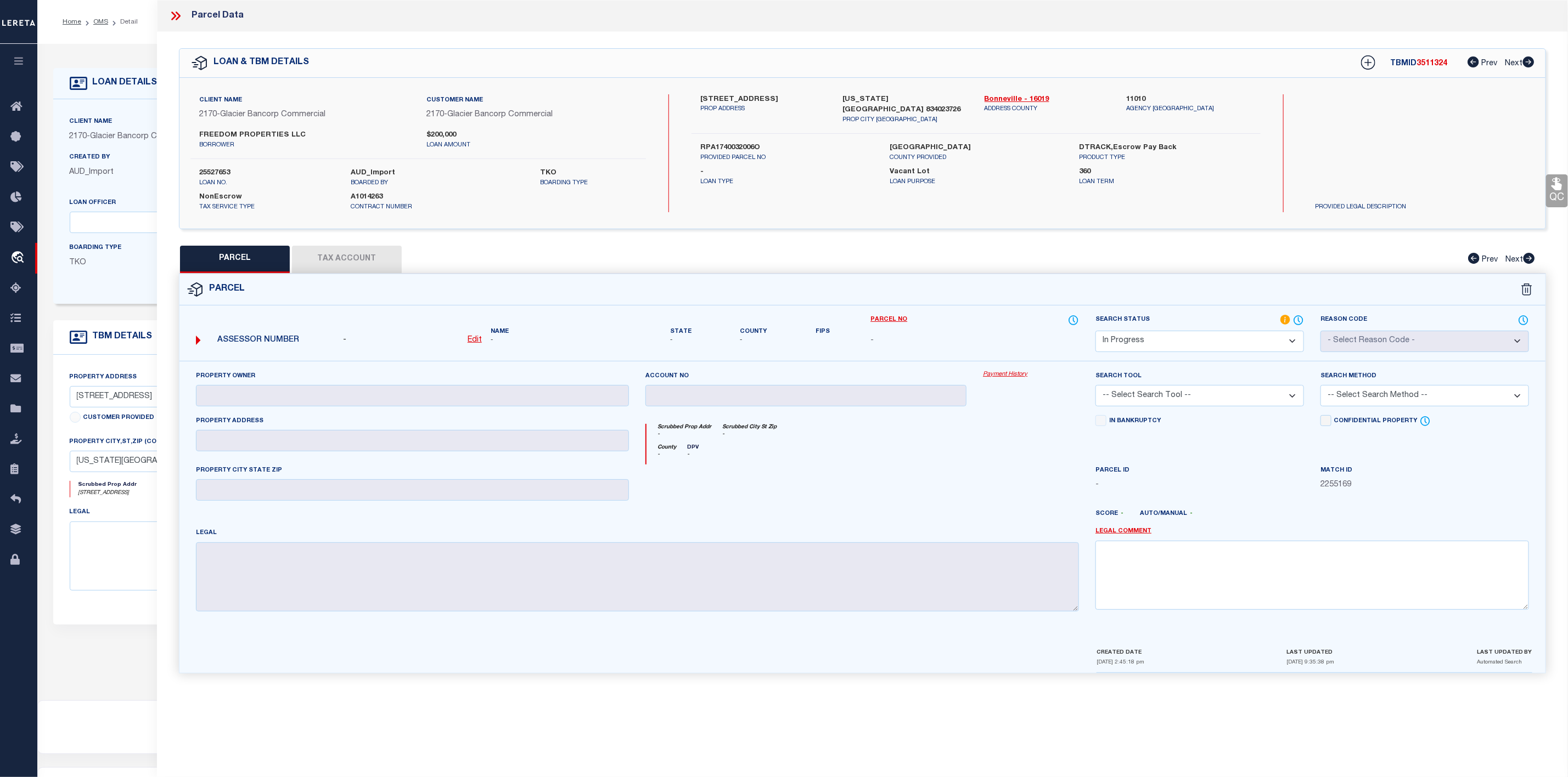
click at [178, 22] on icon at bounding box center [175, 16] width 14 height 14
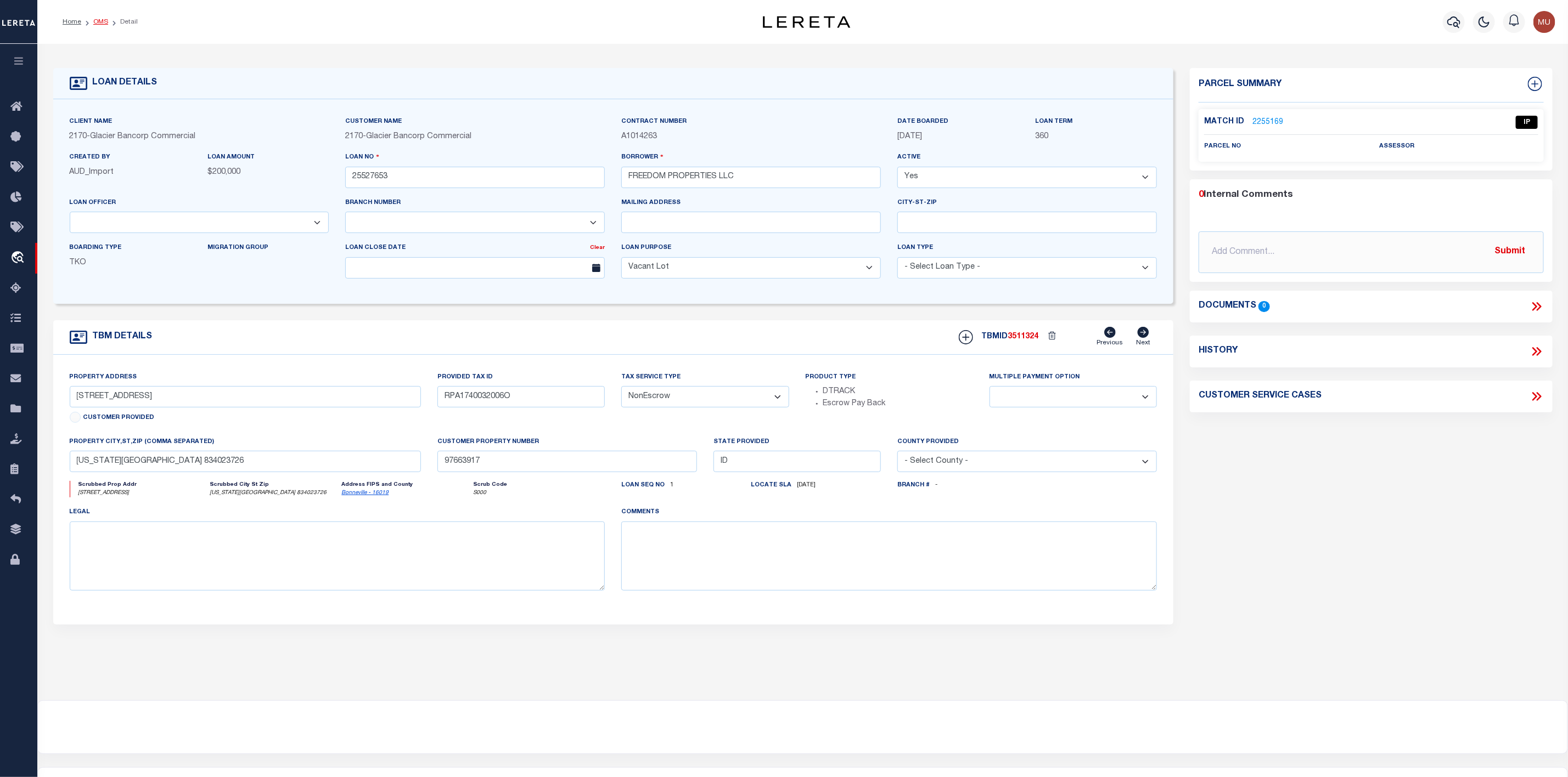
click at [101, 19] on link "OMS" at bounding box center [100, 22] width 15 height 7
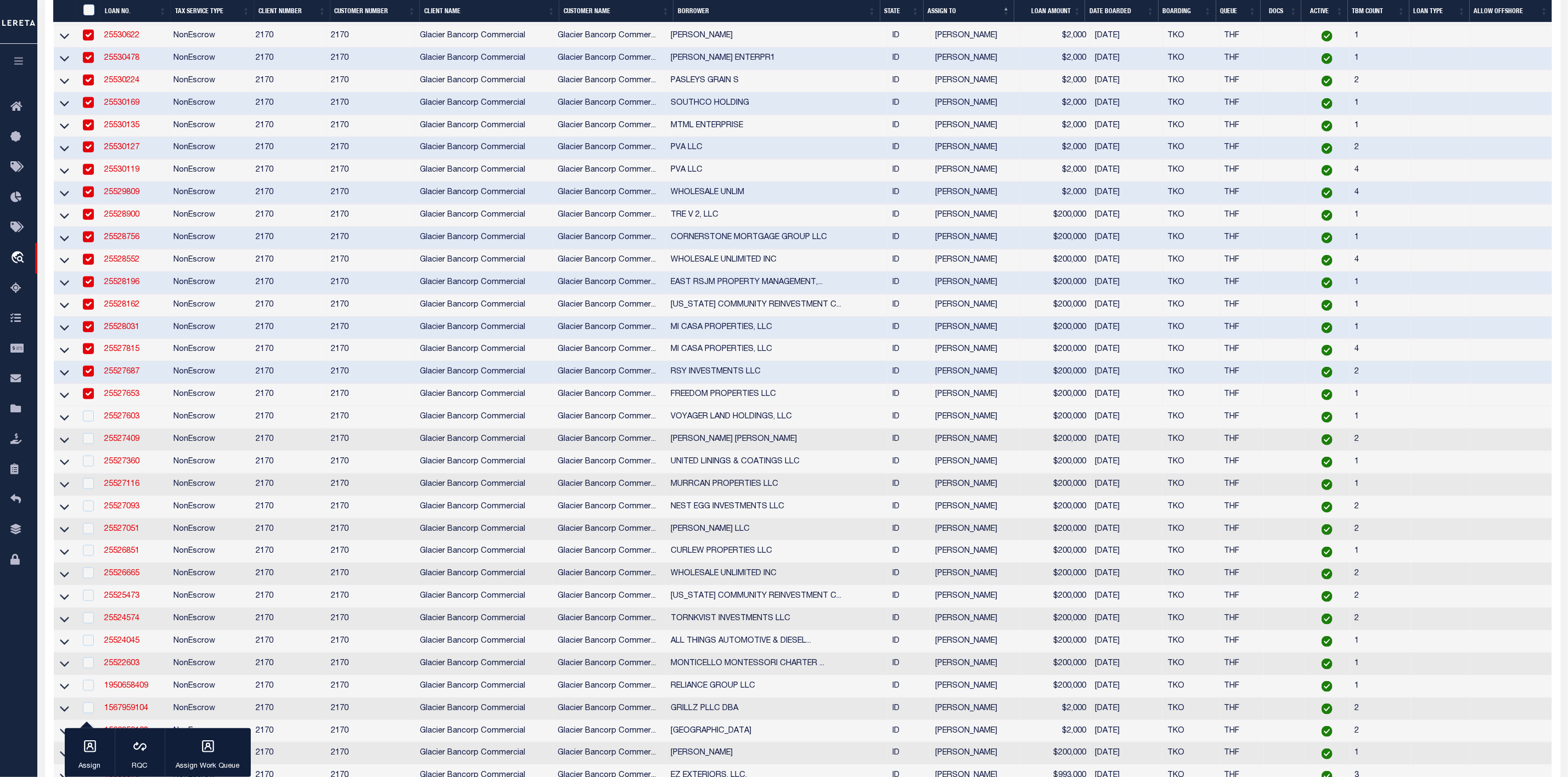
scroll to position [988, 0]
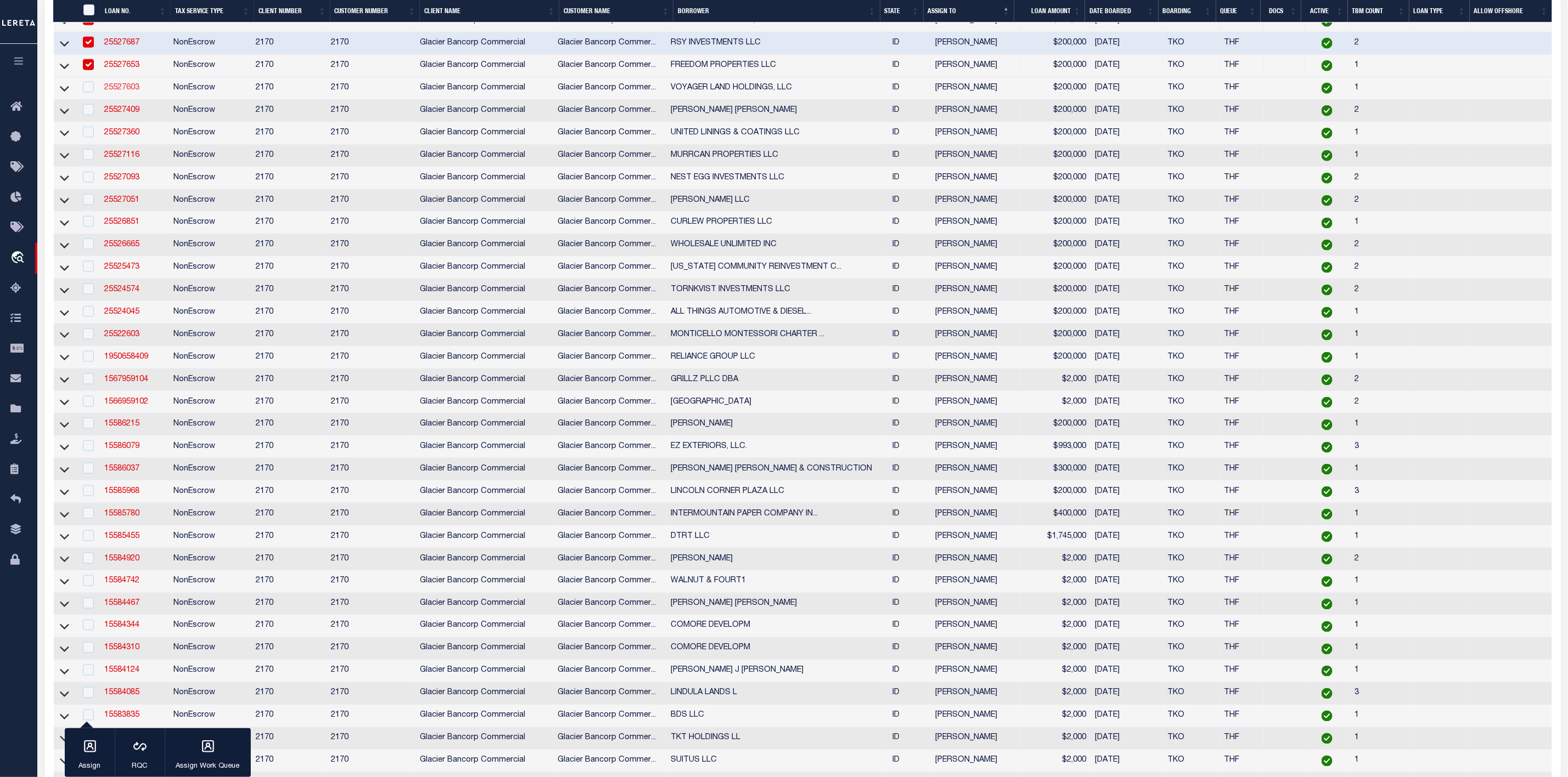
click at [119, 92] on link "25527603" at bounding box center [122, 88] width 36 height 8
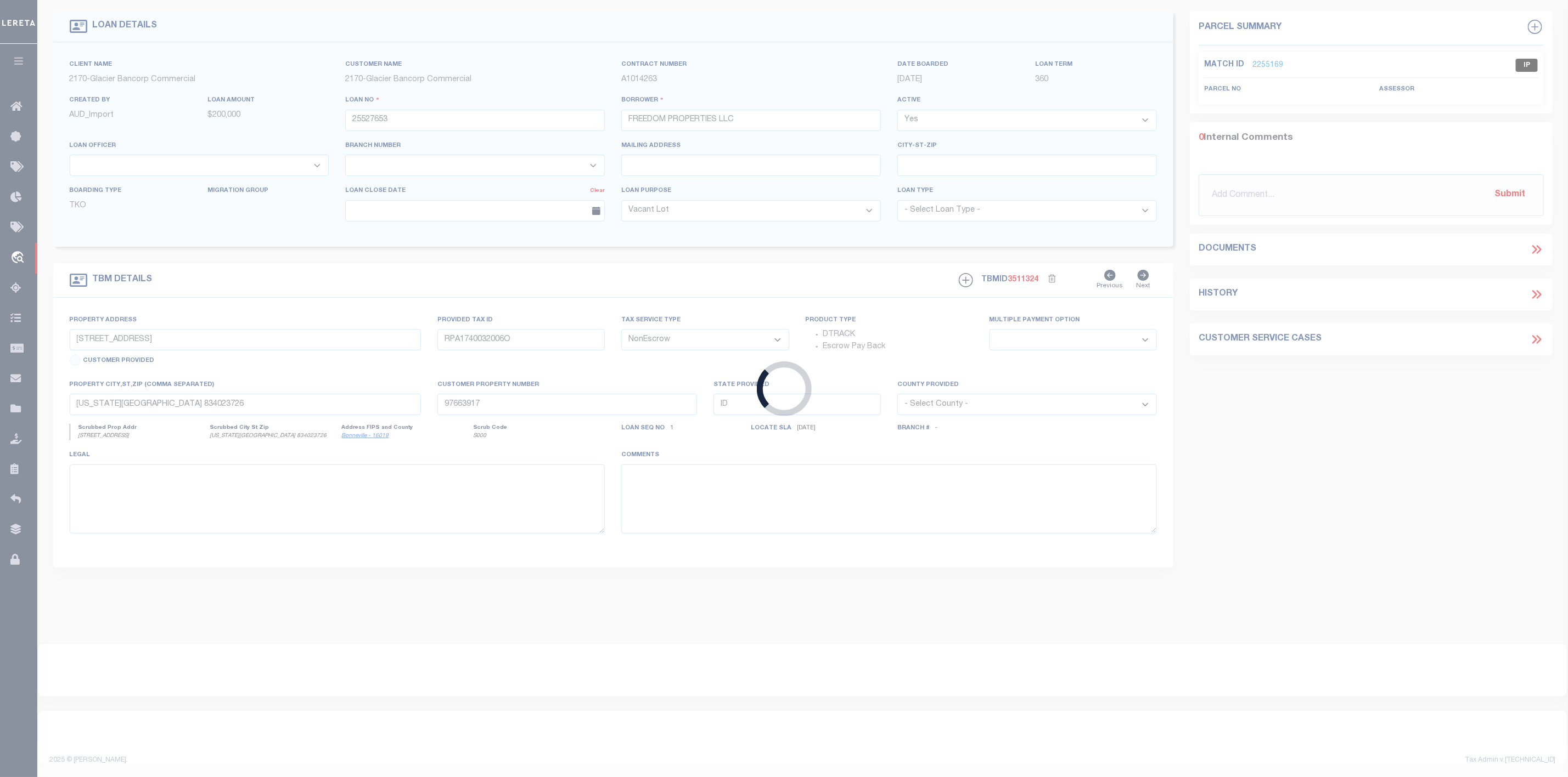
type input "25527603"
type input "VOYAGER LAND HOLDINGS, LLC"
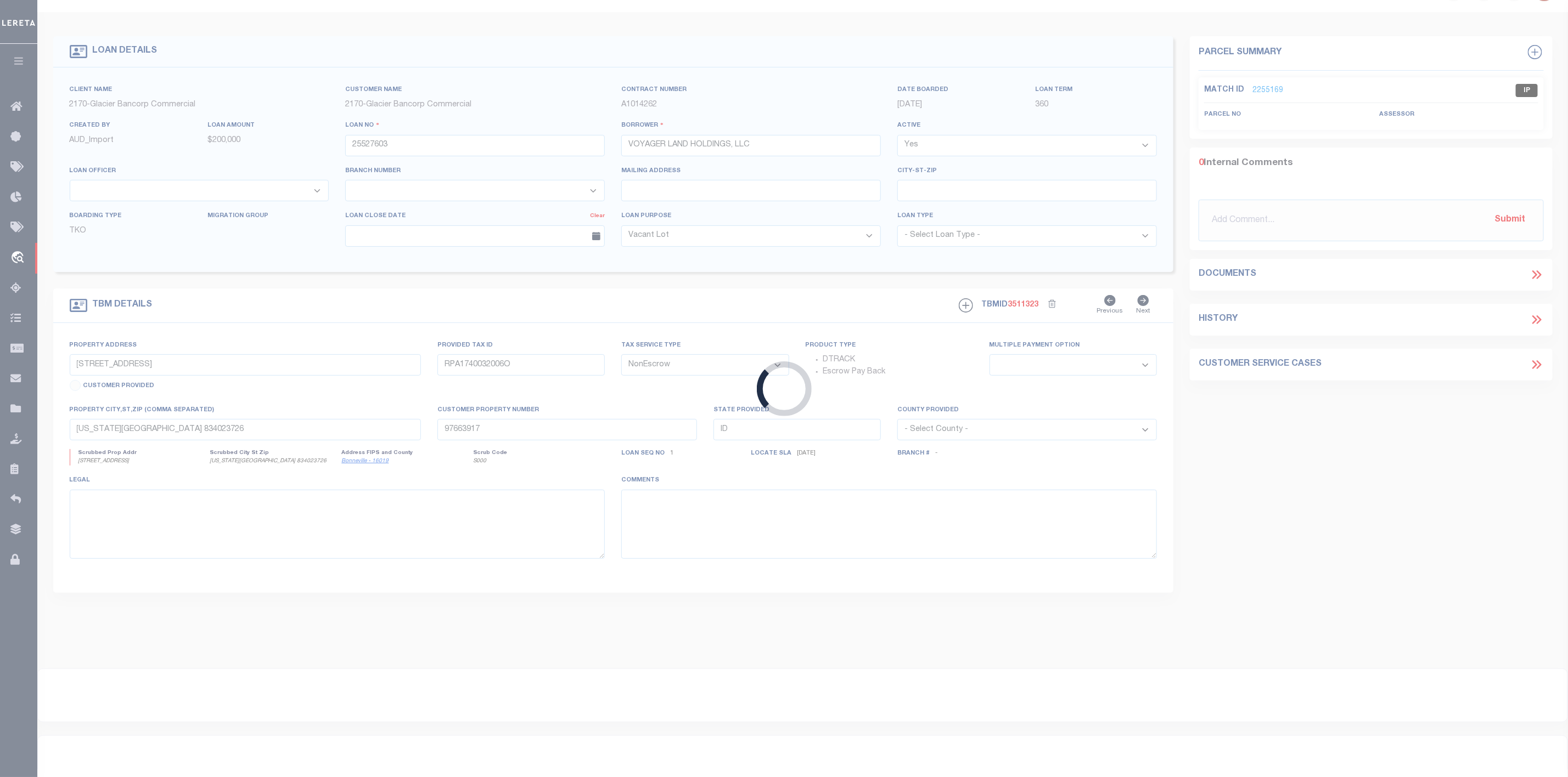
type input "1716 N [PERSON_NAME]"
type input "RPO4280011004B"
select select
type input "[PERSON_NAME] ID 834011823"
type input "97663916"
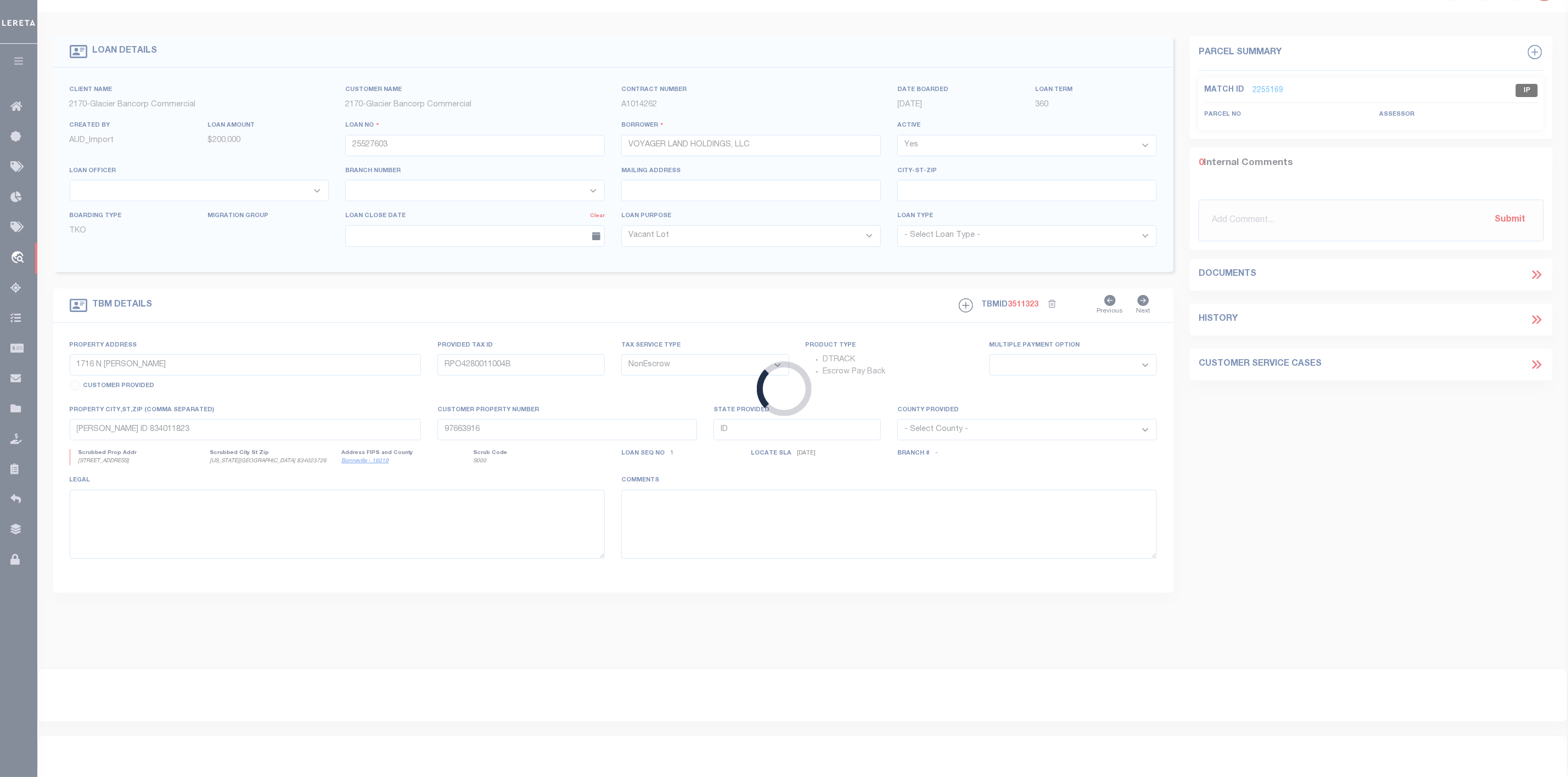
select select
select select "167850"
select select "27203"
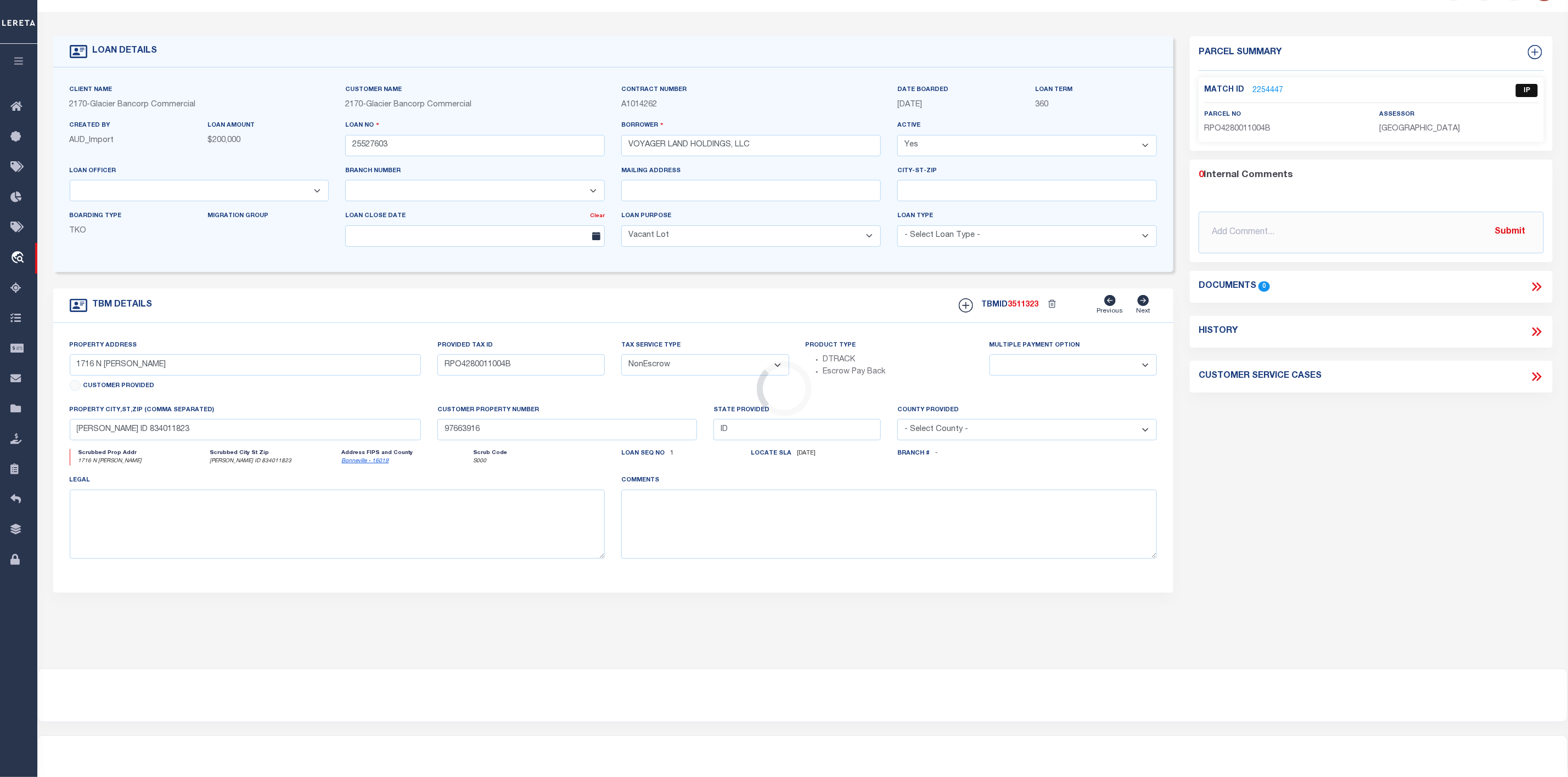
scroll to position [0, 0]
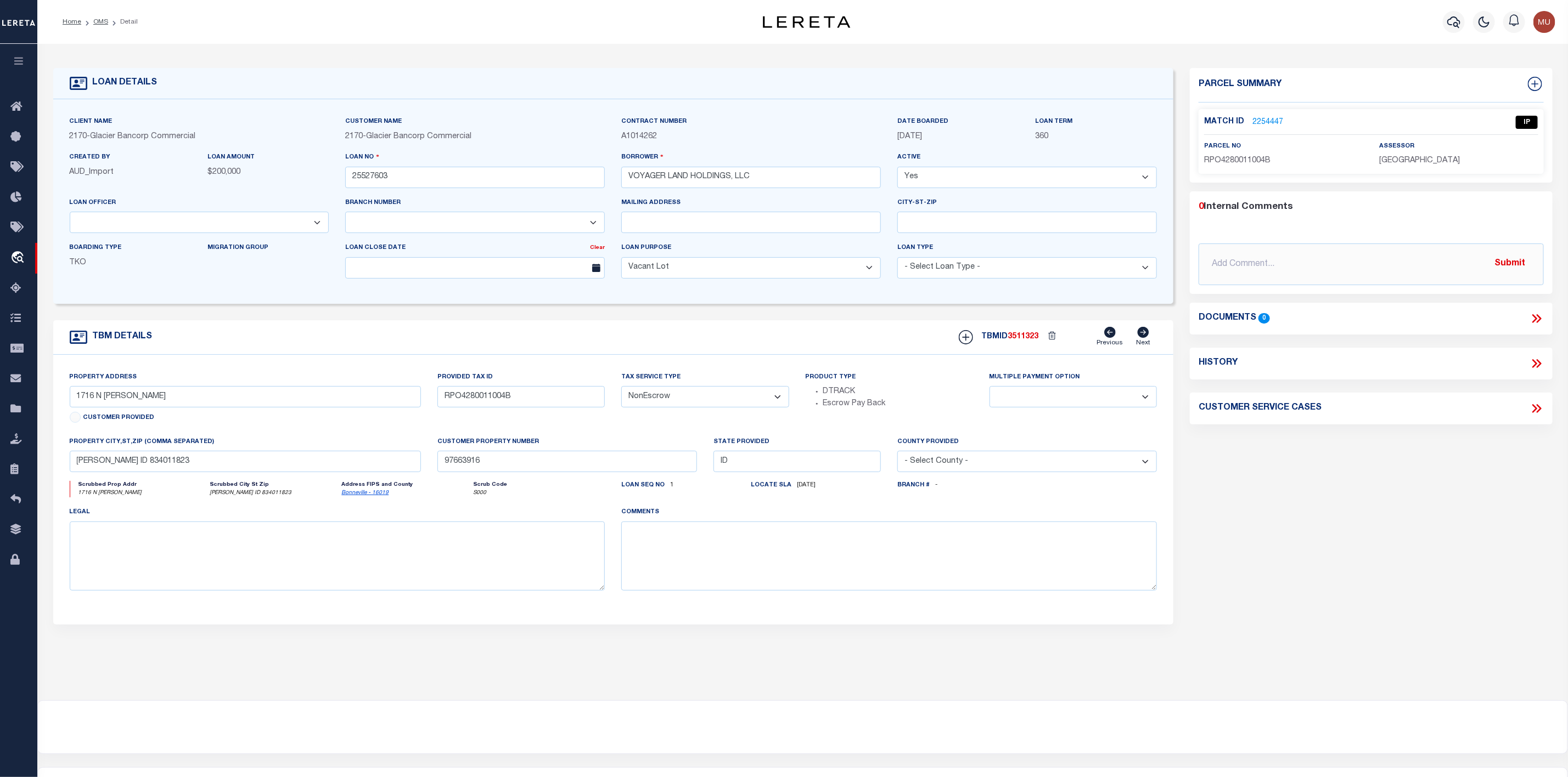
click at [1276, 124] on link "2254447" at bounding box center [1267, 123] width 31 height 12
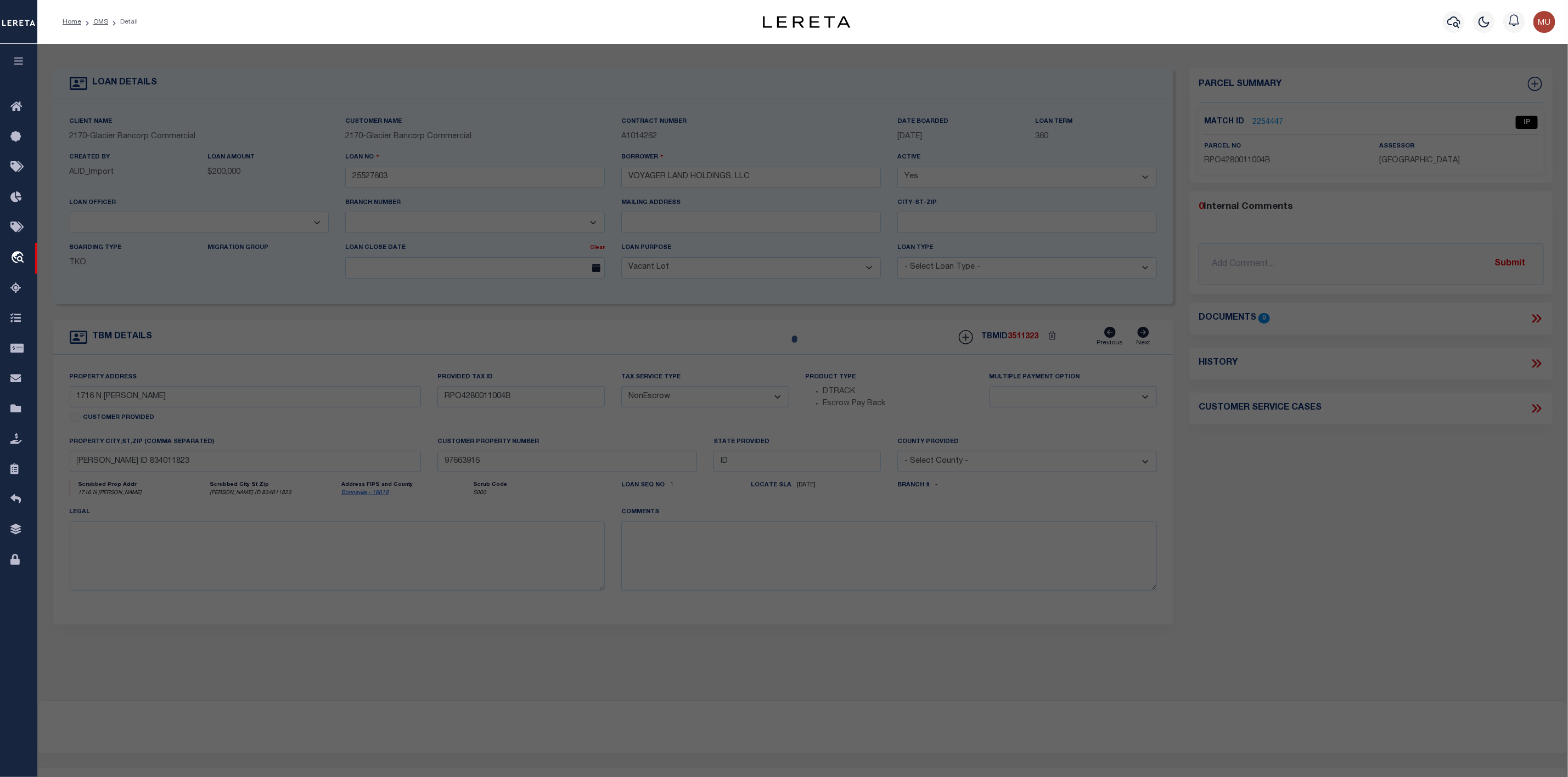
select select "AS"
checkbox input "false"
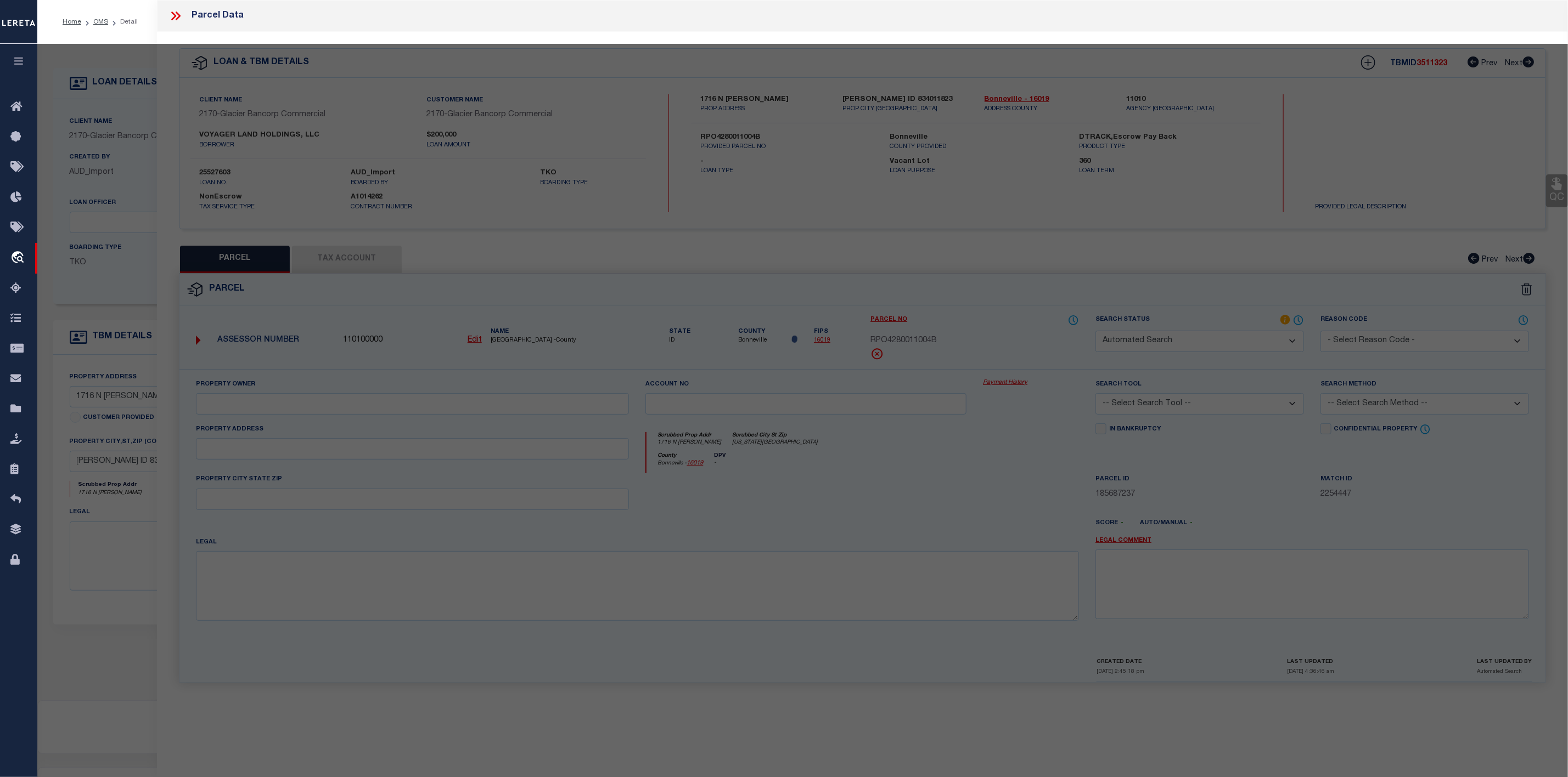
select select "IP"
type input "VOYAGER LAND HOLDINGS LLC"
select select "ATL"
select select "ADD"
type input "1716 N [PERSON_NAME]"
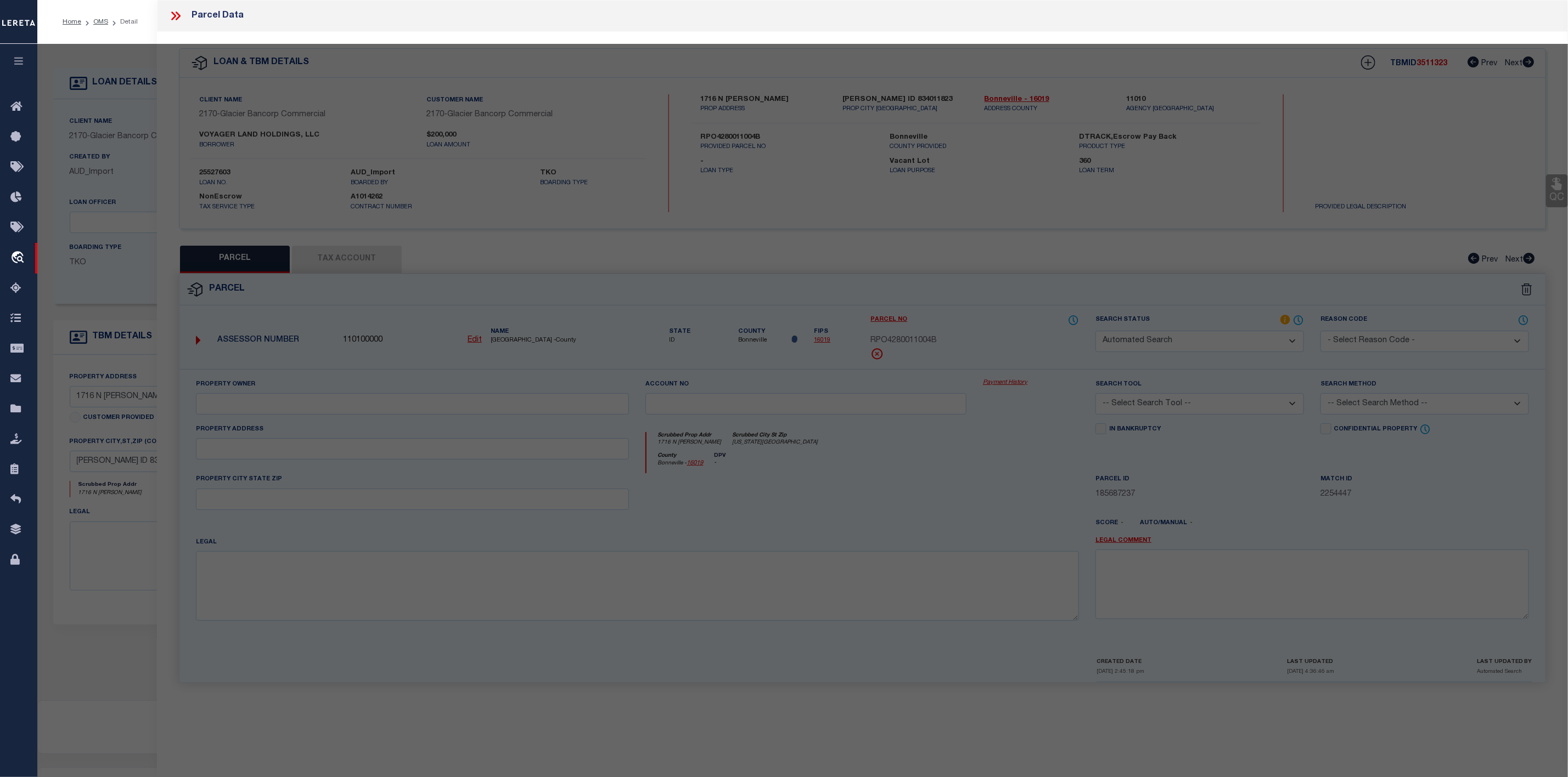
checkbox input "false"
type input "[US_STATE][GEOGRAPHIC_DATA]"
type textarea "LOT 4 LESS E 660 SF, LOTS 5-6, BLOCK 11, LINCOLN SW1/4, SEC 11, T 2N, R 38"
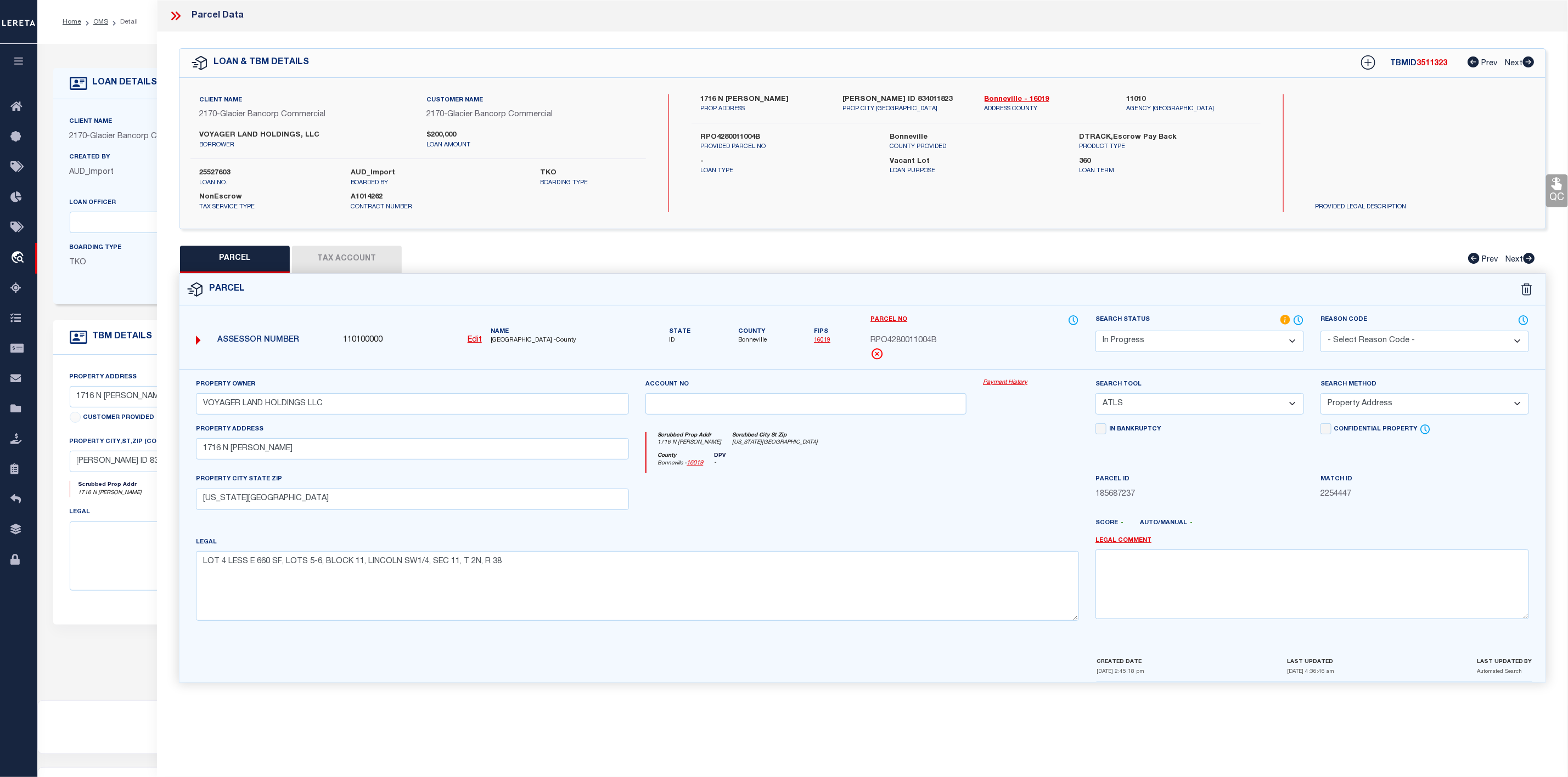
click at [1158, 344] on select "Automated Search Bad Parcel Complete Duplicate Parcel High Dollar Reporting In …" at bounding box center [1199, 342] width 209 height 22
click at [1095, 332] on select "Automated Search Bad Parcel Complete Duplicate Parcel High Dollar Reporting In …" at bounding box center [1199, 342] width 209 height 22
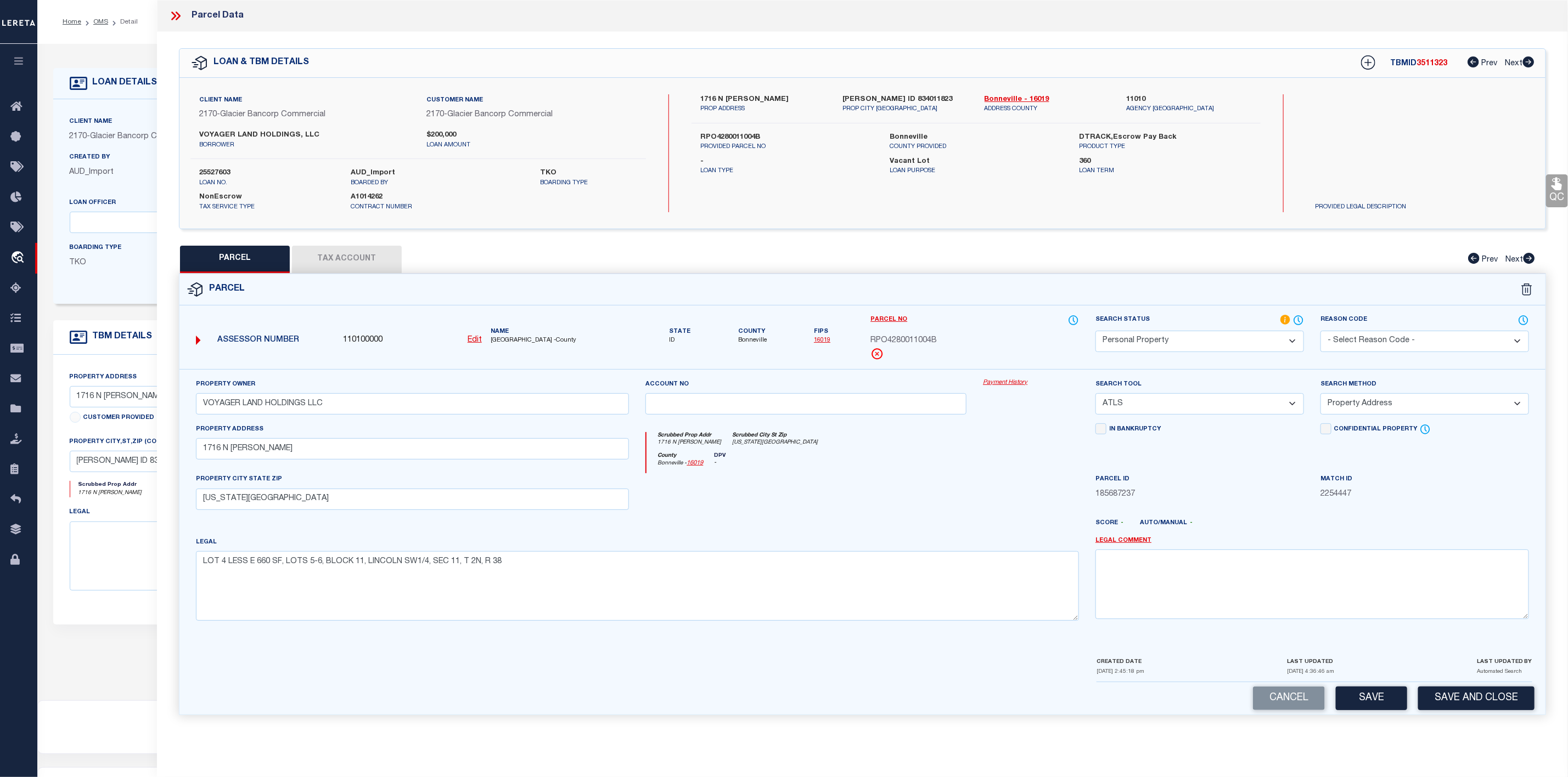
click at [1160, 345] on select "Automated Search Bad Parcel Complete Duplicate Parcel High Dollar Reporting In …" at bounding box center [1199, 342] width 209 height 22
select select "PC"
click at [1095, 332] on select "Automated Search Bad Parcel Complete Duplicate Parcel High Dollar Reporting In …" at bounding box center [1199, 342] width 209 height 22
click at [1151, 410] on select "-- Select Search Tool -- 3rd Party Website Agency File Agency Website ATLS CNV-…" at bounding box center [1199, 404] width 209 height 22
select select "PHN"
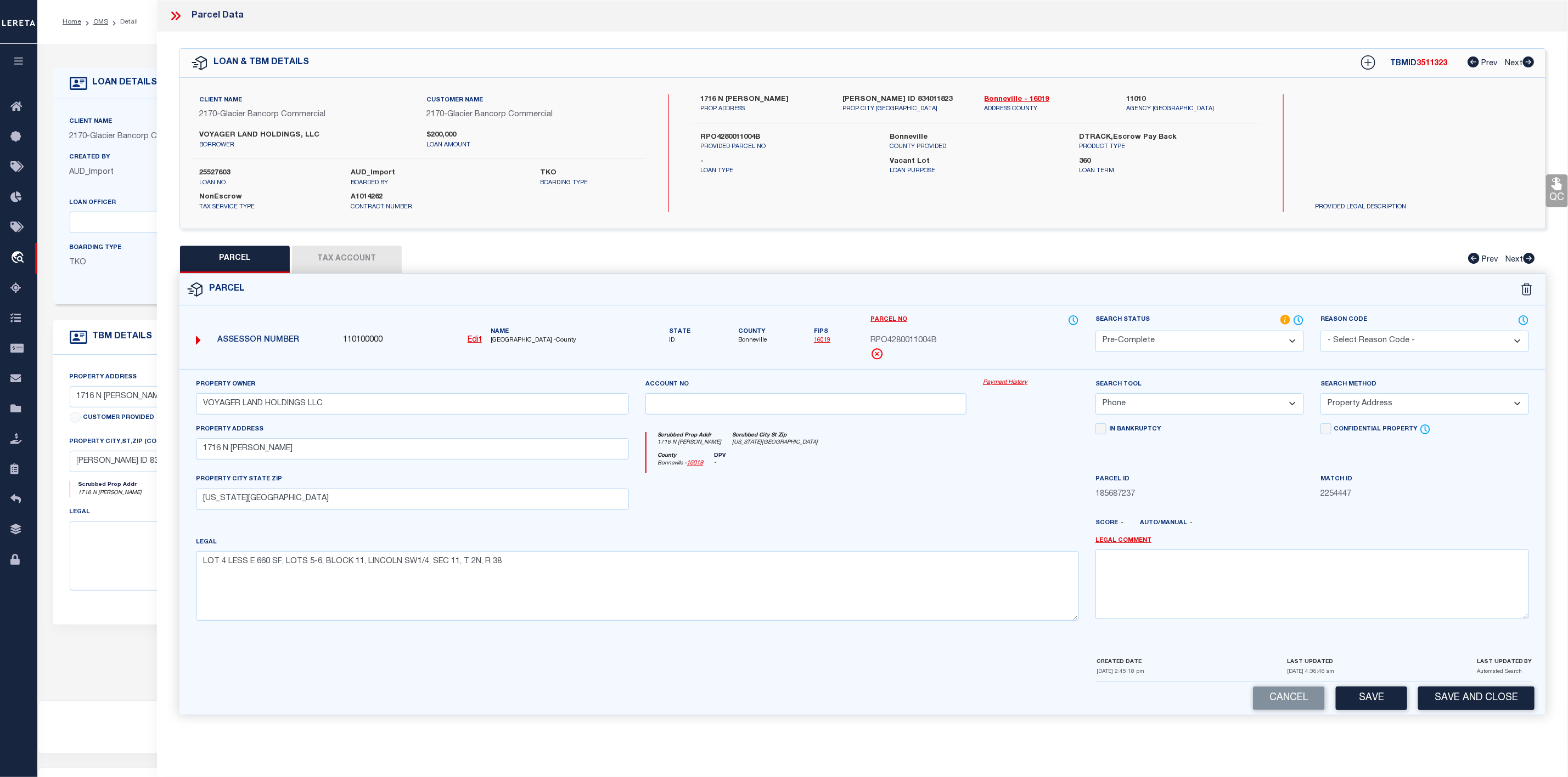
click at [1095, 396] on select "-- Select Search Tool -- 3rd Party Website Agency File Agency Website ATLS CNV-…" at bounding box center [1199, 404] width 209 height 22
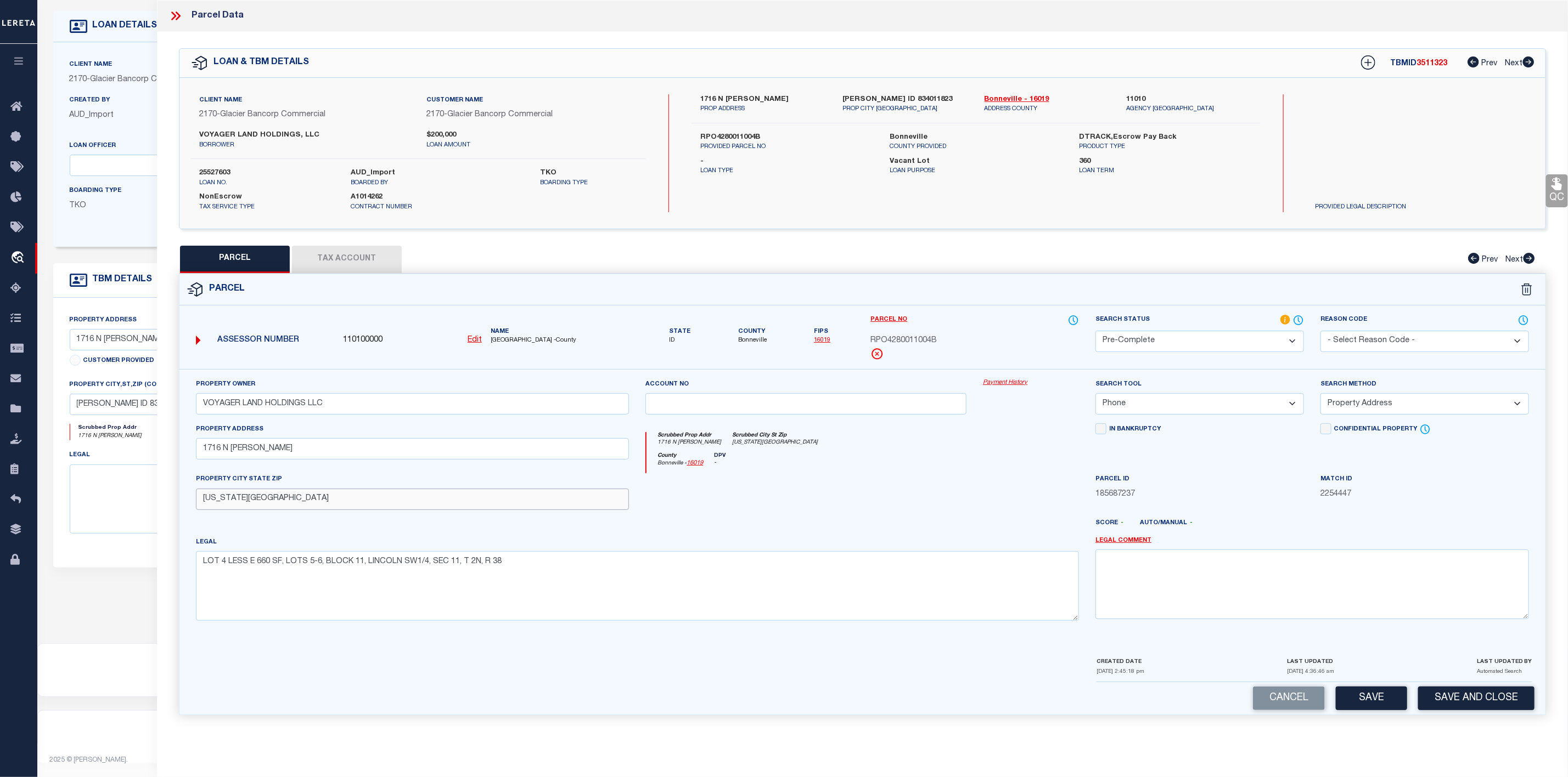
drag, startPoint x: 248, startPoint y: 507, endPoint x: 179, endPoint y: 509, distance: 69.0
click at [179, 509] on div "Property Owner VOYAGER LAND HOLDINGS LLC Account no Payment History Search Tool…" at bounding box center [861, 513] width 1365 height 287
click at [1393, 711] on button "Save" at bounding box center [1371, 699] width 71 height 24
select select "AS"
select select
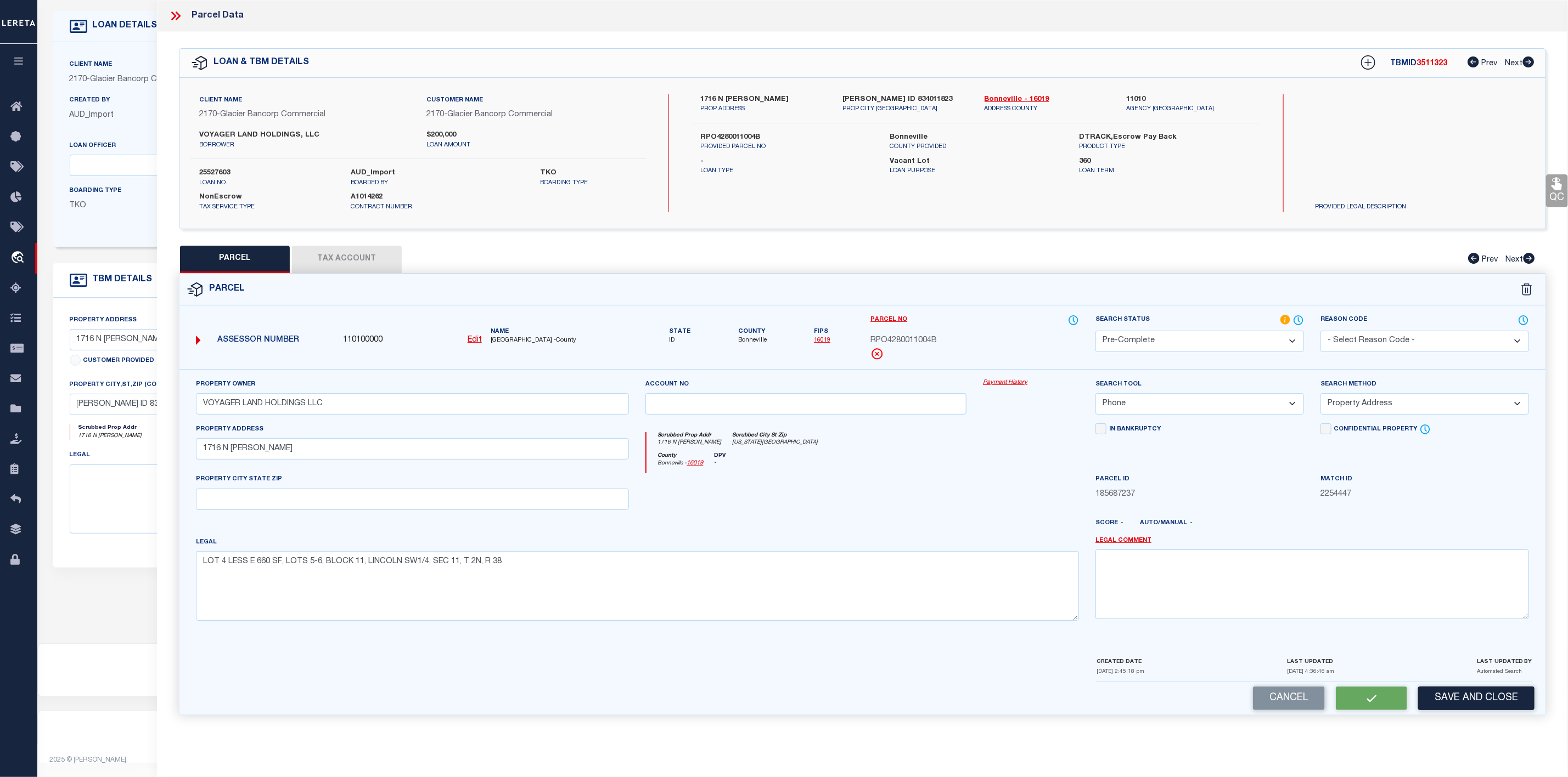
select select
checkbox input "false"
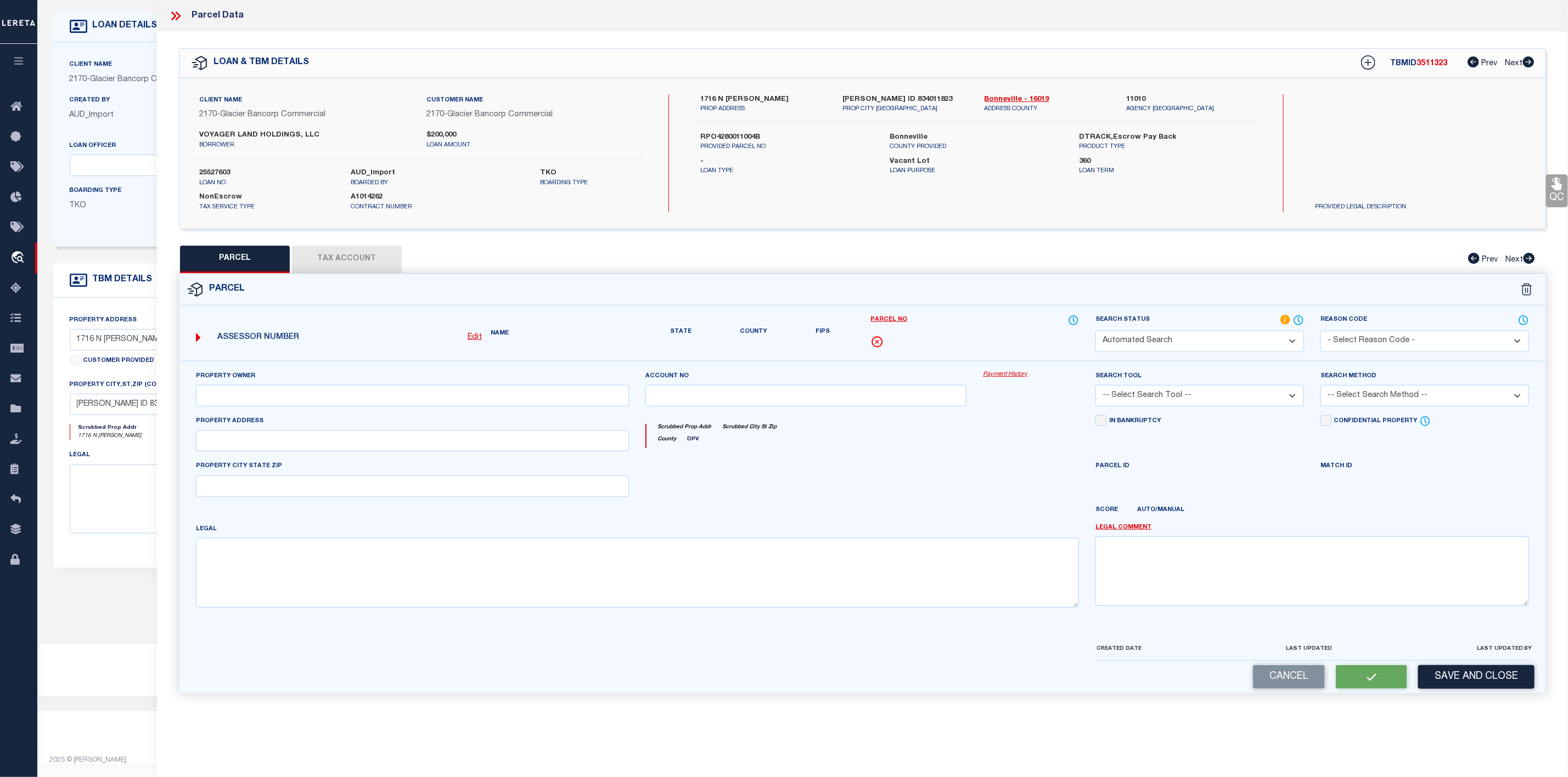
select select "PC"
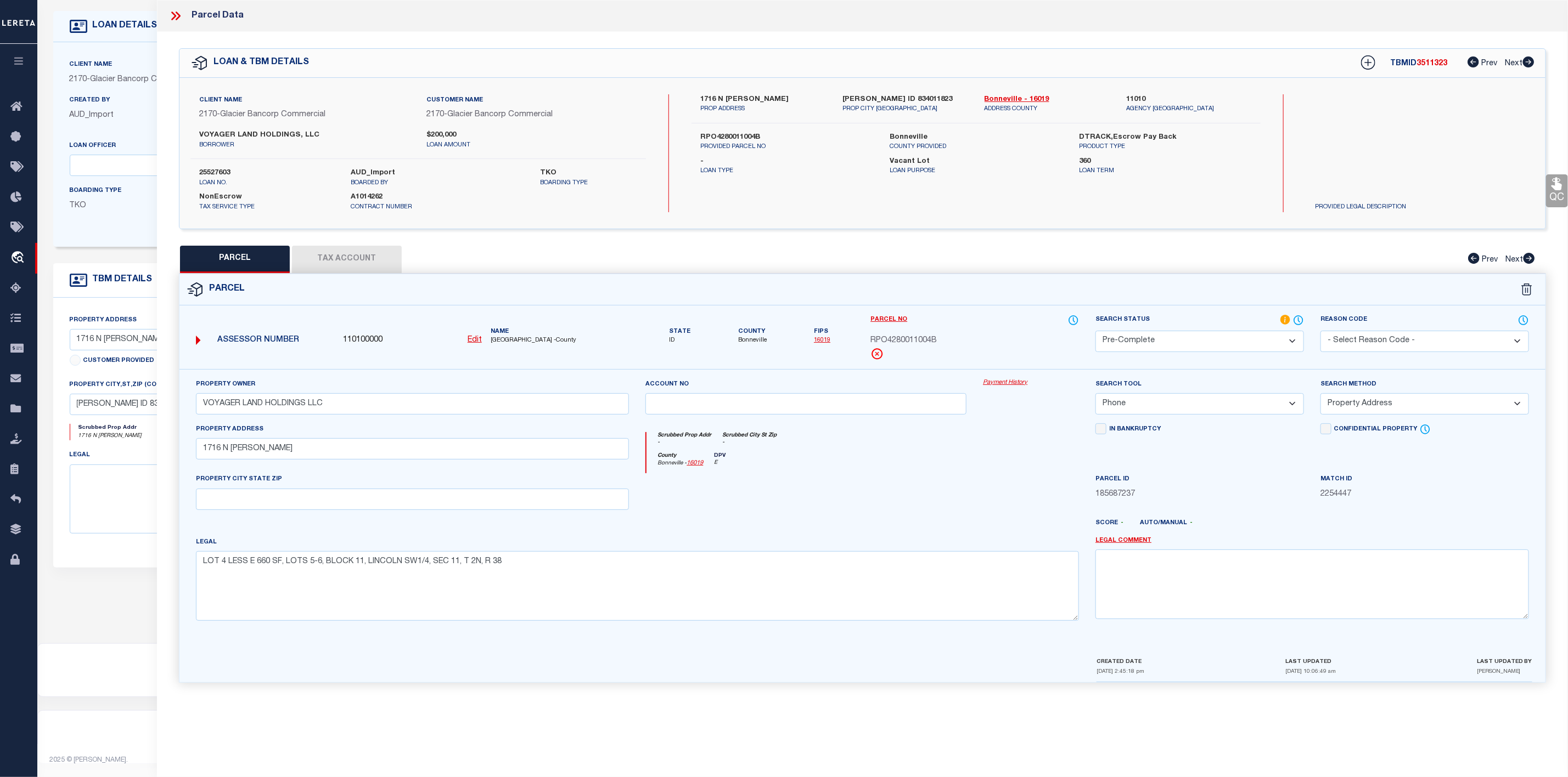
click at [901, 339] on span "RPO4280011004B" at bounding box center [903, 341] width 66 height 12
click at [929, 347] on span "RPO4280011004B" at bounding box center [903, 341] width 66 height 12
copy span "RPO4280011004B"
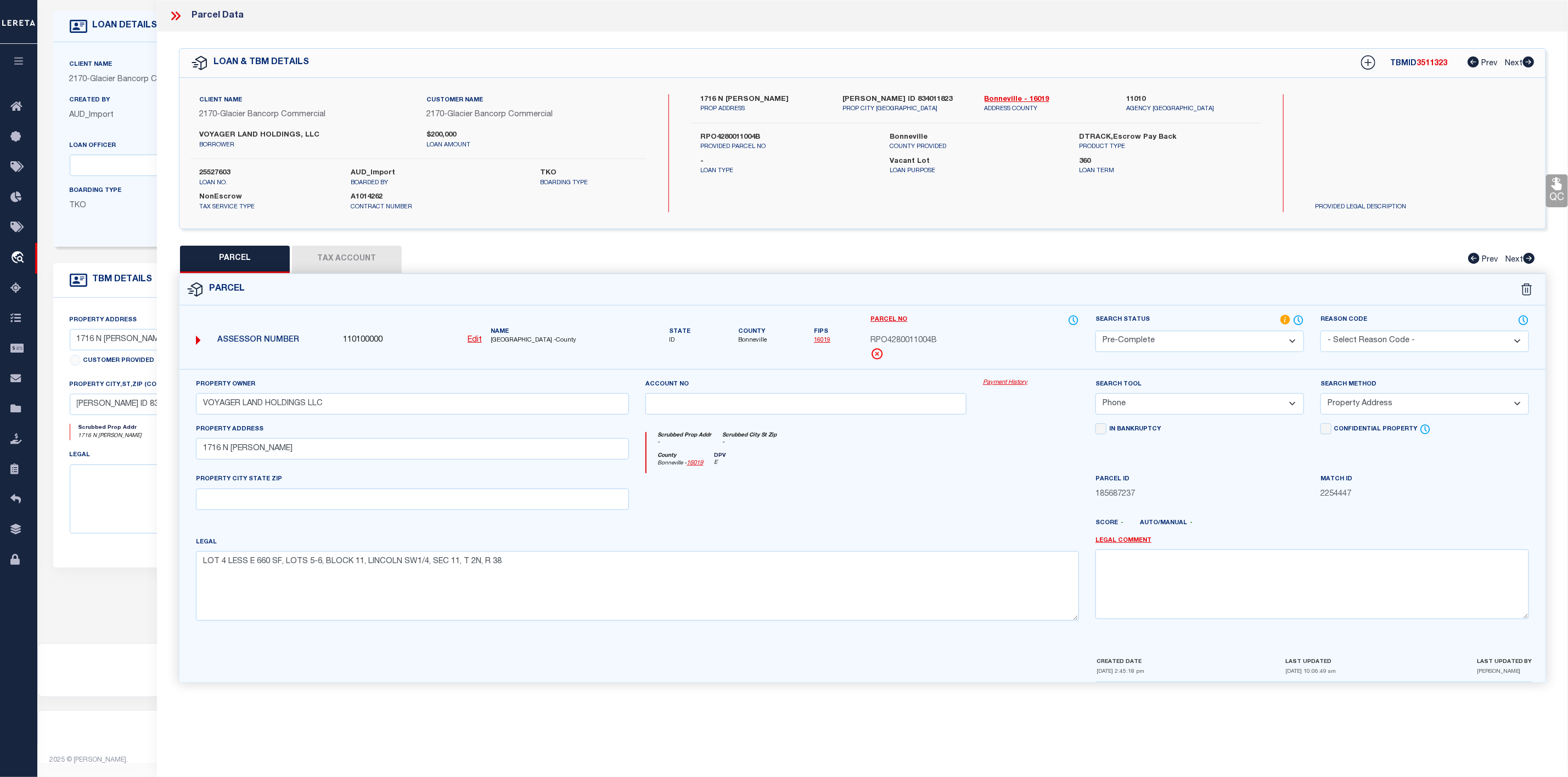
click at [178, 13] on icon at bounding box center [175, 16] width 14 height 14
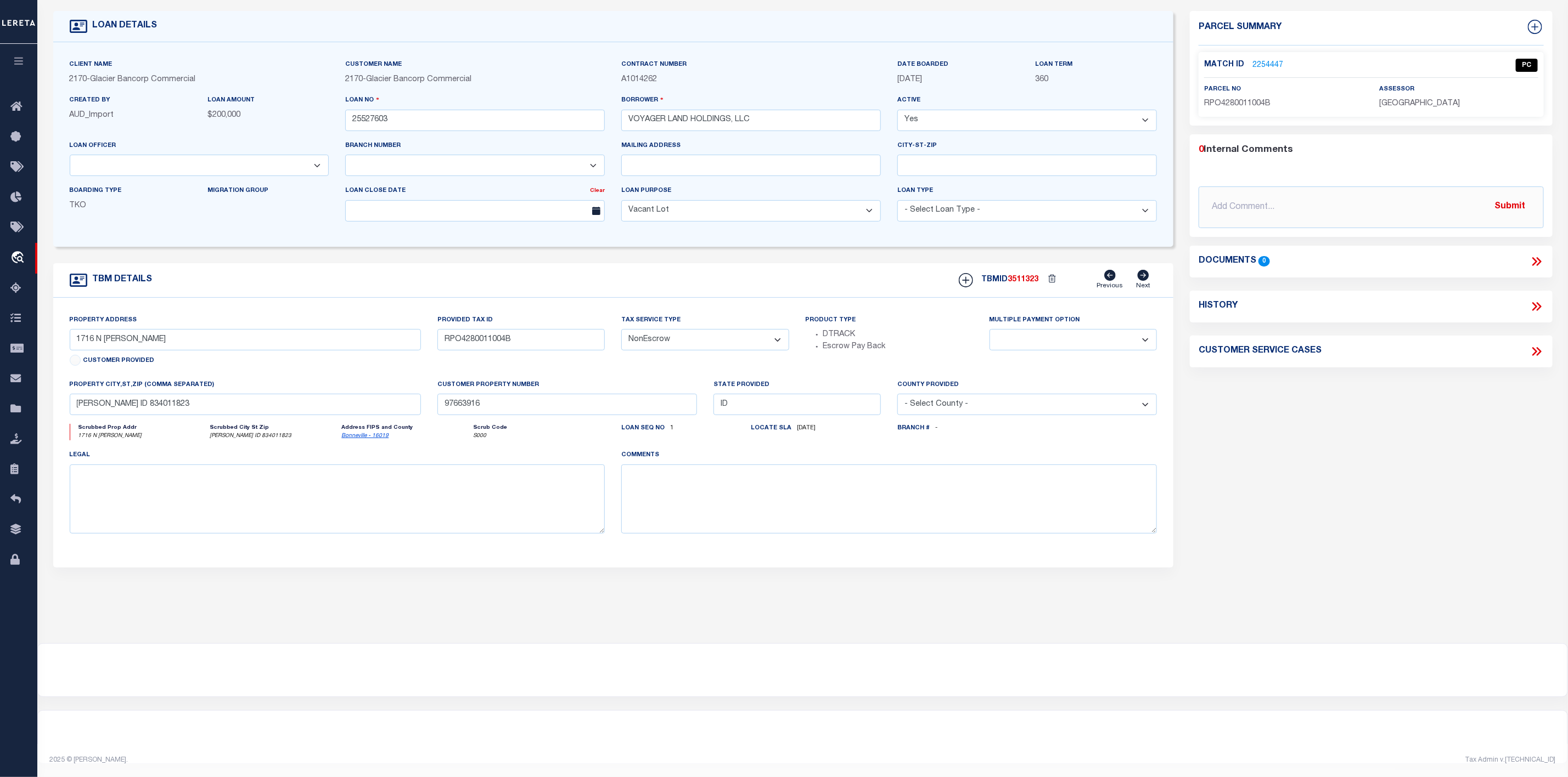
scroll to position [0, 0]
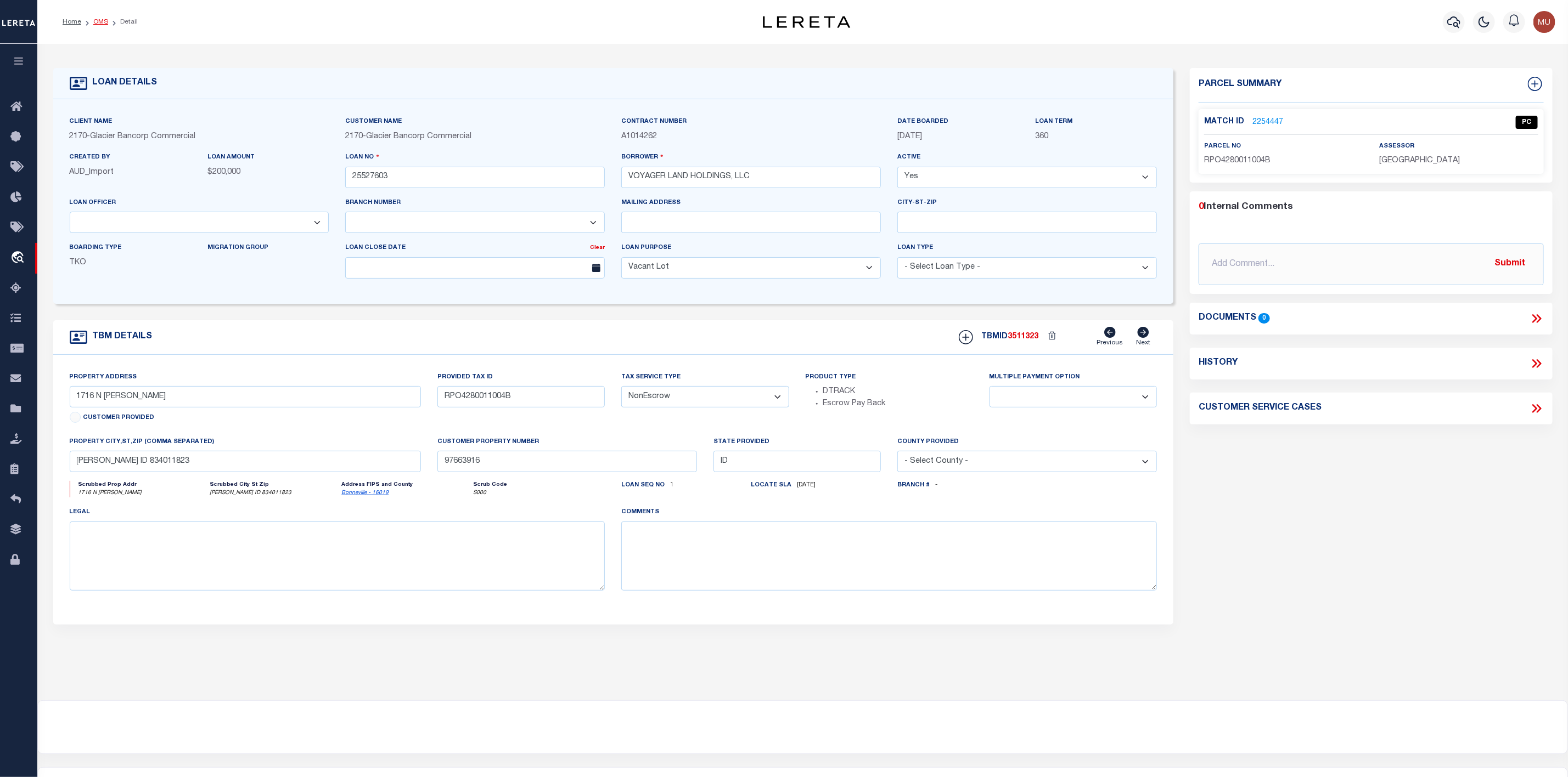
click at [101, 20] on link "OMS" at bounding box center [100, 22] width 15 height 7
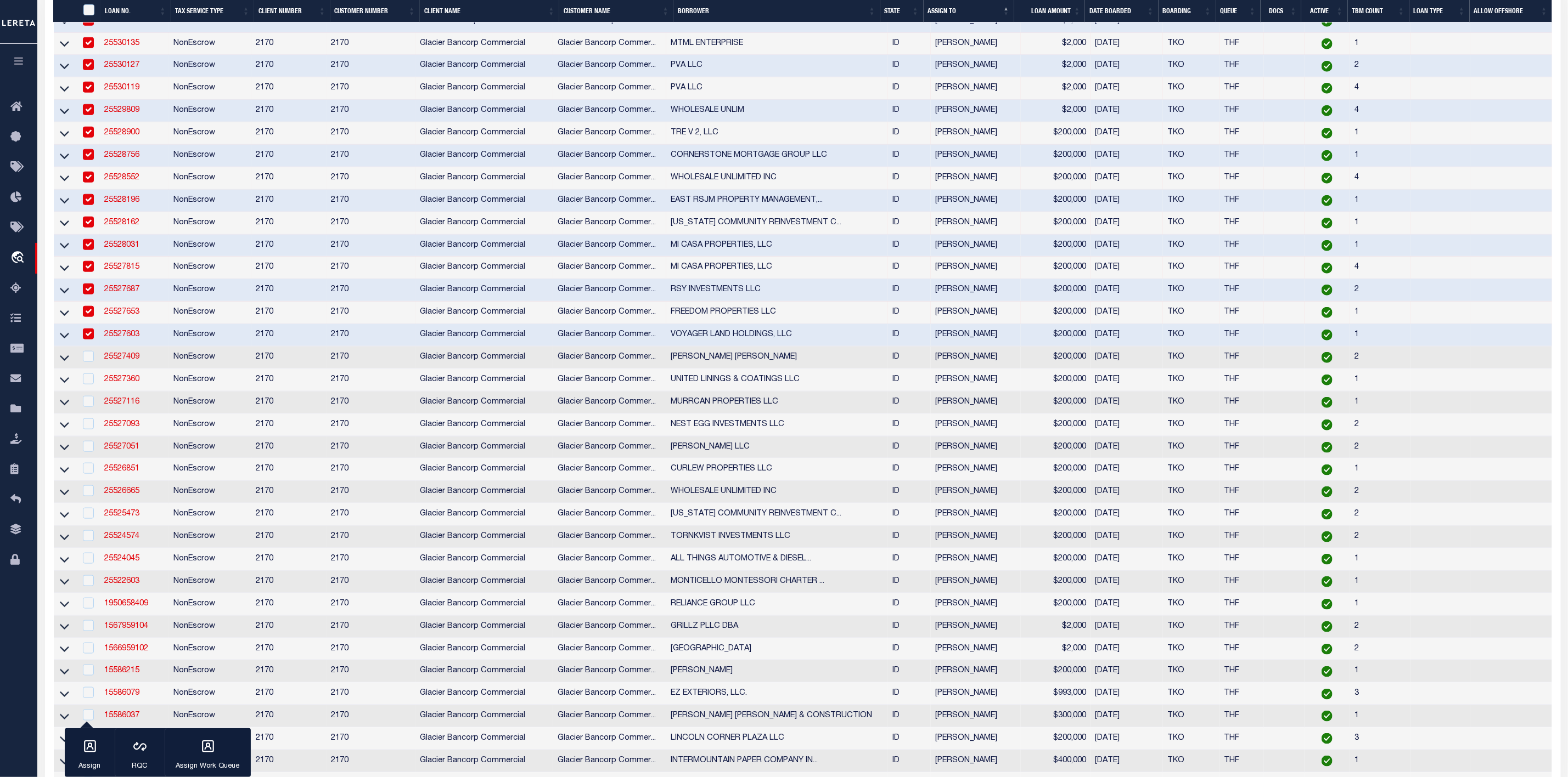
scroll to position [906, 0]
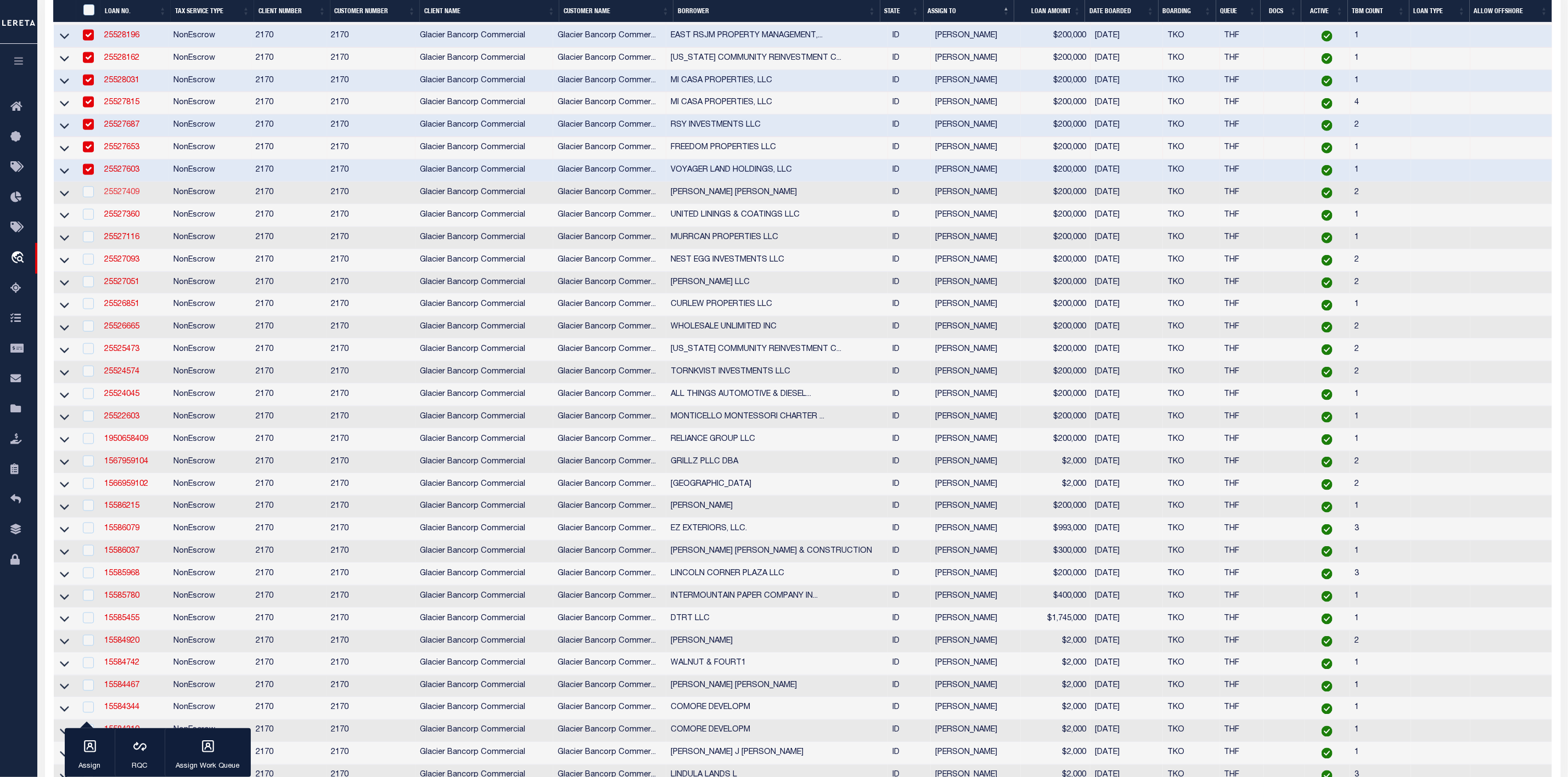
click at [121, 197] on link "25527409" at bounding box center [122, 193] width 36 height 8
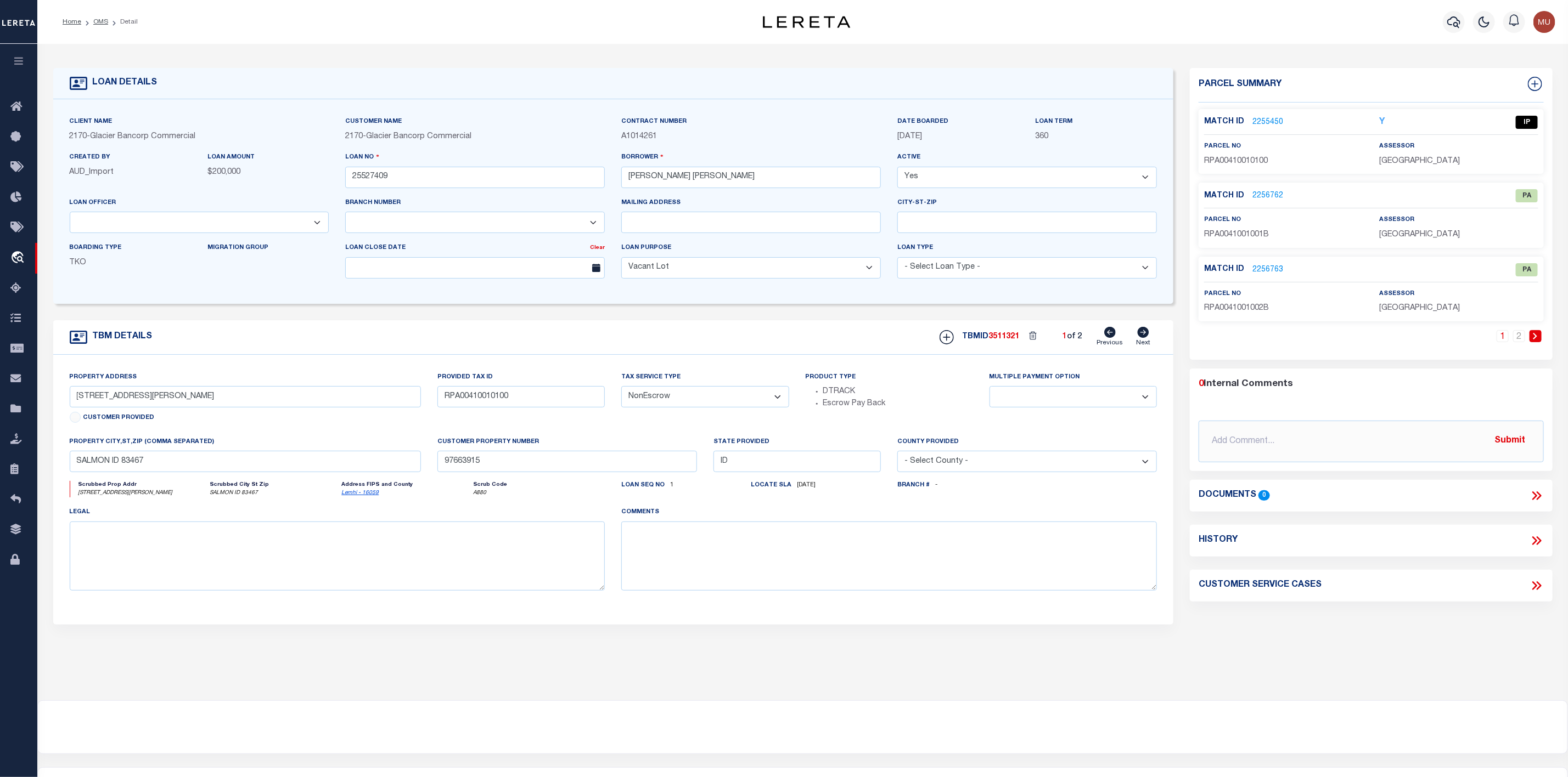
click at [1253, 126] on link "2255450" at bounding box center [1267, 123] width 31 height 12
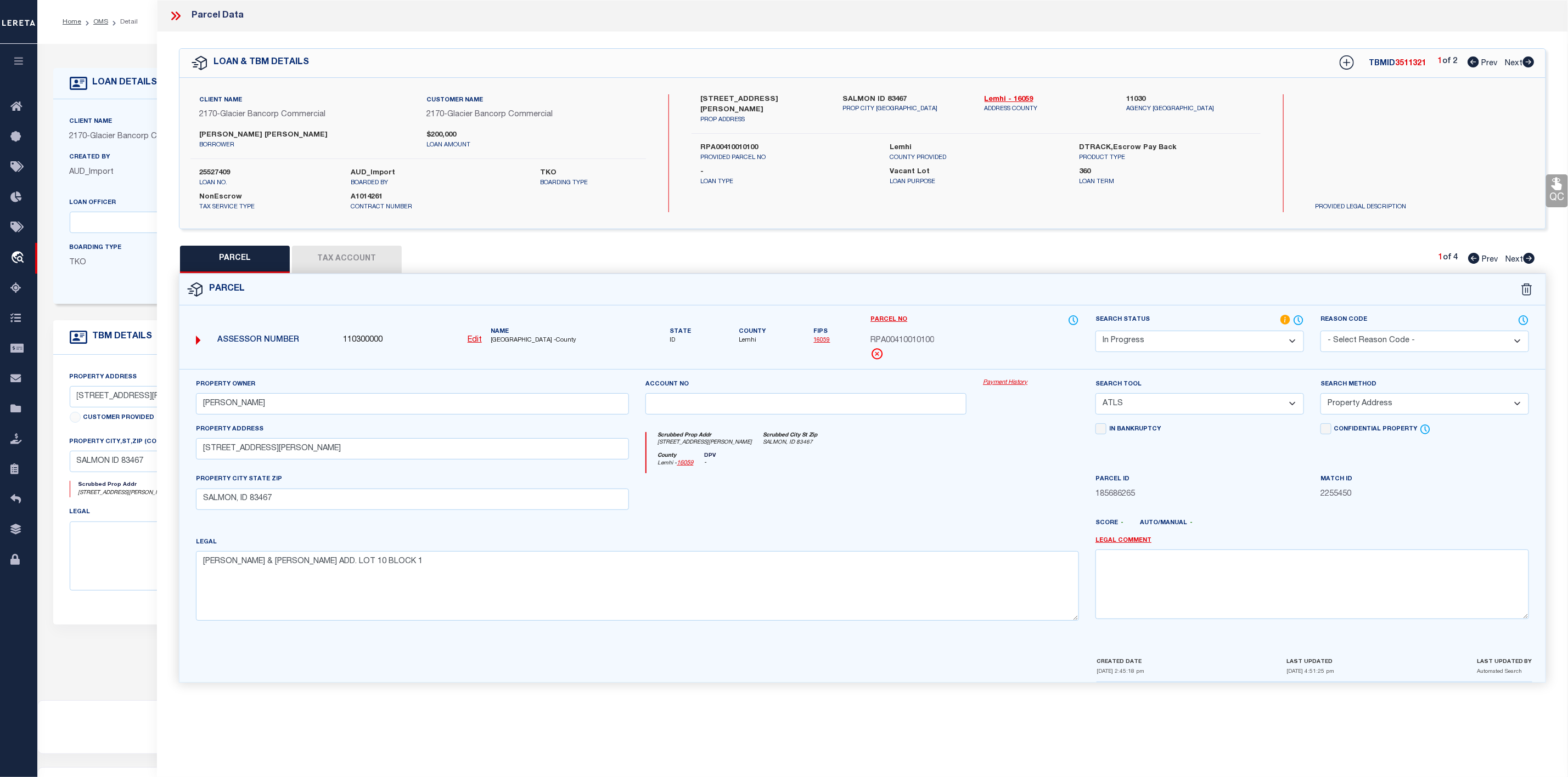
click at [1185, 408] on select "-- Select Search Tool -- 3rd Party Website Agency File Agency Website ATLS CNV-…" at bounding box center [1199, 404] width 209 height 22
click at [1095, 396] on select "-- Select Search Tool -- 3rd Party Website Agency File Agency Website ATLS CNV-…" at bounding box center [1199, 404] width 209 height 22
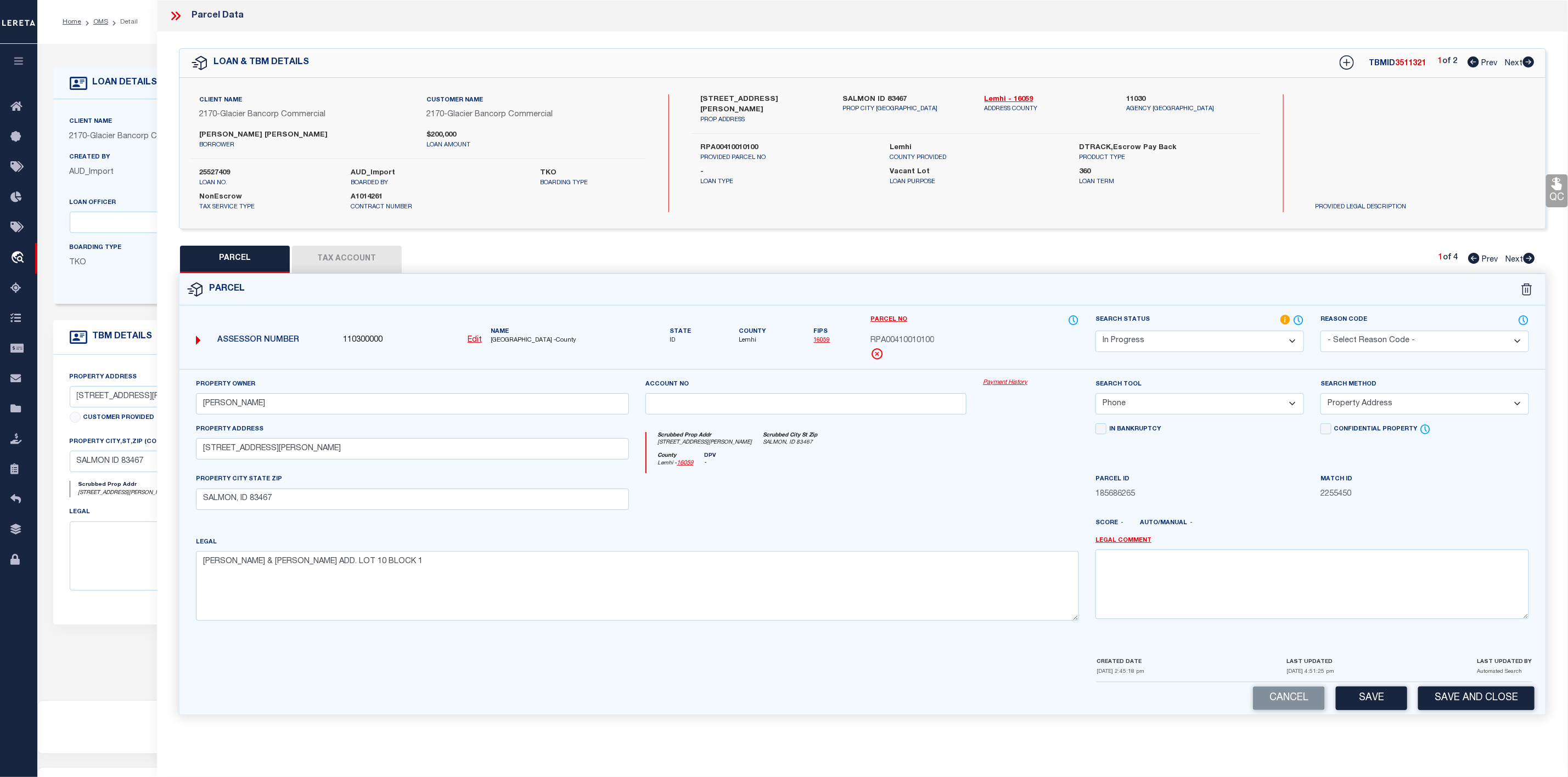
click at [898, 339] on span "RPA00410010100" at bounding box center [902, 341] width 63 height 12
copy span "RPA00410010100"
click at [1170, 349] on select "Automated Search Bad Parcel Complete Duplicate Parcel High Dollar Reporting In …" at bounding box center [1199, 342] width 209 height 22
click at [1095, 332] on select "Automated Search Bad Parcel Complete Duplicate Parcel High Dollar Reporting In …" at bounding box center [1199, 342] width 209 height 22
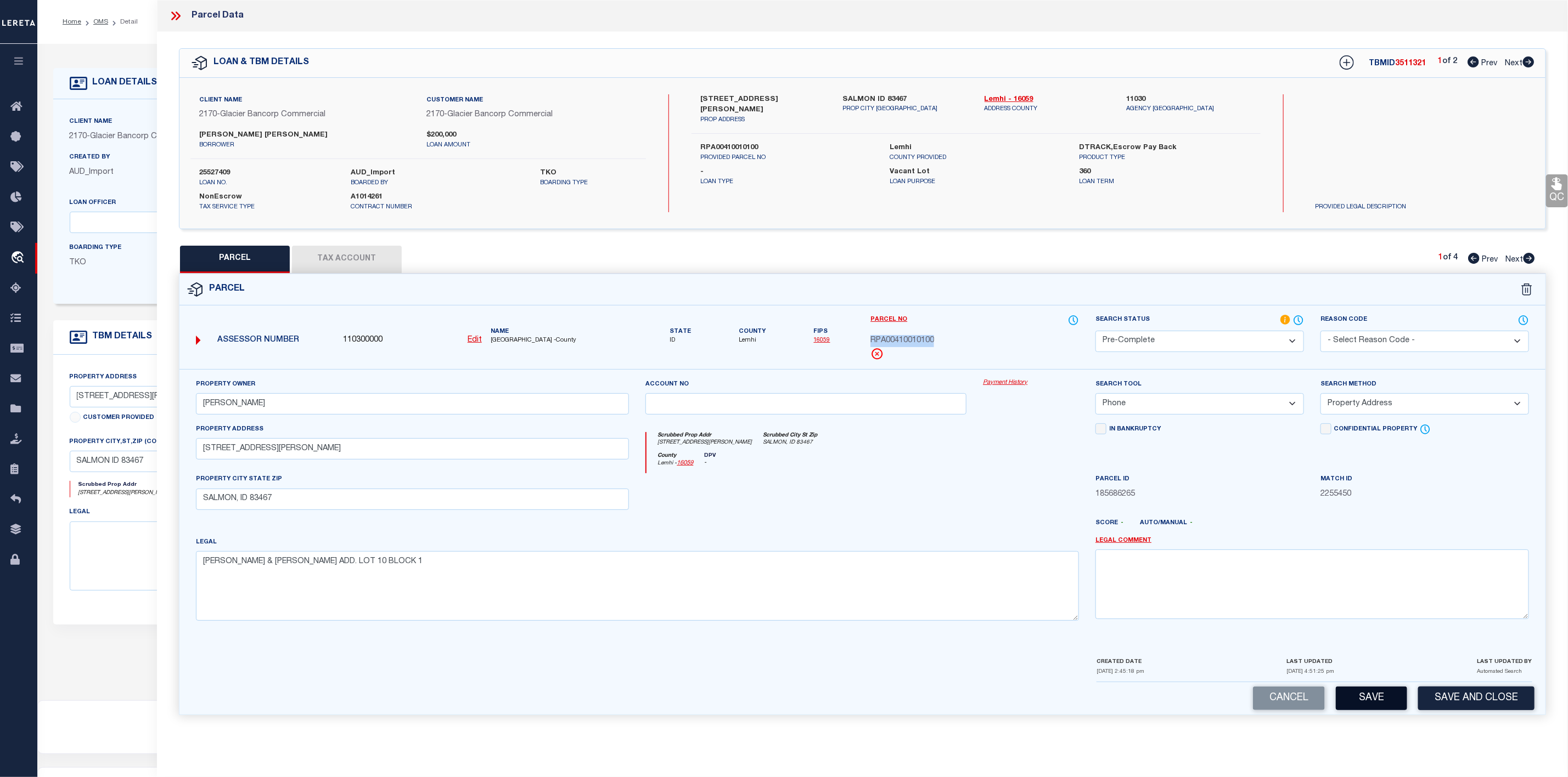
click at [1371, 705] on button "Save" at bounding box center [1371, 699] width 71 height 24
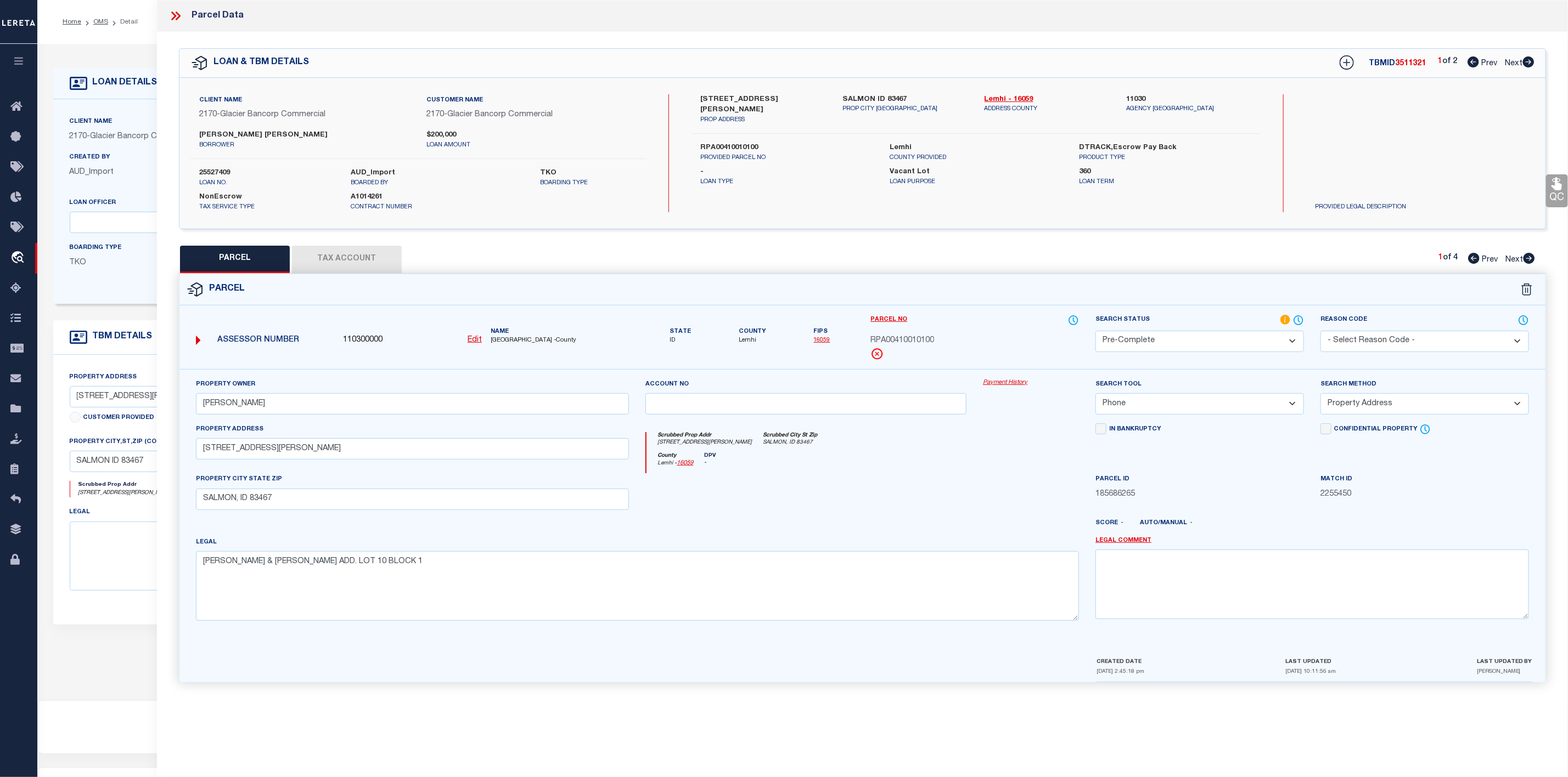
click at [740, 338] on span "Lemhi" at bounding box center [751, 340] width 27 height 9
copy span "Lemhi"
click at [1532, 59] on icon at bounding box center [1528, 61] width 12 height 11
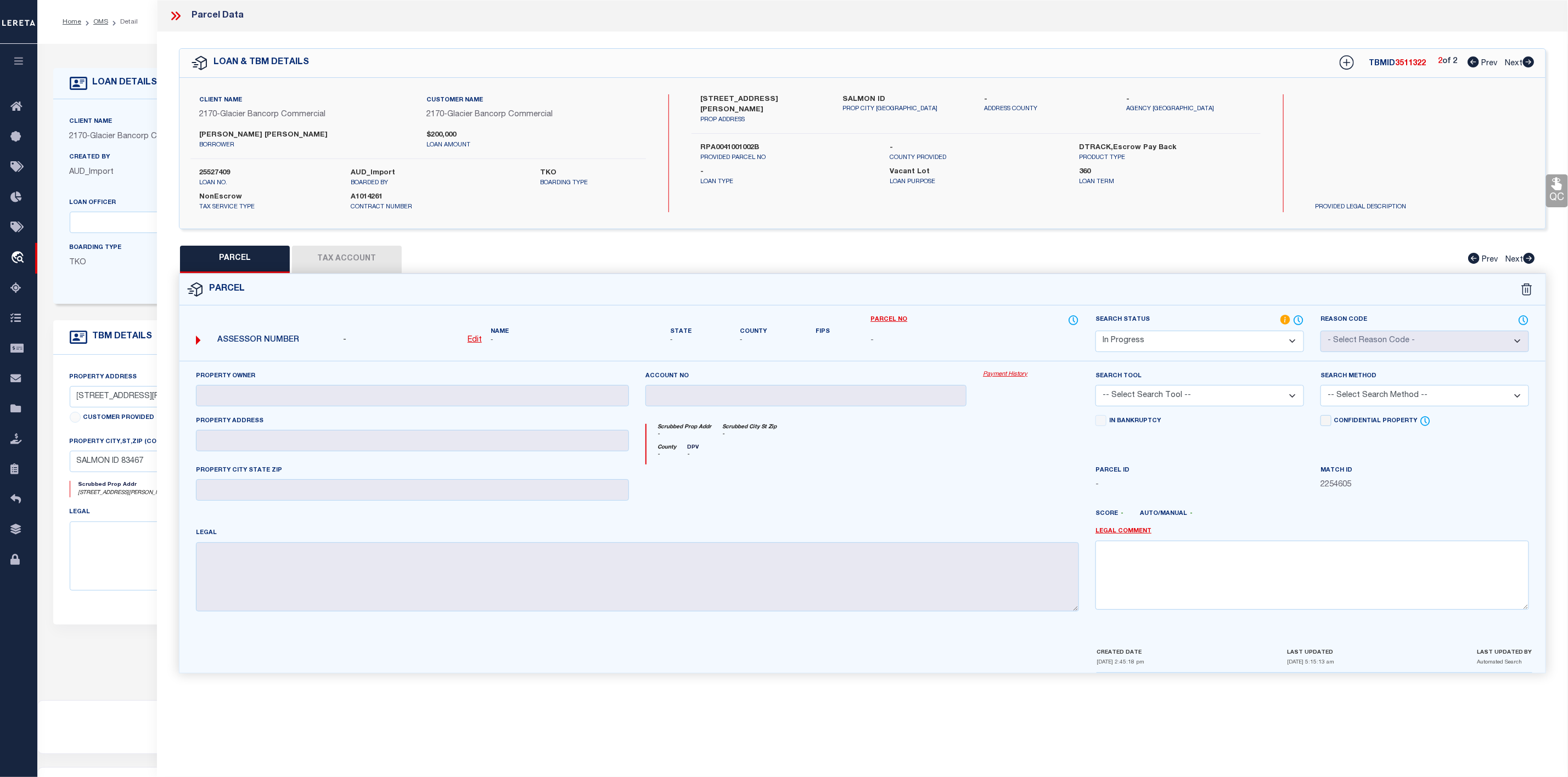
click at [1472, 63] on icon at bounding box center [1473, 61] width 12 height 11
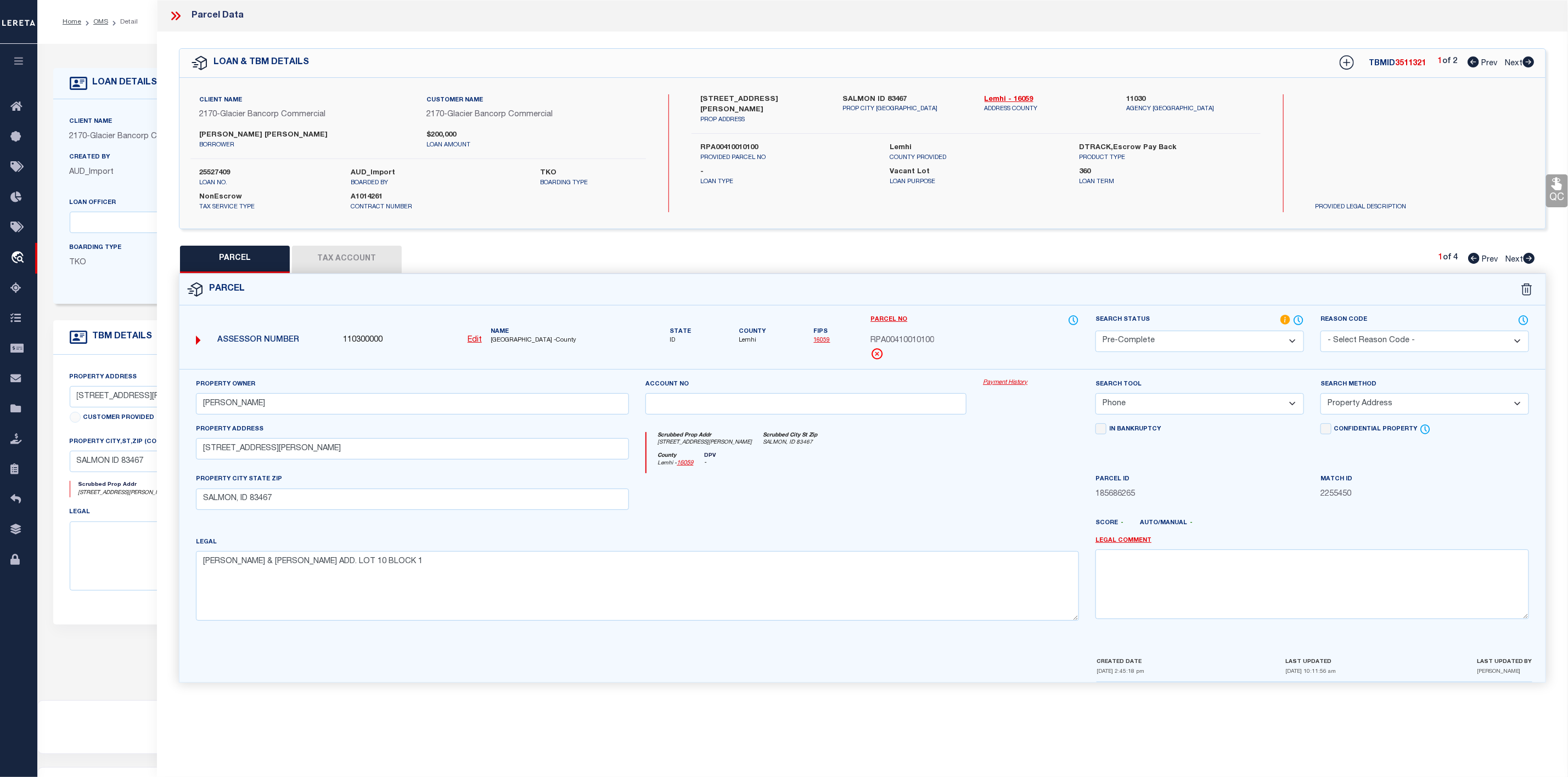
click at [1538, 66] on div "LOAN & TBM DETAILS TBMID 3511321 1 of 2 Prev Next" at bounding box center [861, 62] width 1365 height 29
click at [1473, 61] on icon at bounding box center [1473, 61] width 12 height 11
click at [1530, 62] on icon at bounding box center [1528, 61] width 12 height 11
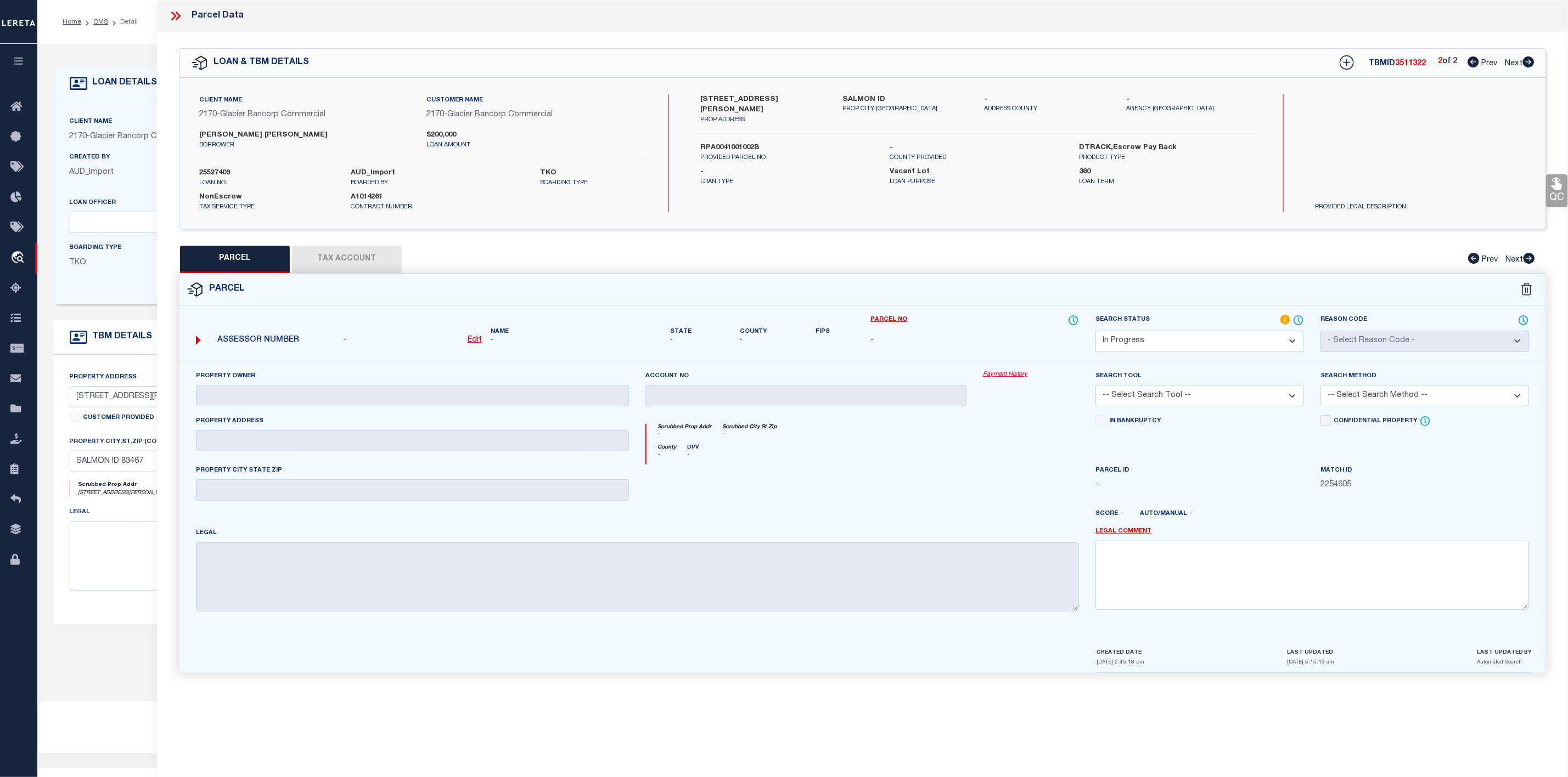
click at [1534, 264] on icon at bounding box center [1528, 258] width 12 height 11
click at [1474, 59] on icon at bounding box center [1473, 61] width 12 height 11
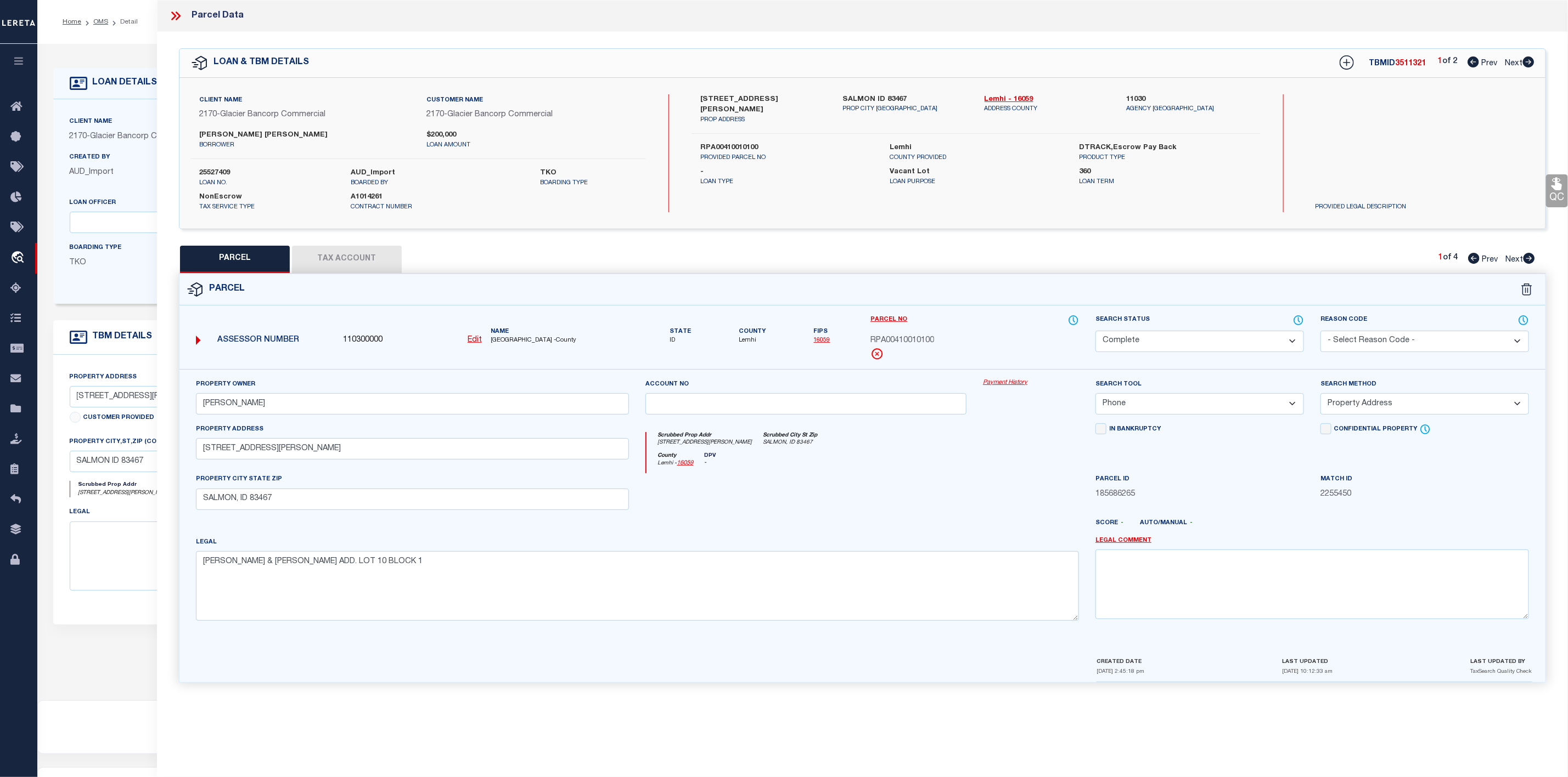
click at [167, 24] on div "Parcel Data" at bounding box center [862, 16] width 1411 height 32
click at [173, 20] on icon at bounding box center [175, 16] width 14 height 14
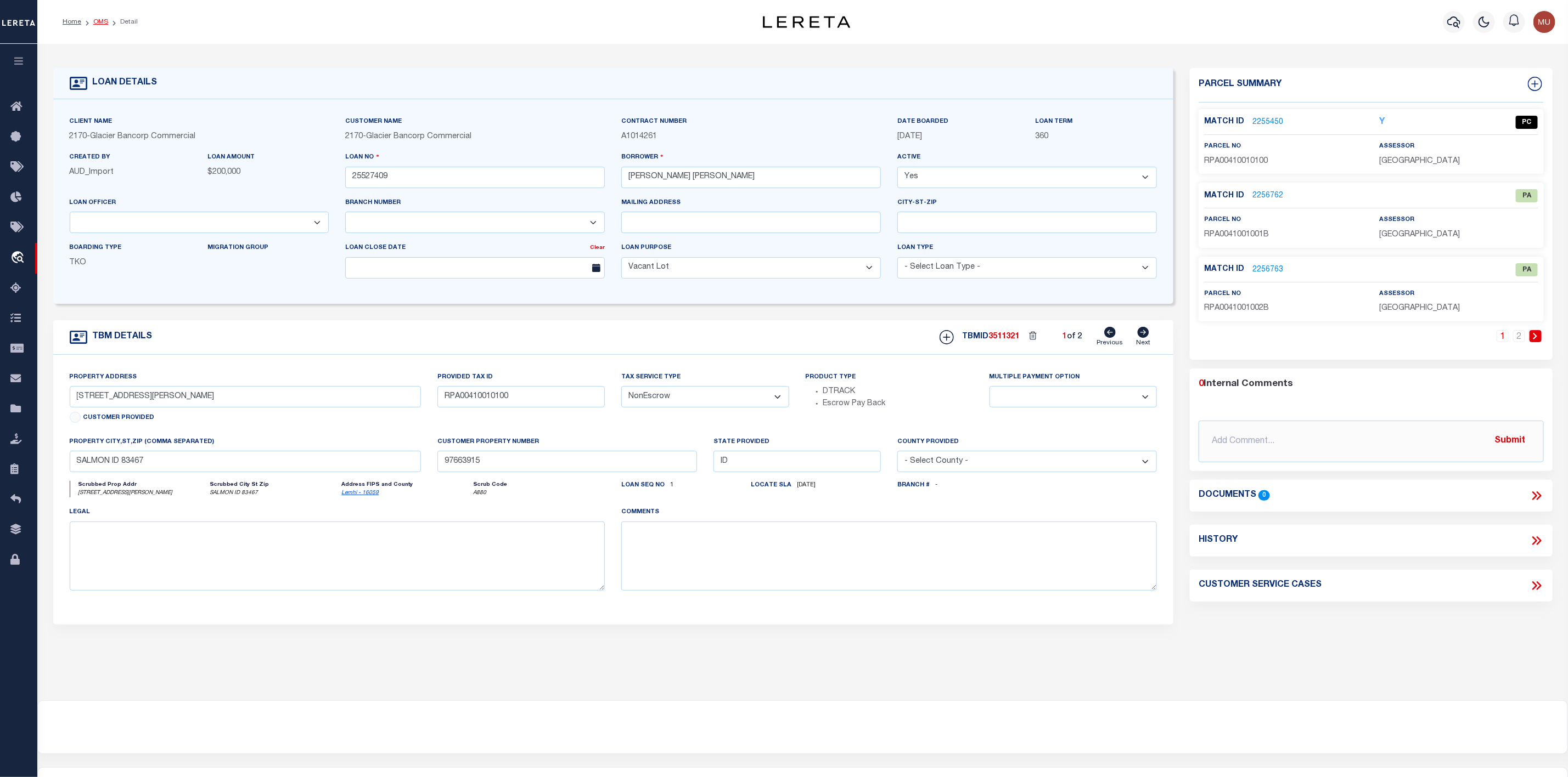
click at [99, 24] on link "OMS" at bounding box center [100, 22] width 15 height 7
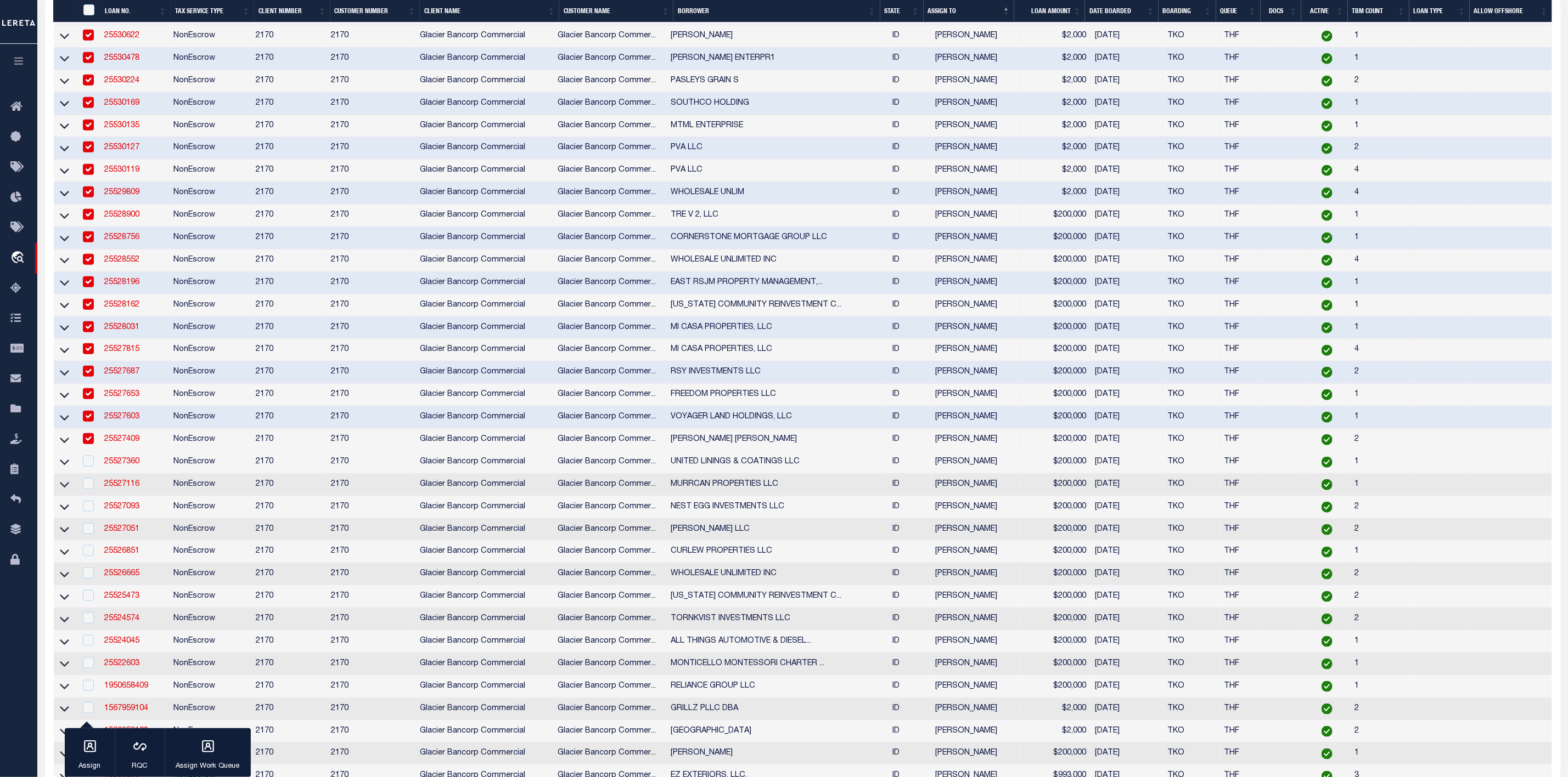
scroll to position [906, 0]
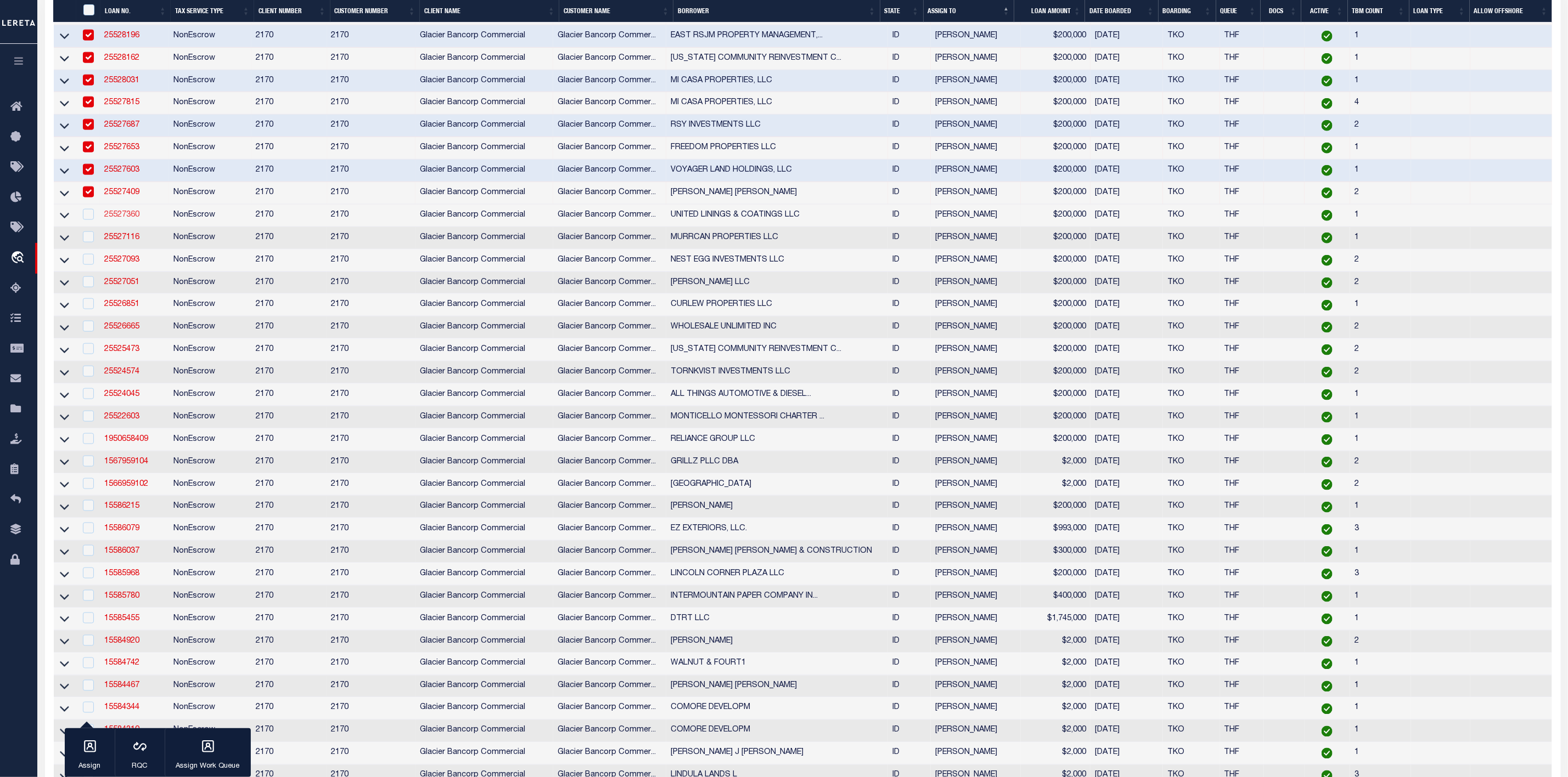
click at [124, 218] on link "25527360" at bounding box center [122, 216] width 36 height 8
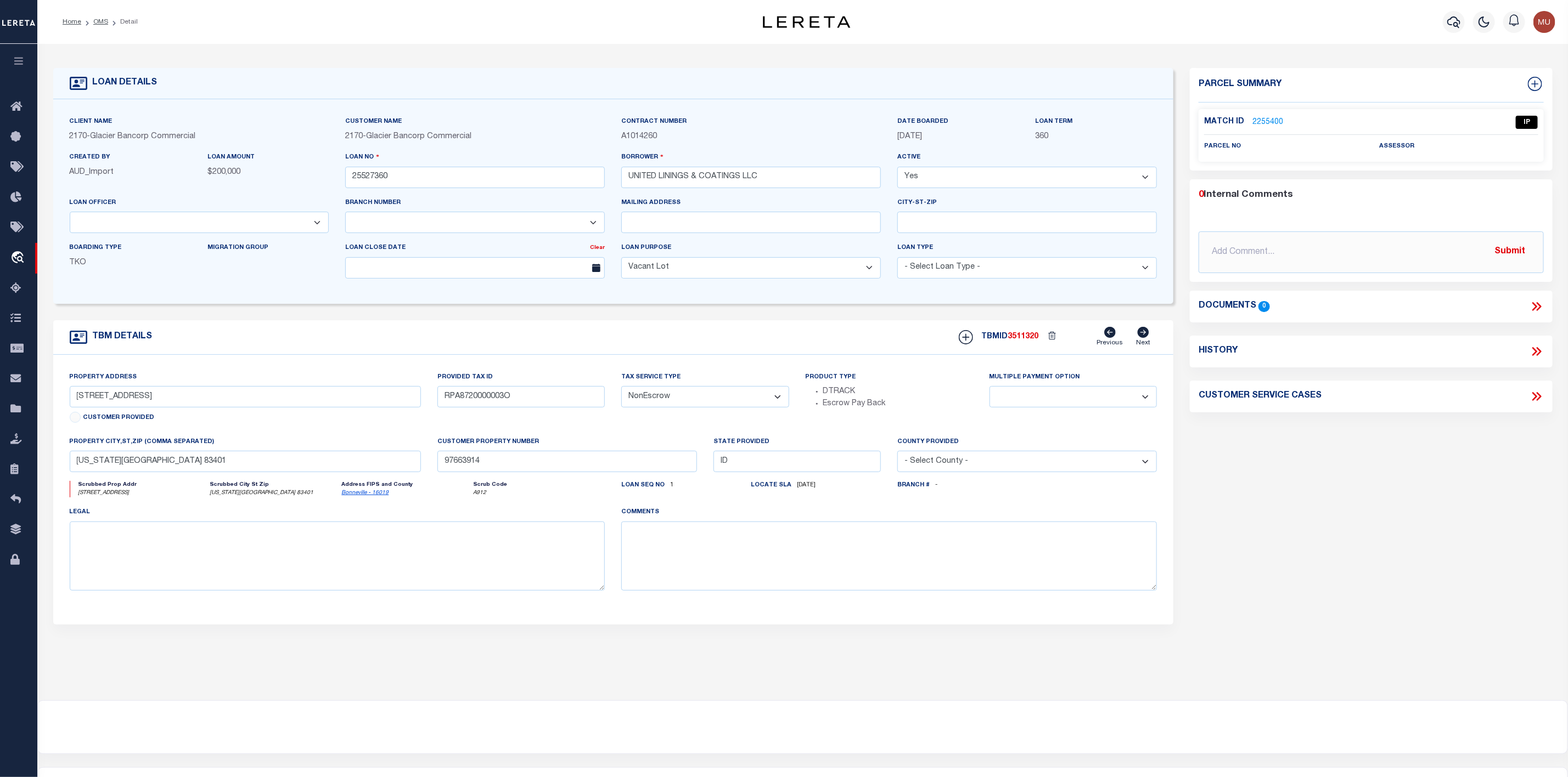
click at [1254, 117] on link "2255400" at bounding box center [1267, 123] width 31 height 12
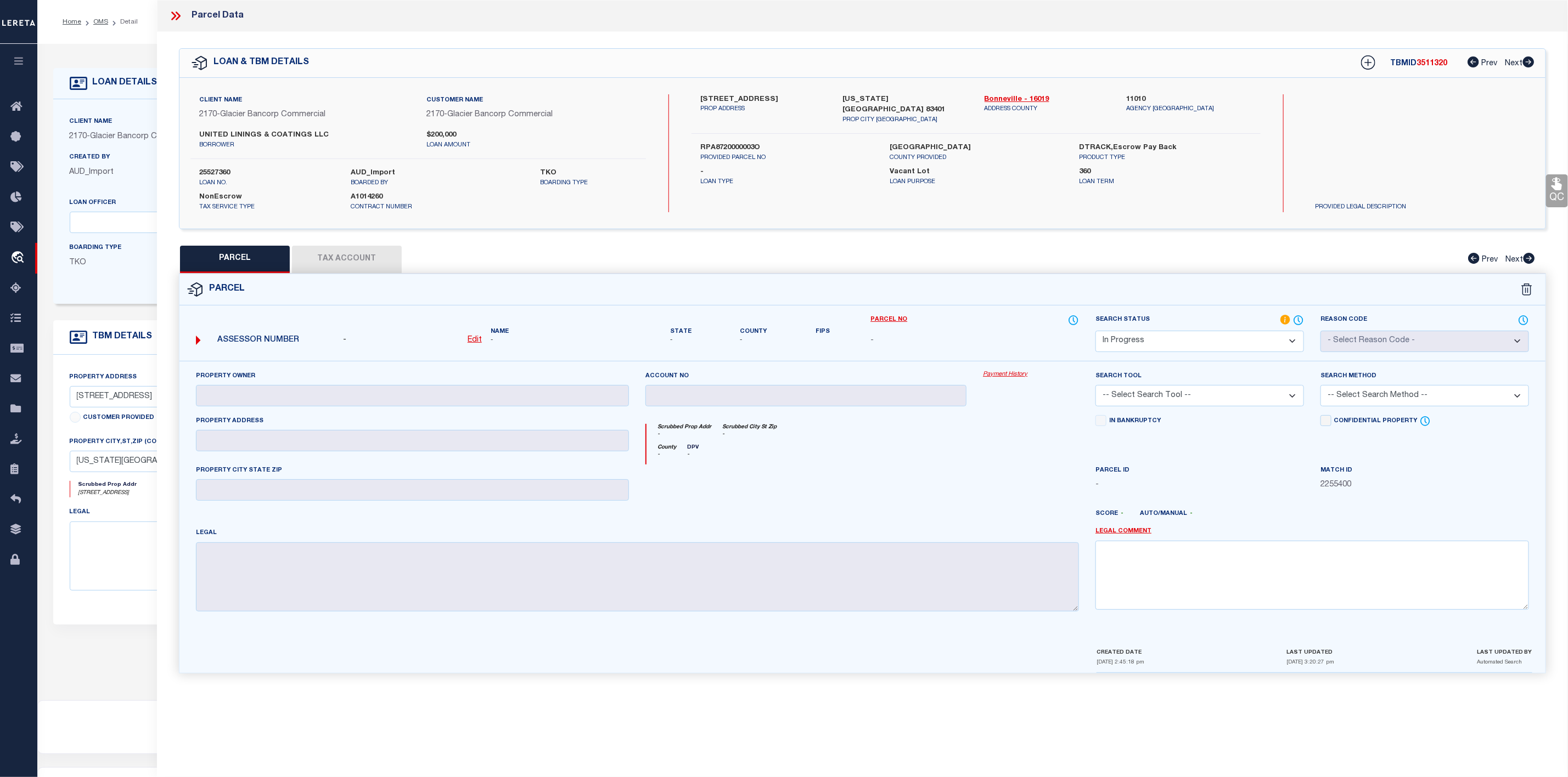
click at [173, 12] on icon at bounding box center [175, 16] width 14 height 14
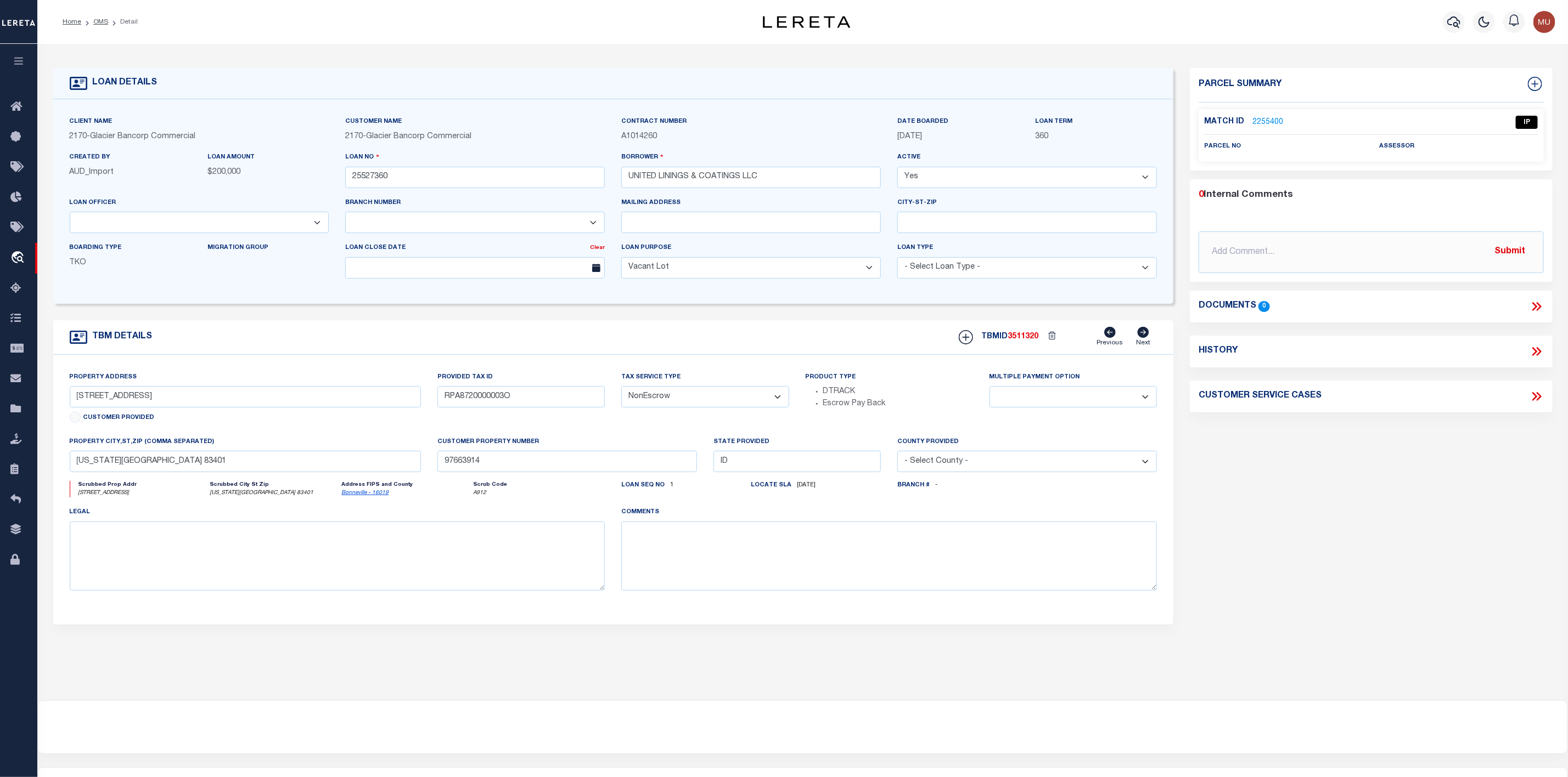
click at [89, 21] on li "OMS" at bounding box center [94, 22] width 27 height 10
click at [108, 24] on li "Detail" at bounding box center [123, 22] width 30 height 10
click at [103, 24] on link "OMS" at bounding box center [100, 22] width 15 height 7
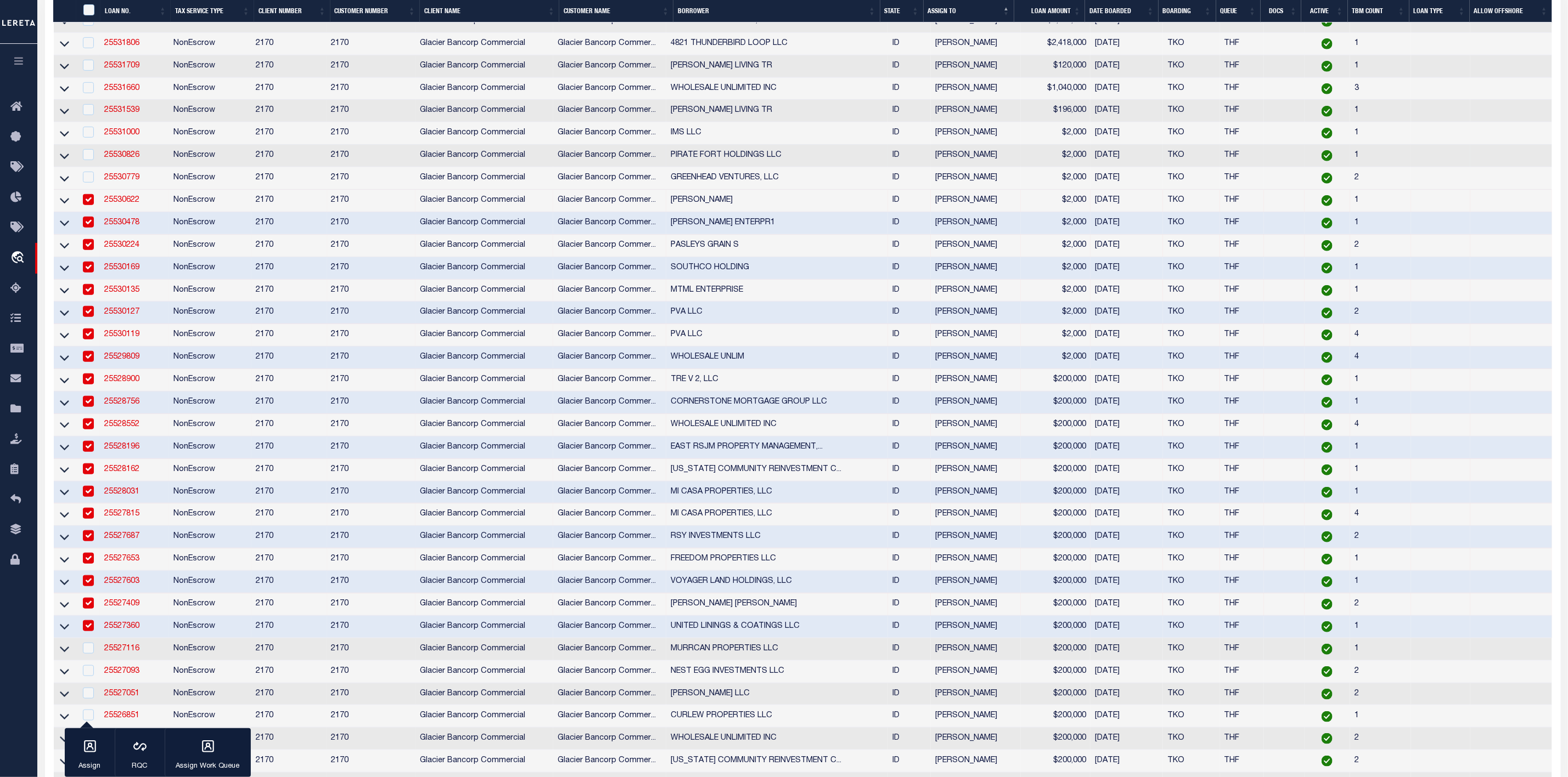
scroll to position [988, 0]
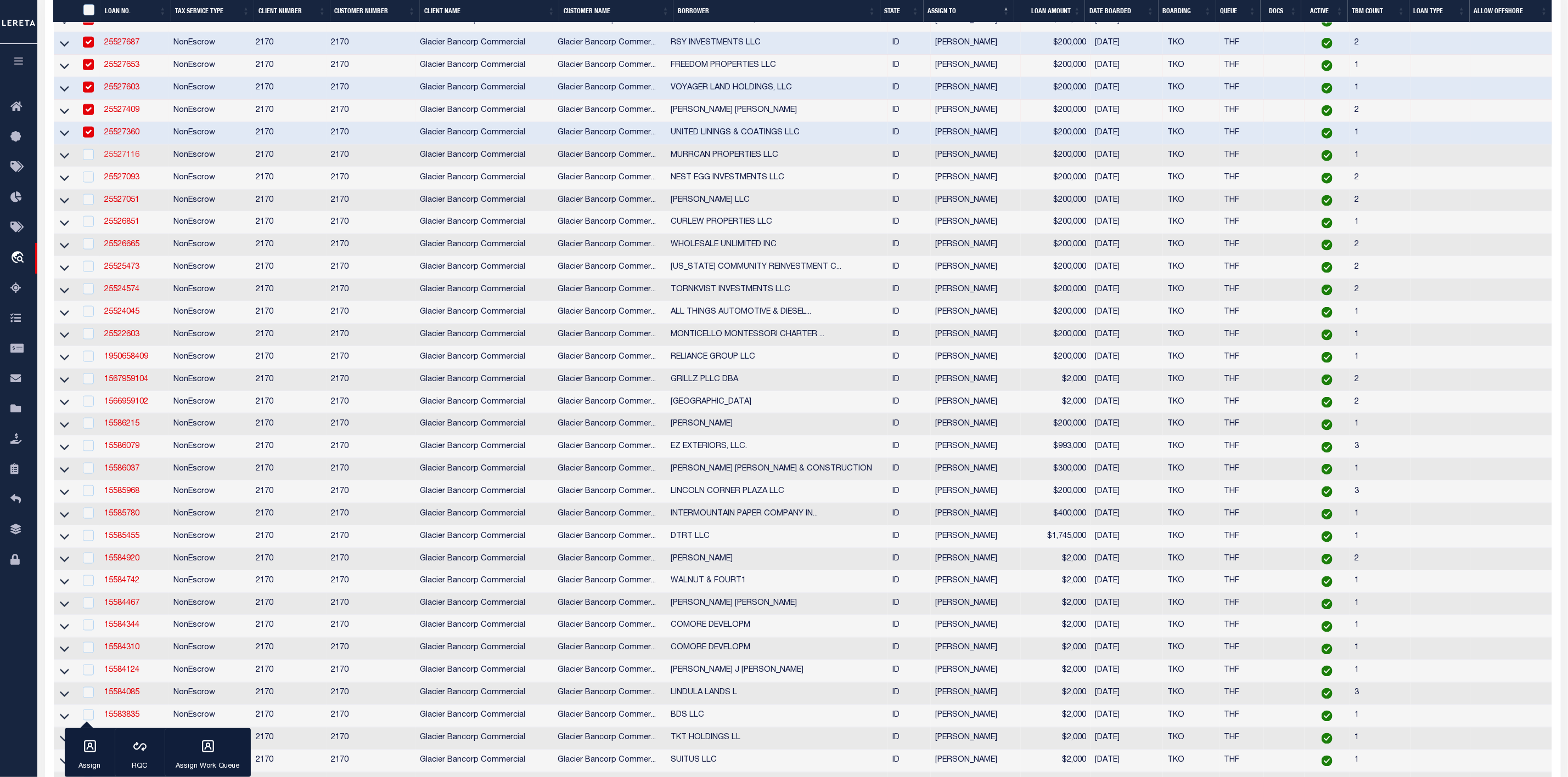
click at [116, 159] on link "25527116" at bounding box center [122, 155] width 36 height 8
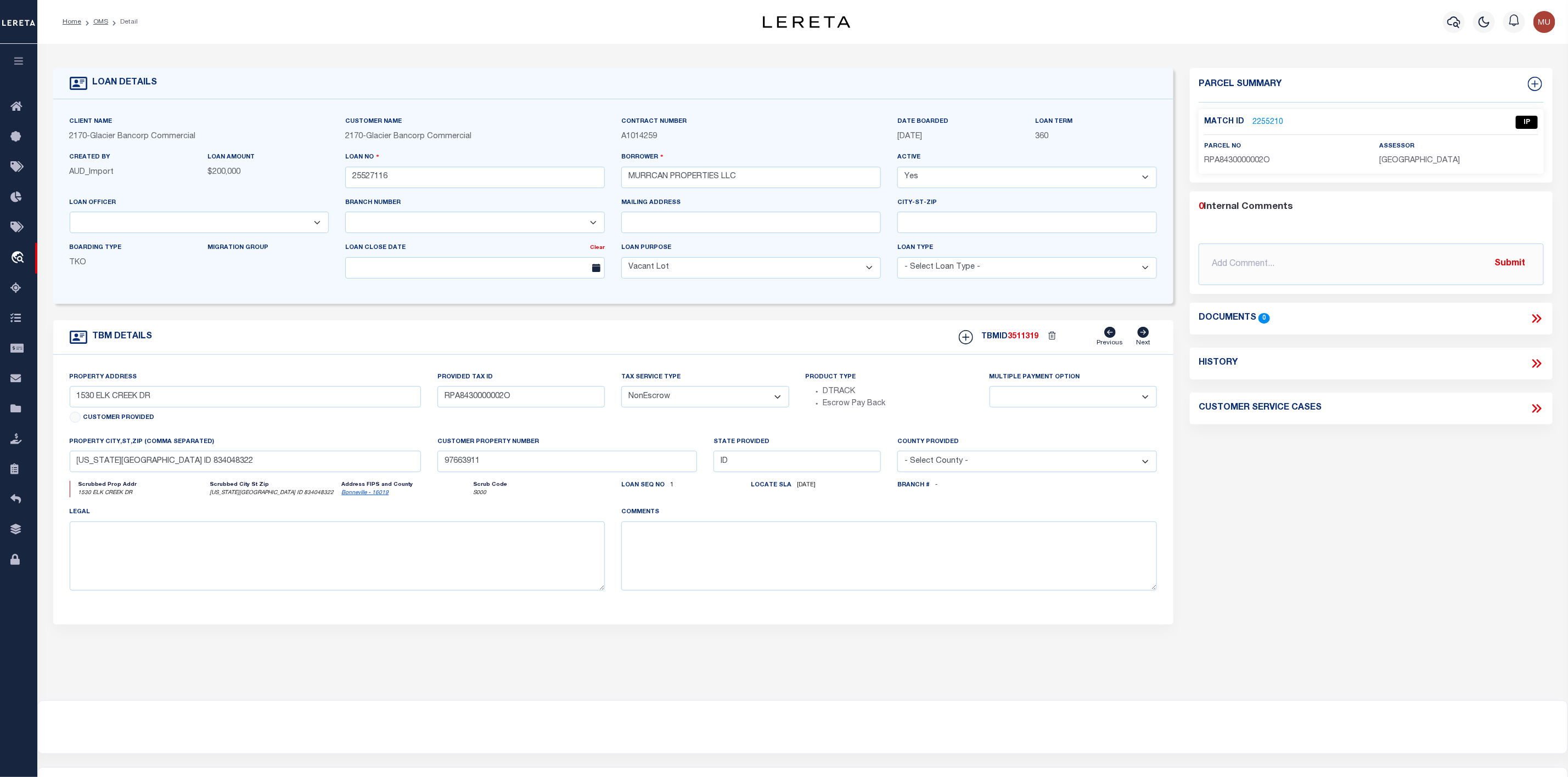
click at [1271, 124] on link "2255210" at bounding box center [1267, 123] width 31 height 12
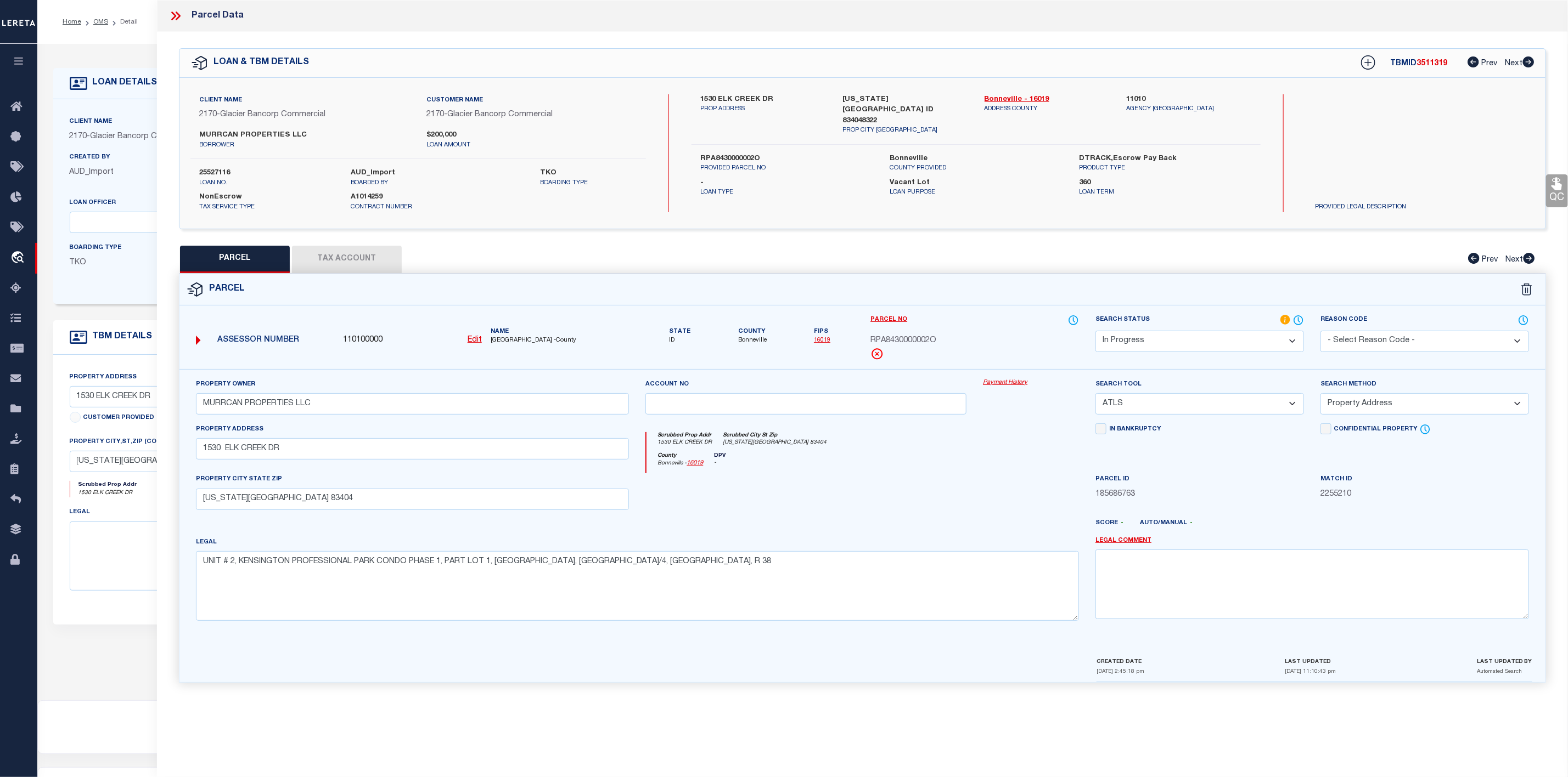
click at [1161, 344] on select "Automated Search Bad Parcel Complete Duplicate Parcel High Dollar Reporting In …" at bounding box center [1199, 342] width 209 height 22
click at [1095, 332] on select "Automated Search Bad Parcel Complete Duplicate Parcel High Dollar Reporting In …" at bounding box center [1199, 342] width 209 height 22
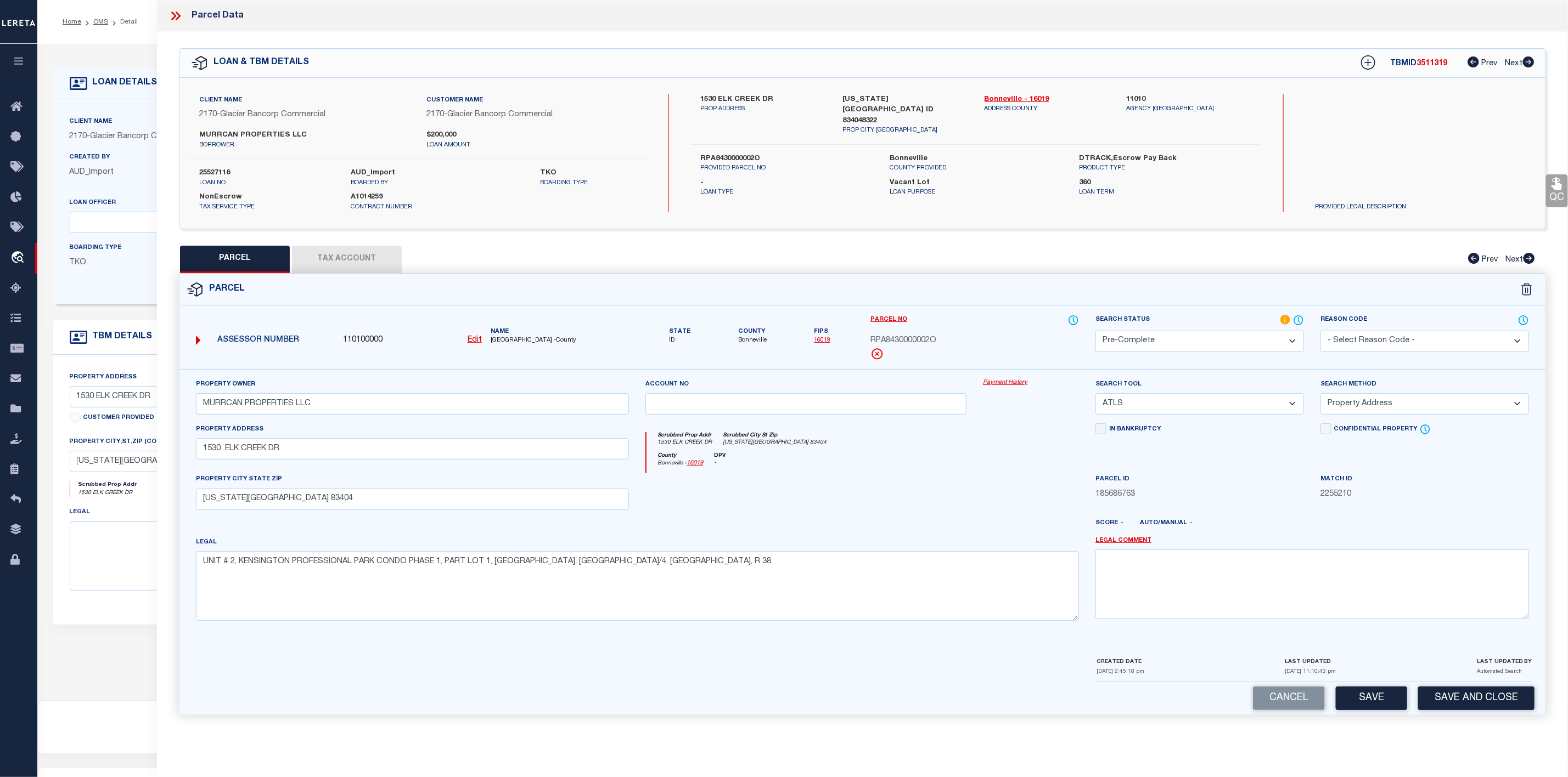
click at [1196, 420] on div "Search Tool -- Select Search Tool -- 3rd Party Website Agency File Agency Websi…" at bounding box center [1199, 401] width 225 height 45
click at [1161, 407] on select "-- Select Search Tool -- 3rd Party Website Agency File Agency Website ATLS CNV-…" at bounding box center [1199, 404] width 209 height 22
click at [1214, 329] on div "Search Status Automated Search Bad Parcel Complete Duplicate Parcel High Dollar…" at bounding box center [1199, 333] width 209 height 38
click at [757, 342] on span "Bonneville" at bounding box center [751, 340] width 29 height 9
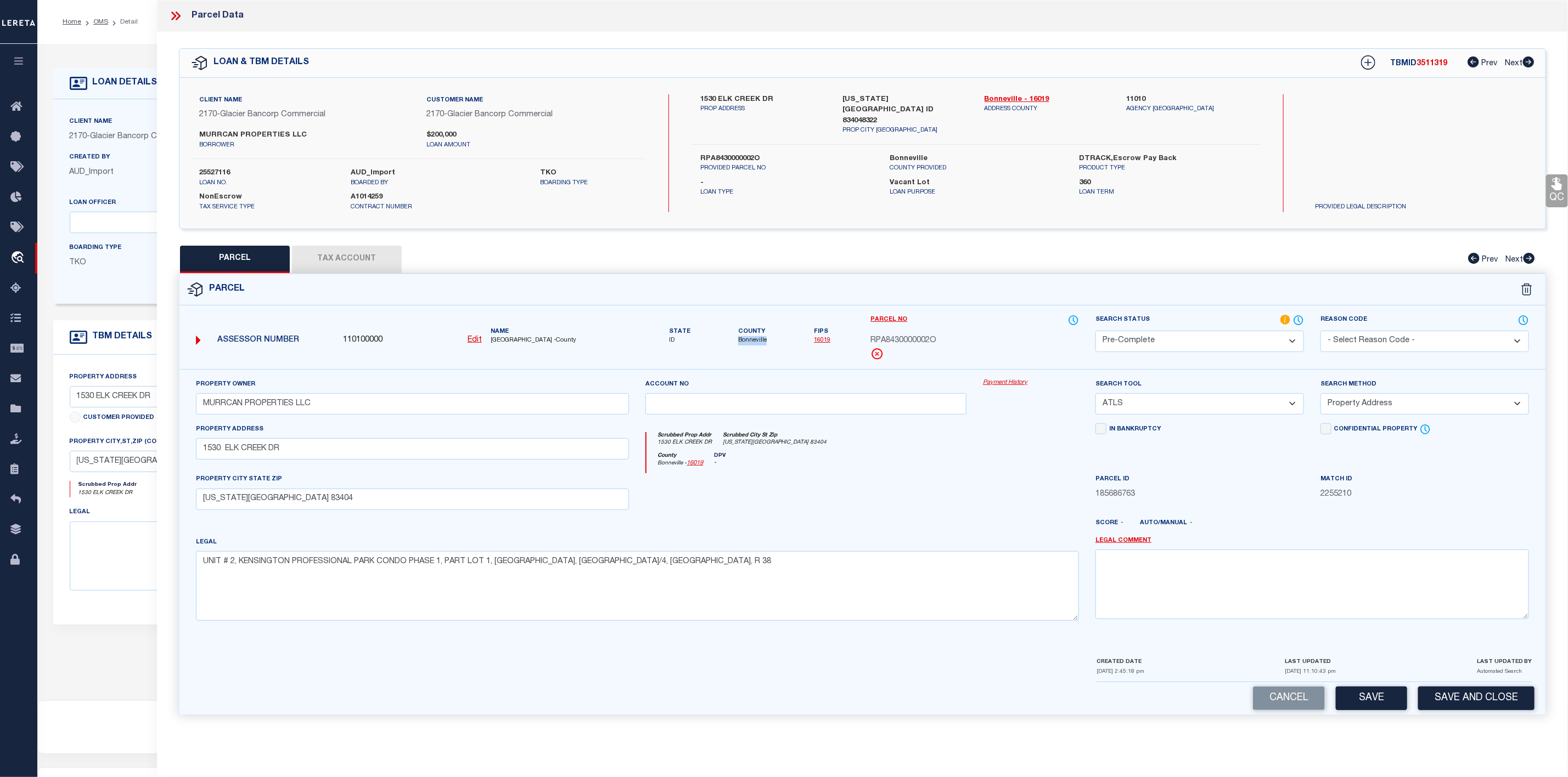
copy span "Bonneville"
